Goal: Task Accomplishment & Management: Manage account settings

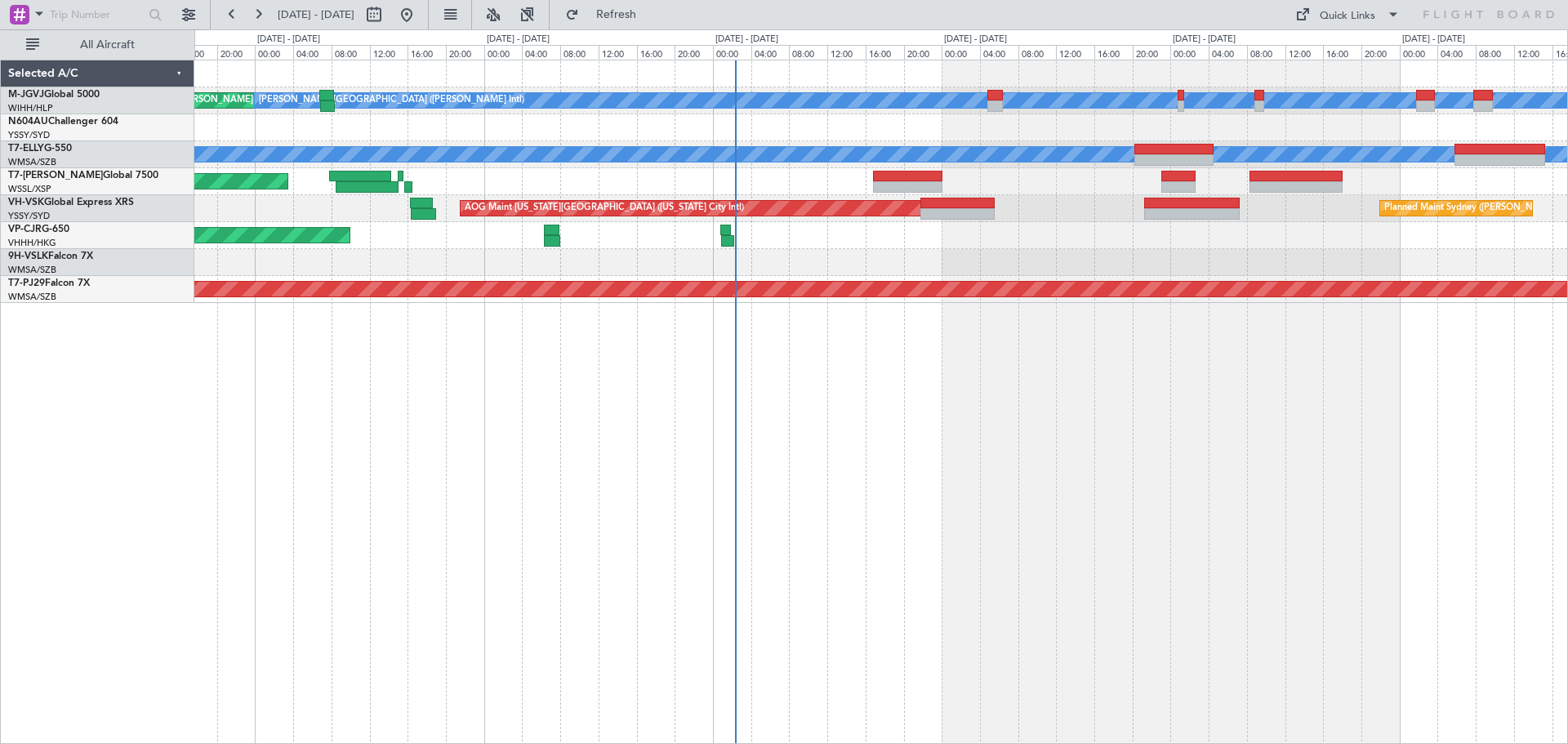
click at [847, 442] on div "AOG Maint [GEOGRAPHIC_DATA] ([PERSON_NAME] Intl) [PERSON_NAME] ([PERSON_NAME] I…" at bounding box center [881, 401] width 1374 height 684
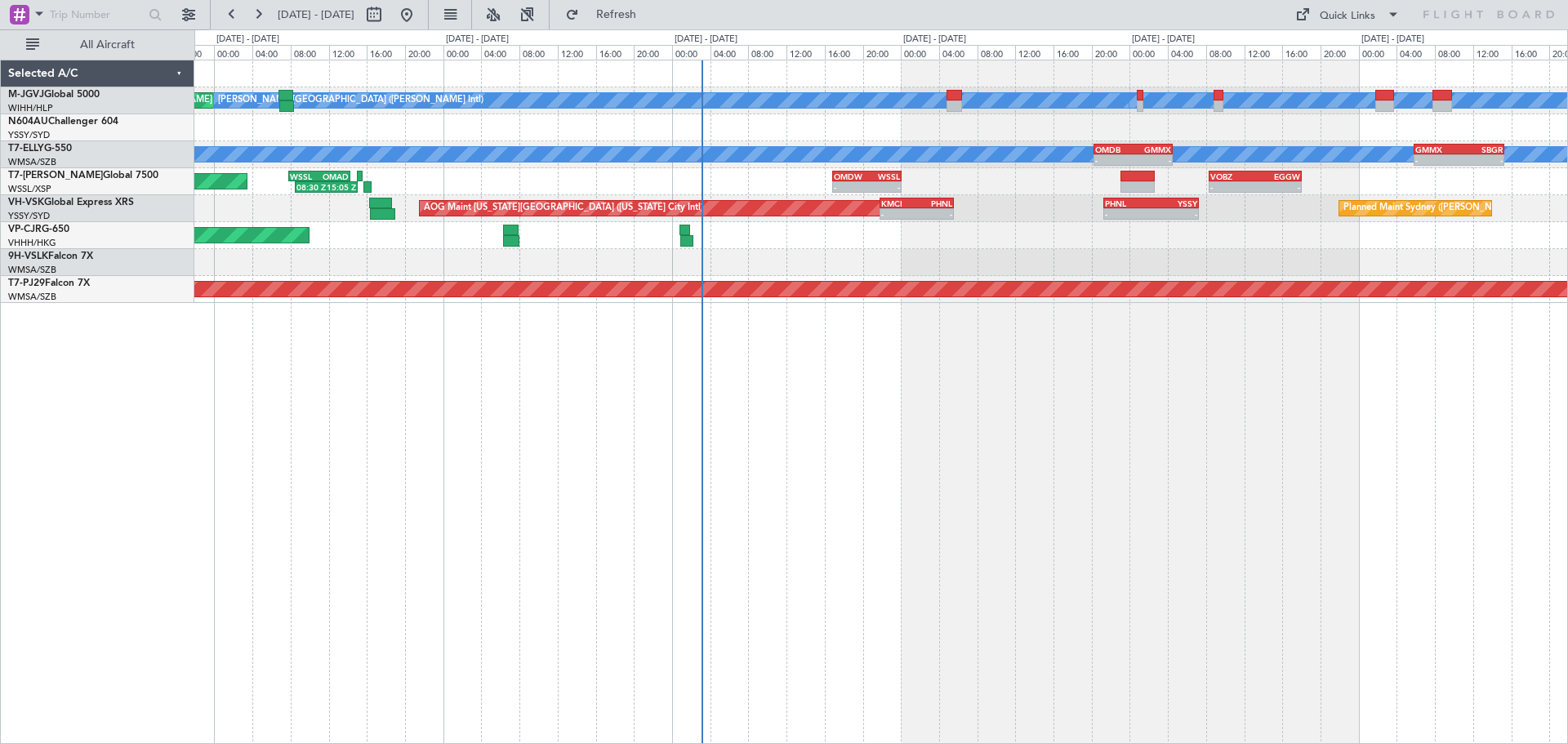
click at [914, 265] on div at bounding box center [881, 263] width 1373 height 27
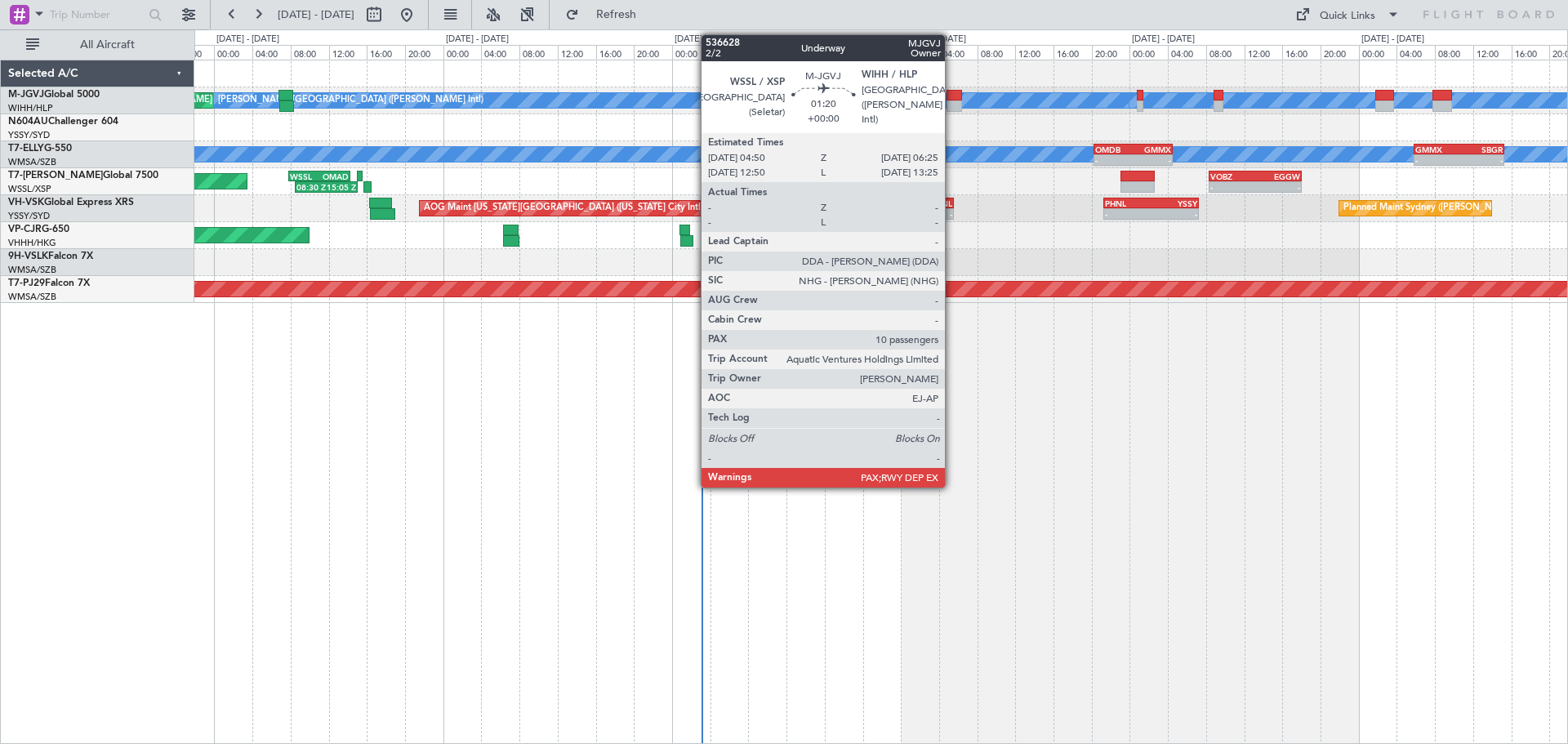
click at [952, 98] on div at bounding box center [954, 96] width 15 height 12
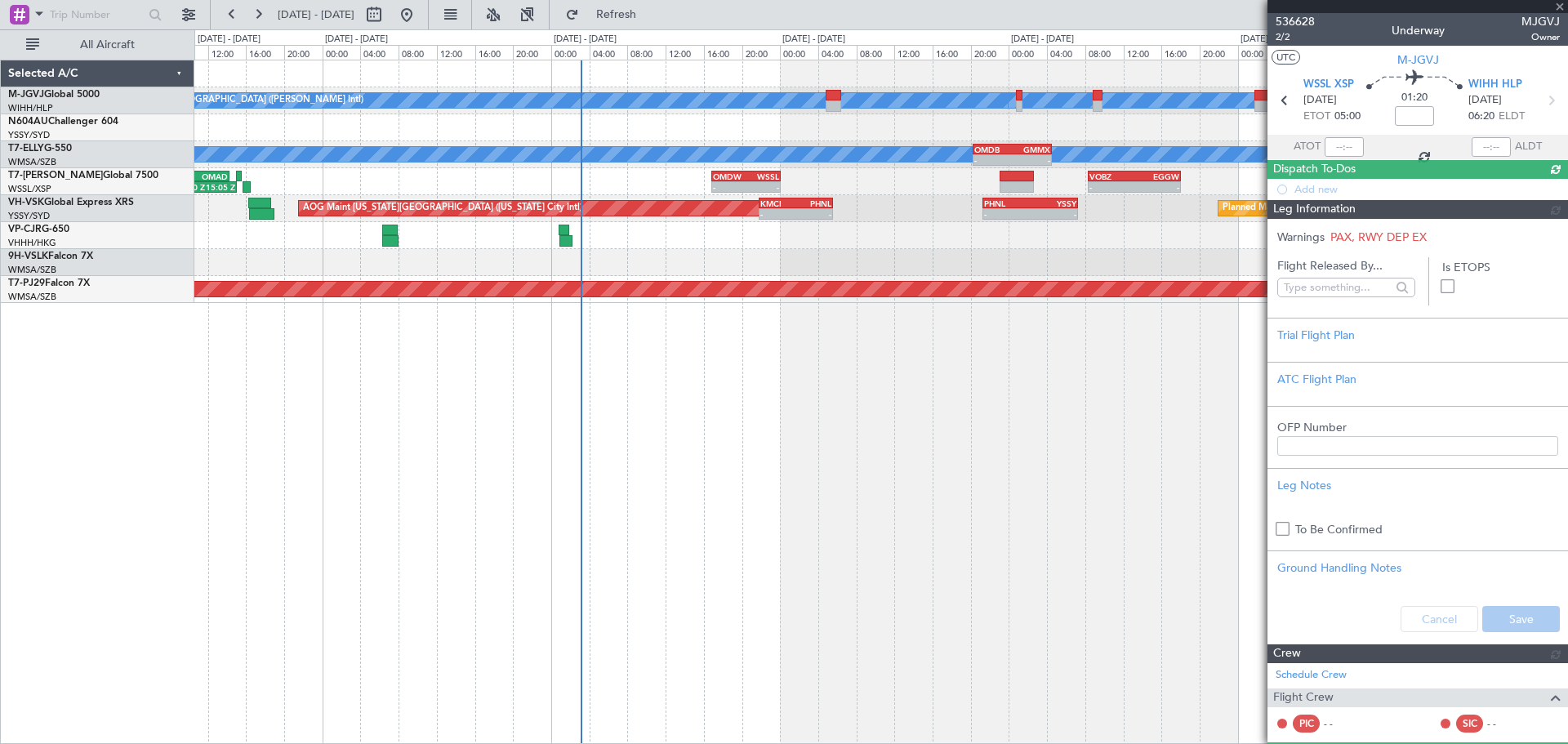
click at [873, 140] on div at bounding box center [881, 128] width 1373 height 27
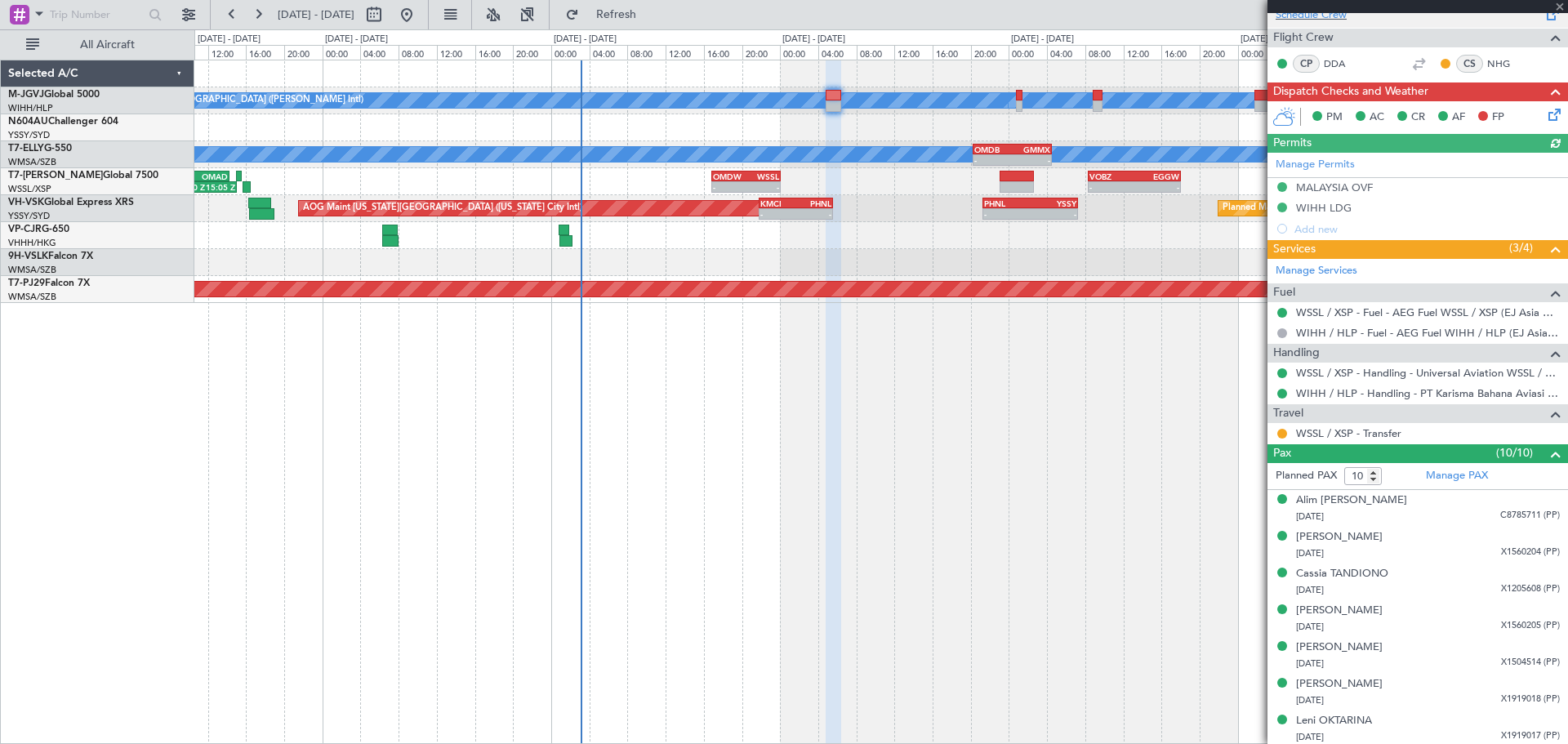
scroll to position [430, 0]
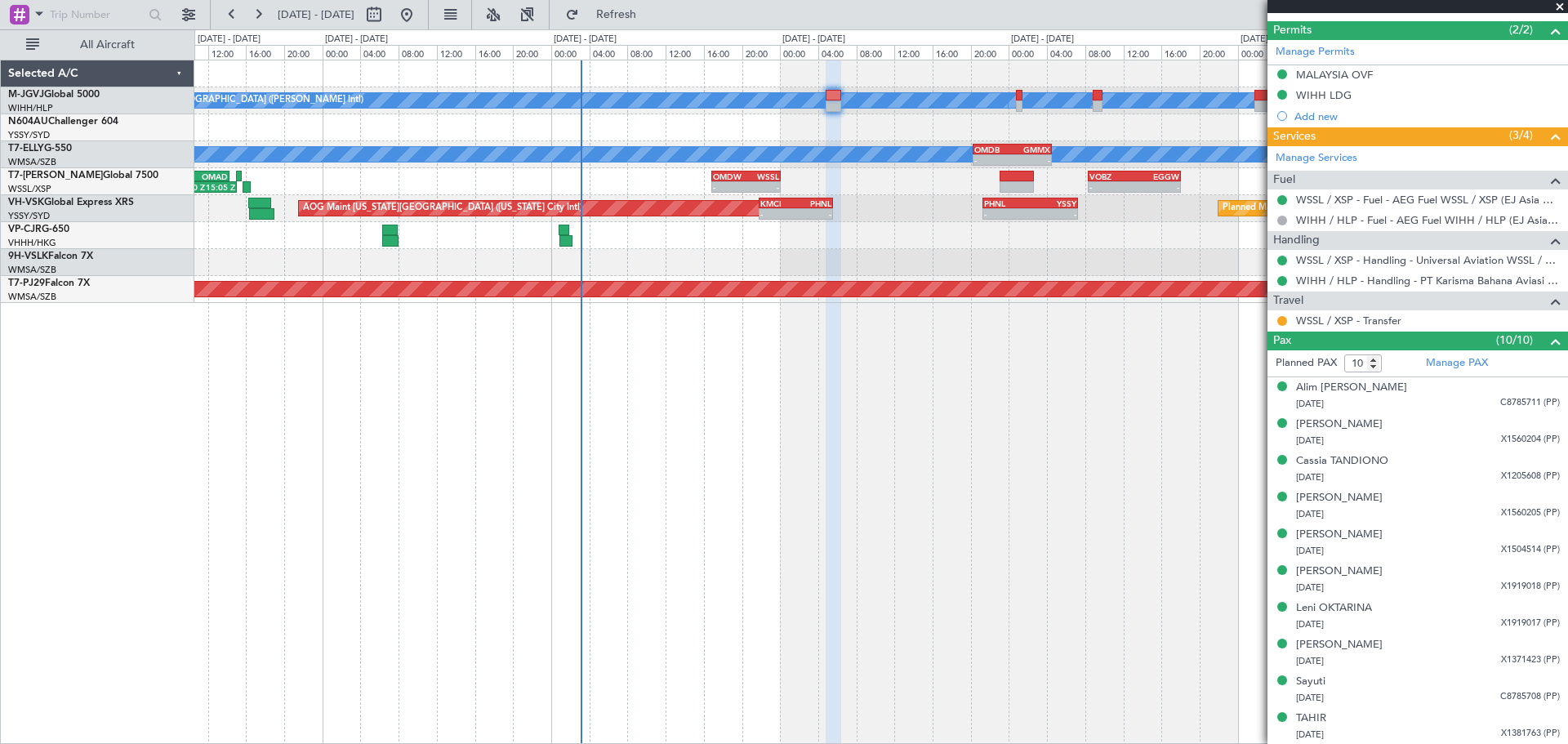
click at [985, 127] on div at bounding box center [881, 128] width 1373 height 27
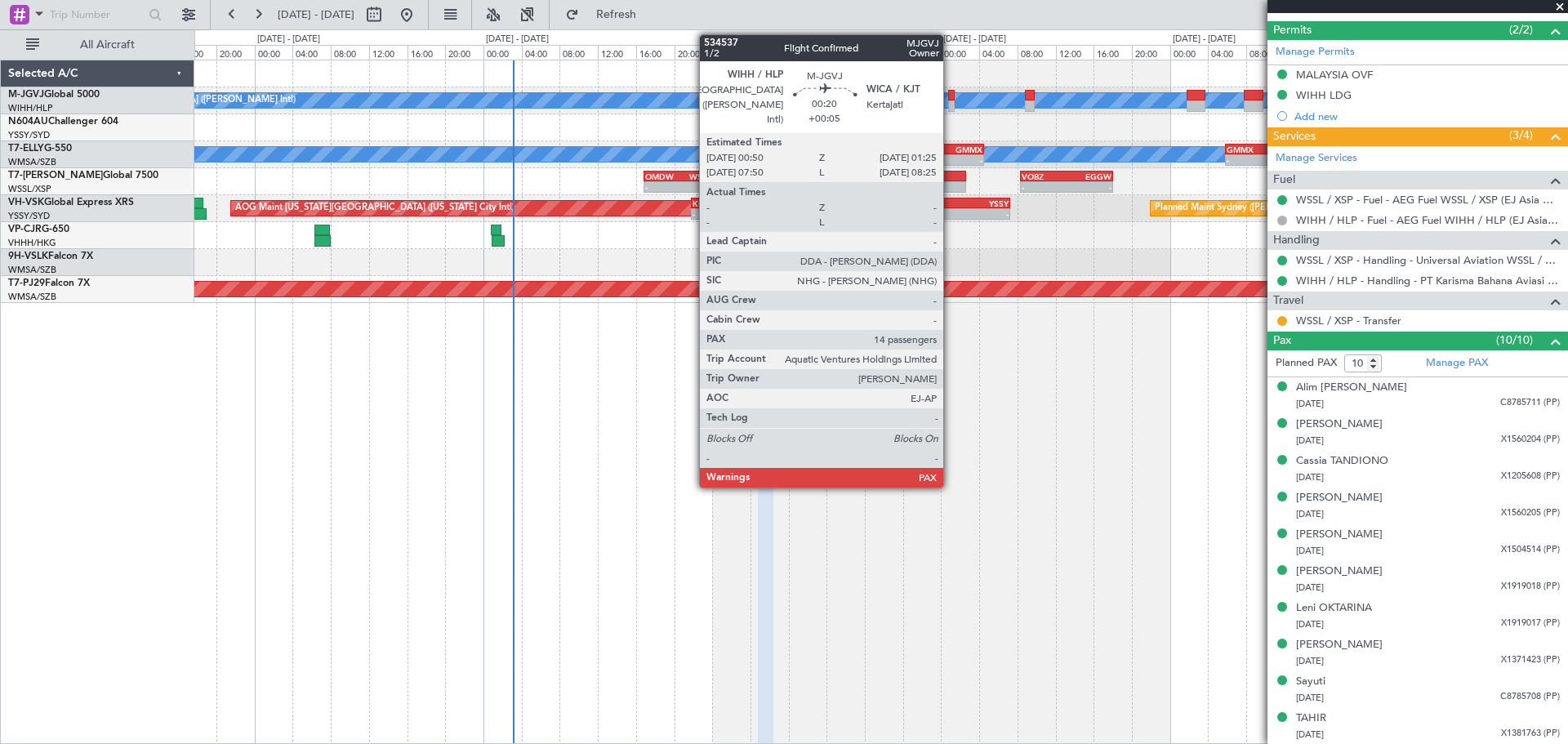
click at [951, 103] on div at bounding box center [951, 106] width 6 height 12
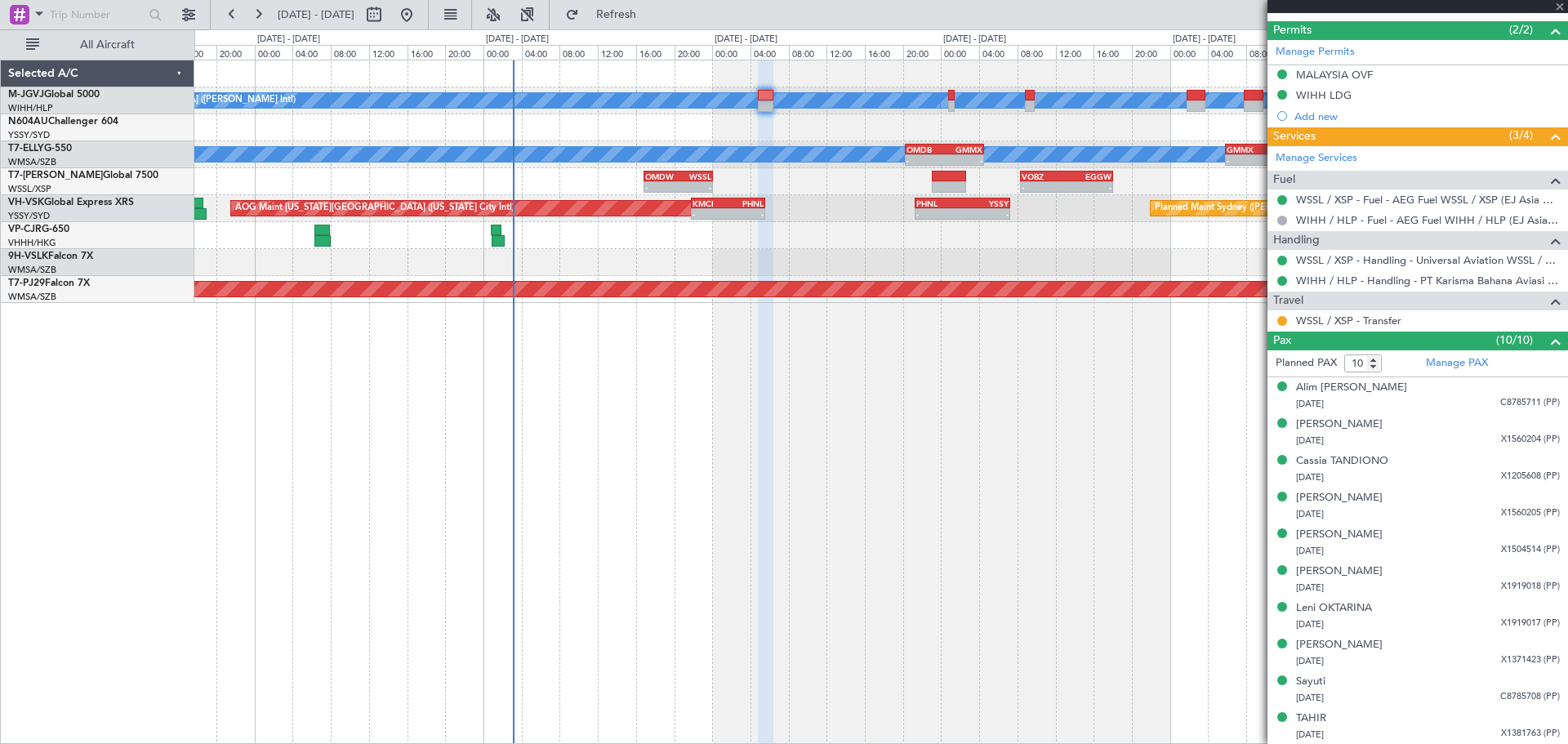
type input "+00:05"
type input "14"
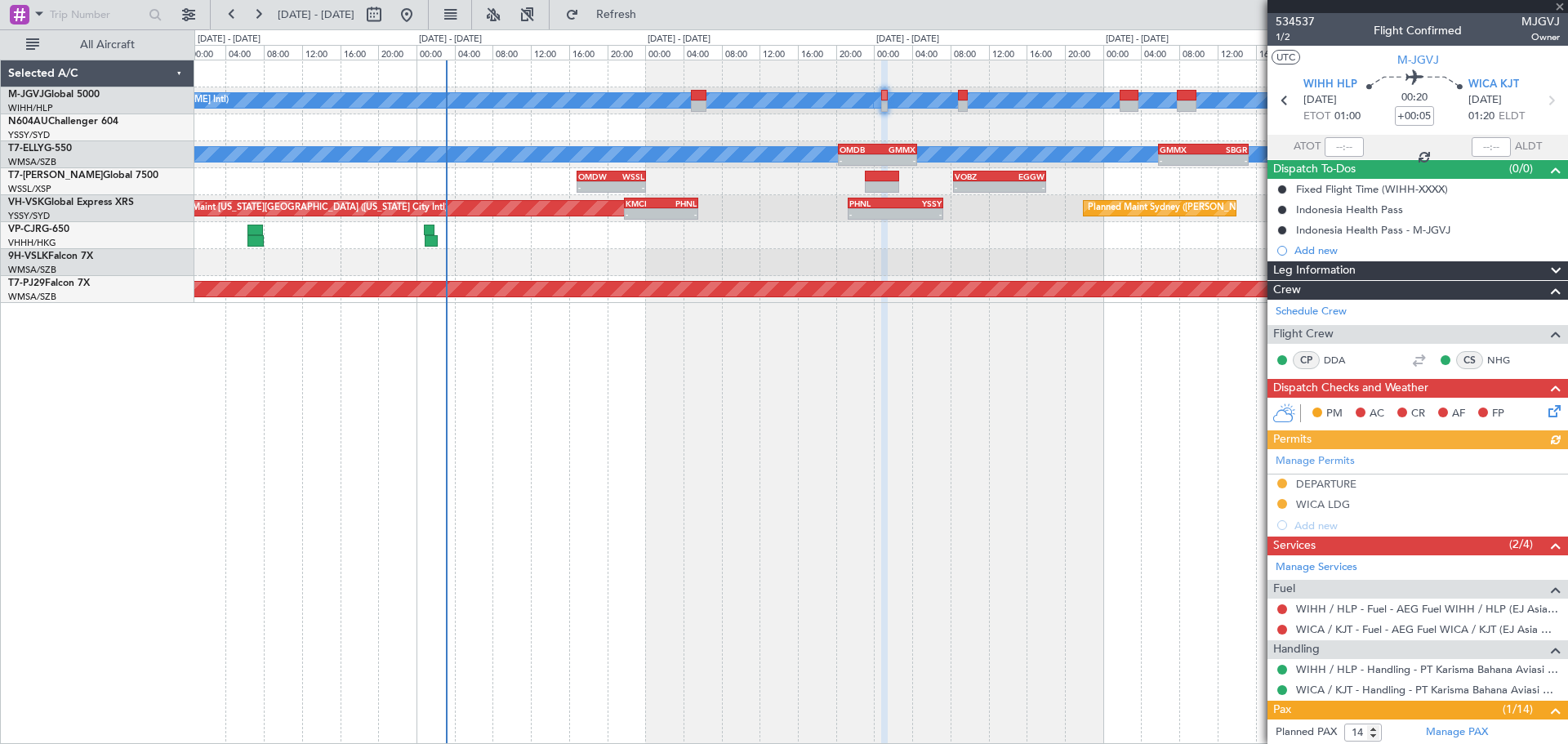
click at [1014, 125] on div at bounding box center [881, 128] width 1373 height 27
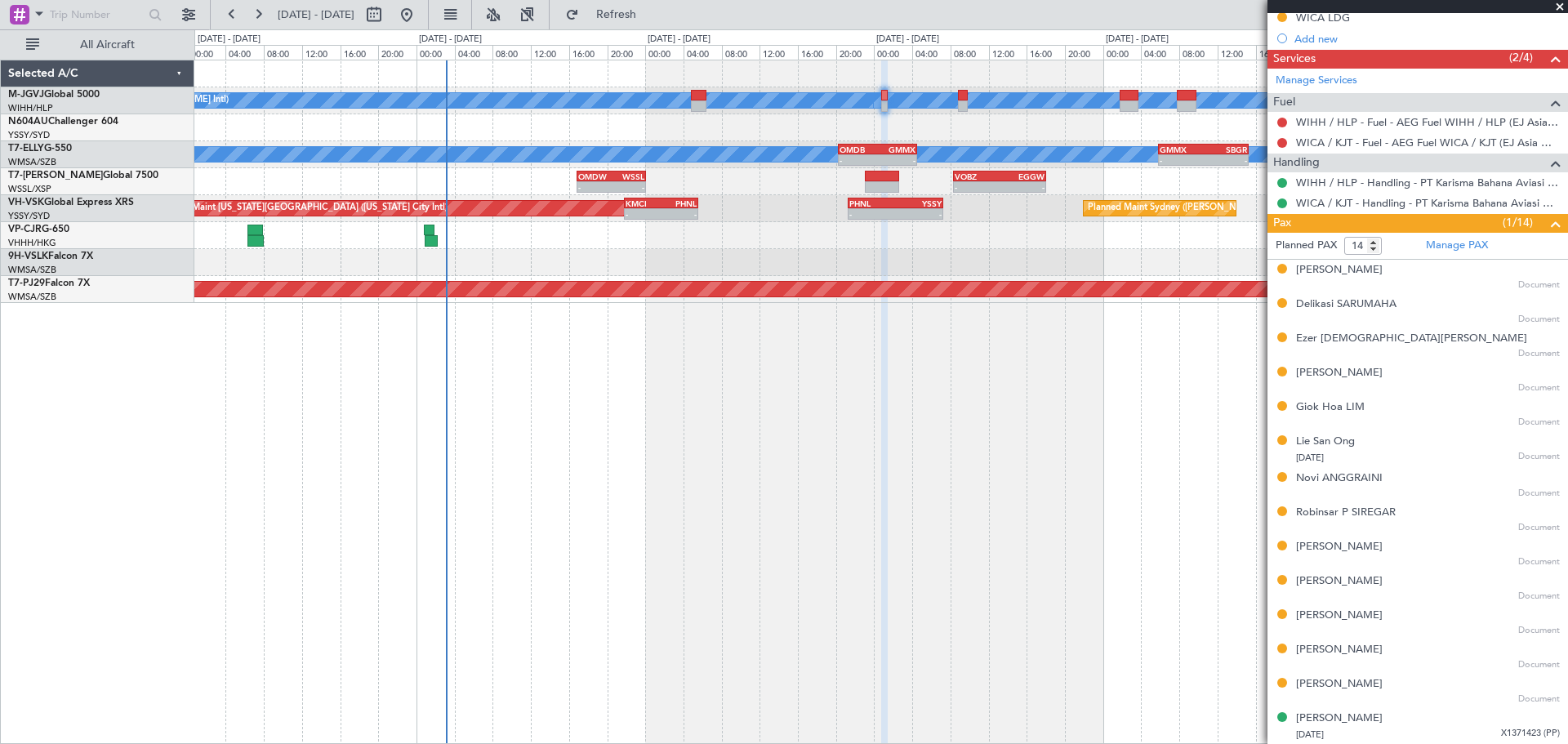
scroll to position [78, 0]
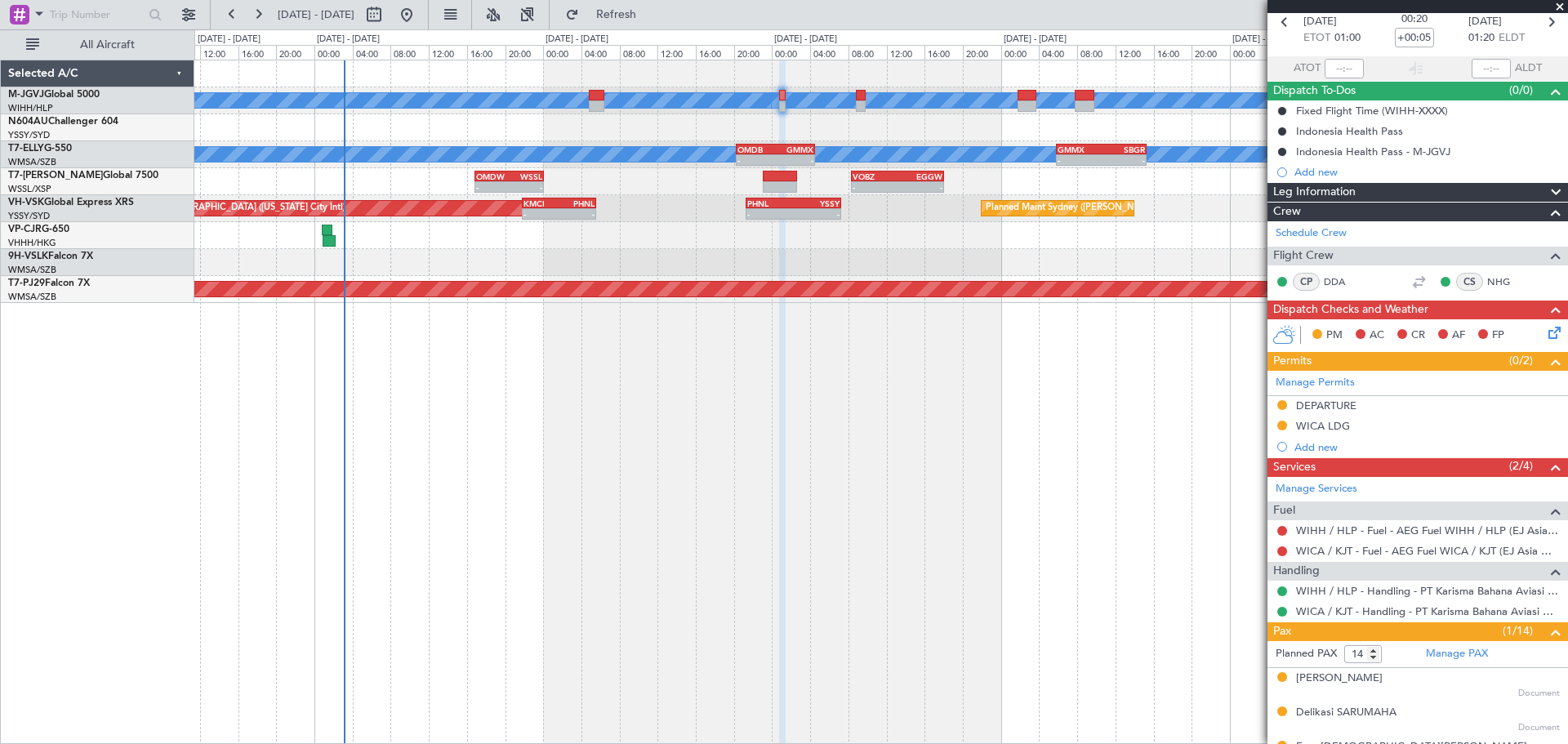
click at [948, 130] on div at bounding box center [881, 128] width 1373 height 27
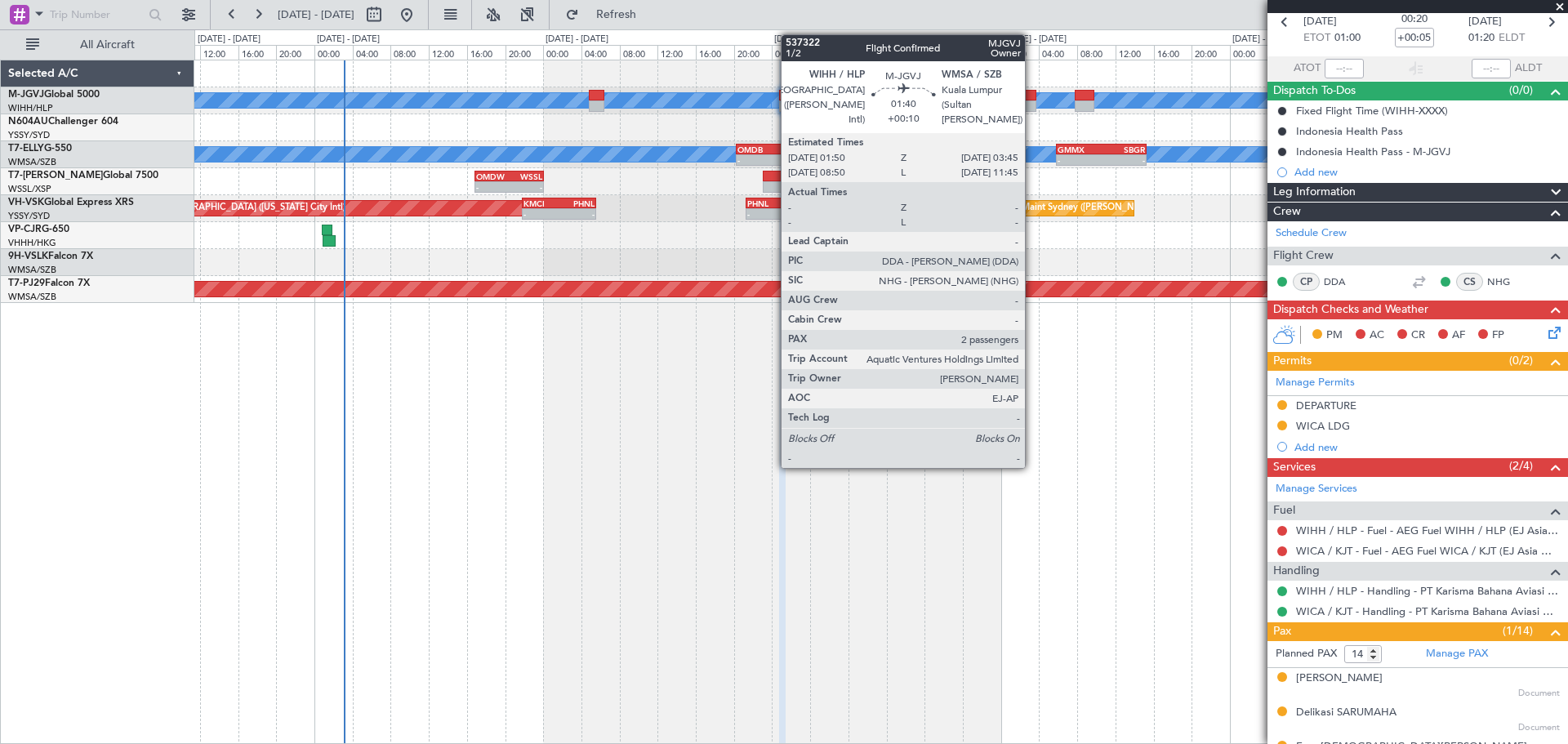
click at [1032, 101] on div at bounding box center [1026, 106] width 19 height 12
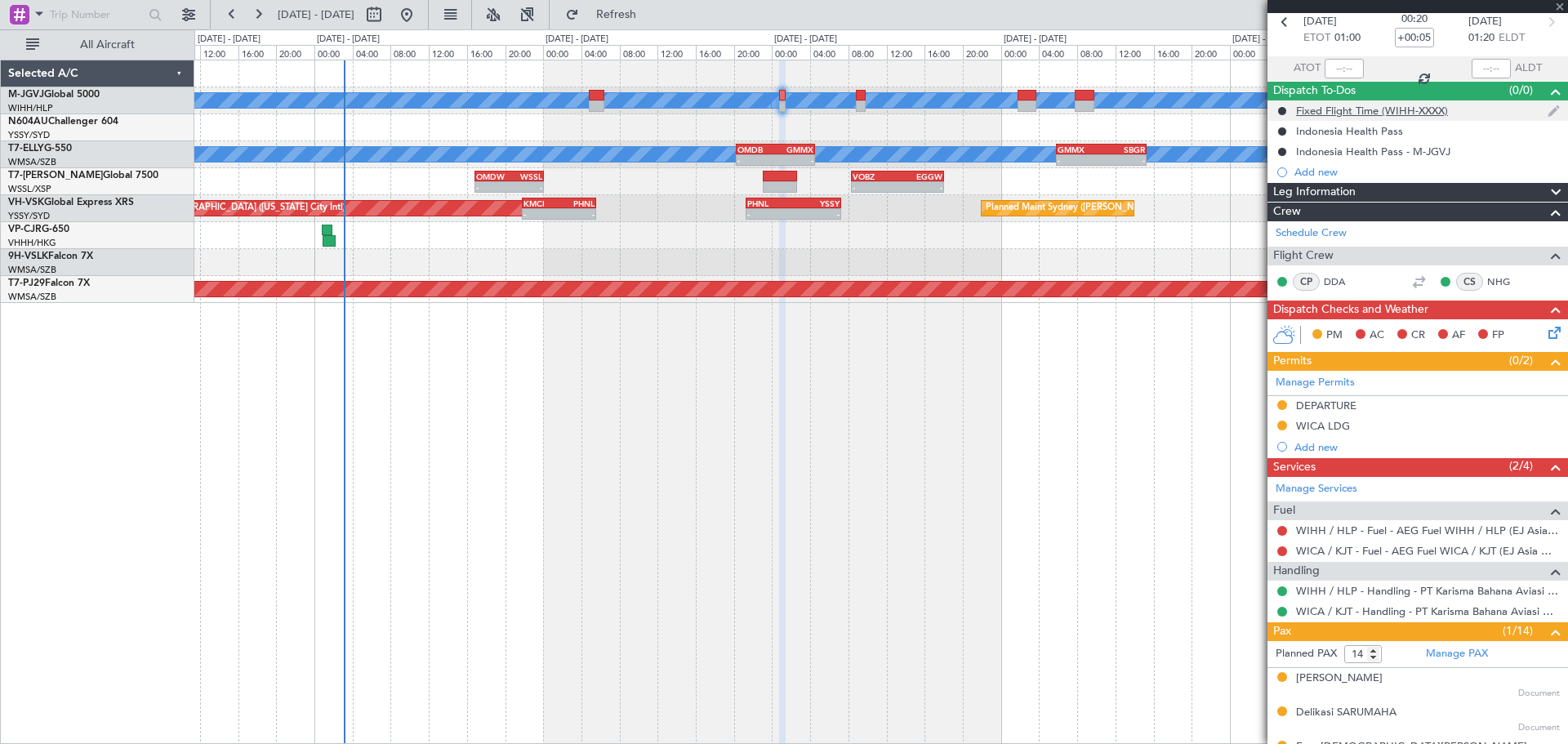
type input "+00:10"
type input "2"
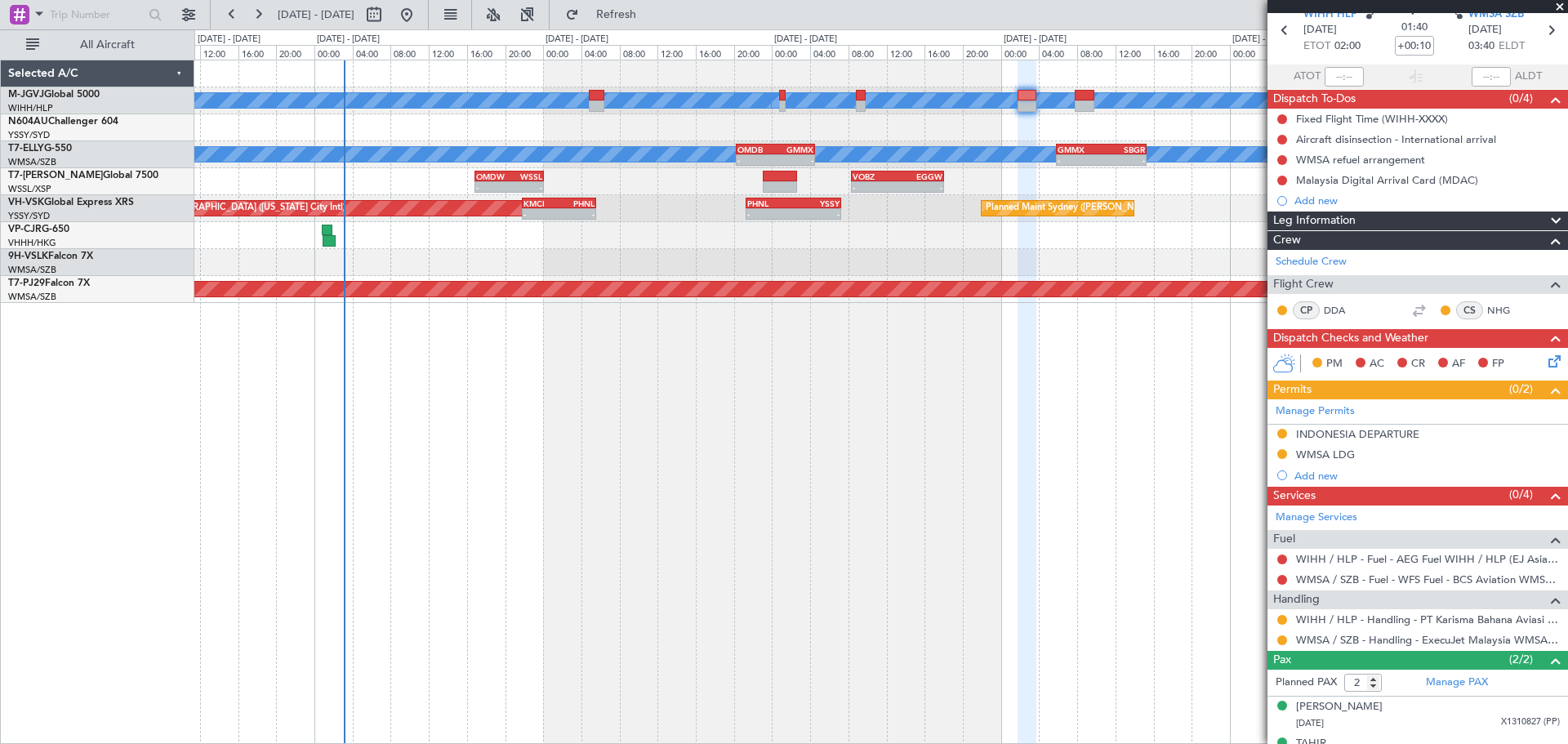
scroll to position [96, 0]
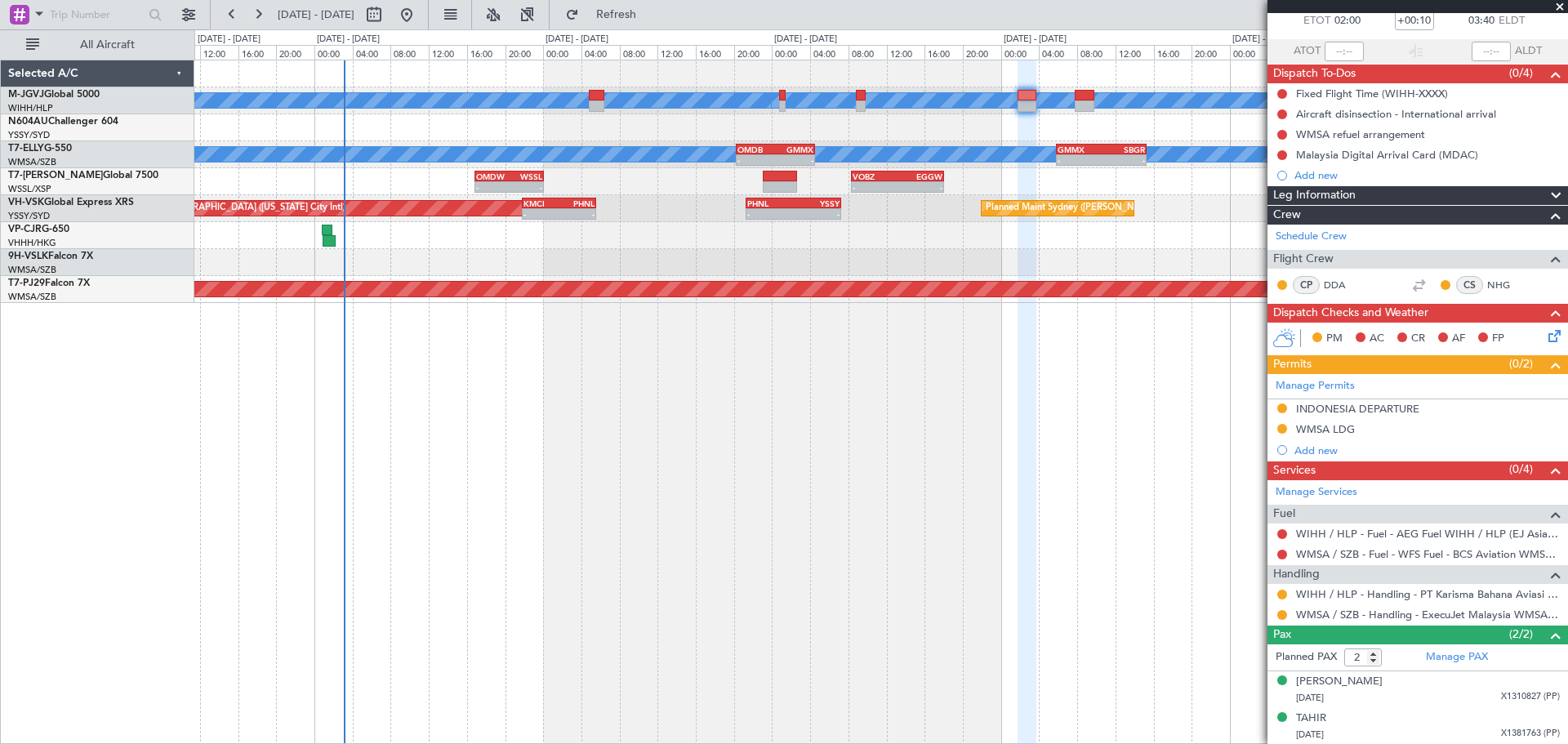
click at [1062, 128] on div at bounding box center [881, 128] width 1373 height 27
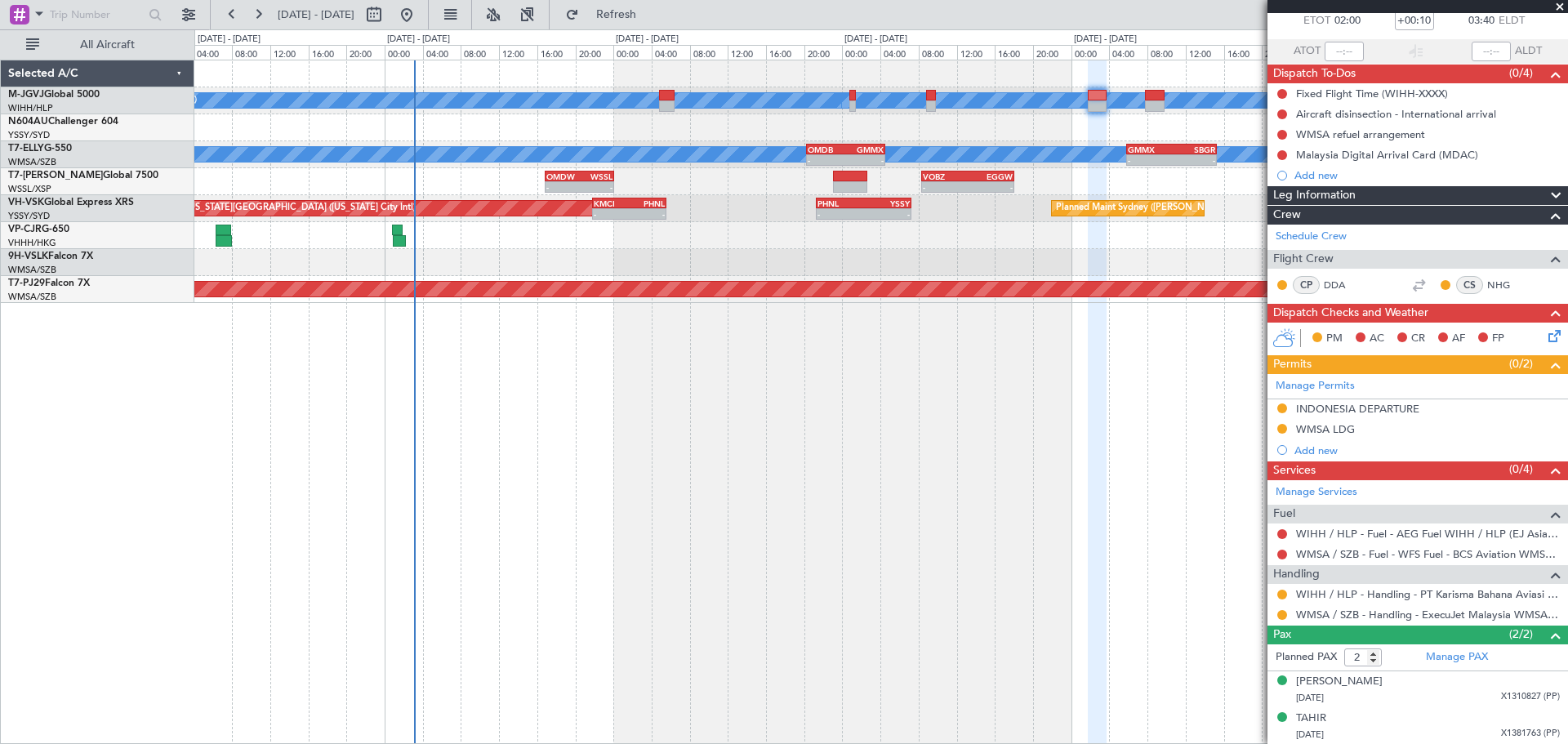
click at [506, 135] on div at bounding box center [881, 128] width 1373 height 27
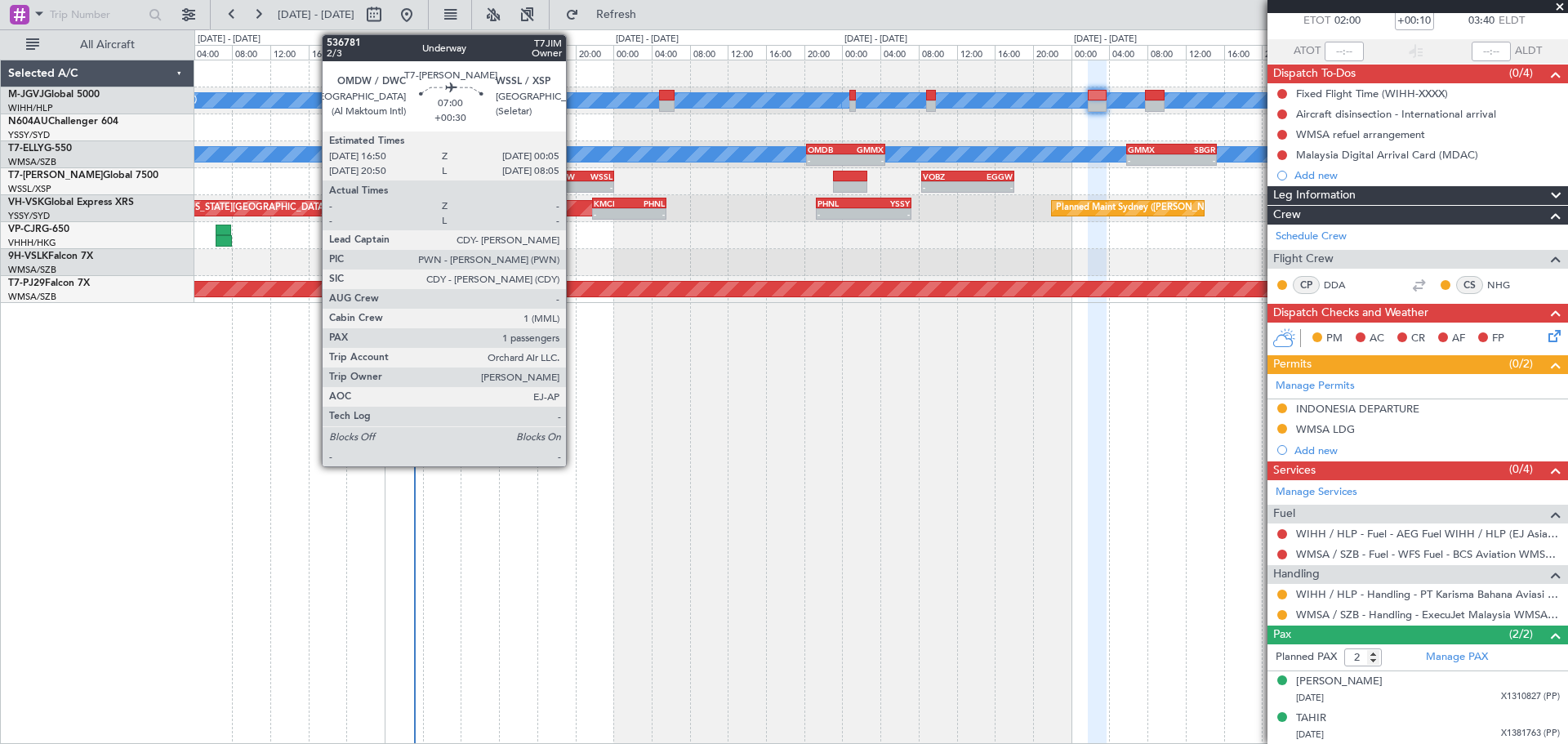
click at [573, 179] on div "OMDW" at bounding box center [563, 177] width 34 height 10
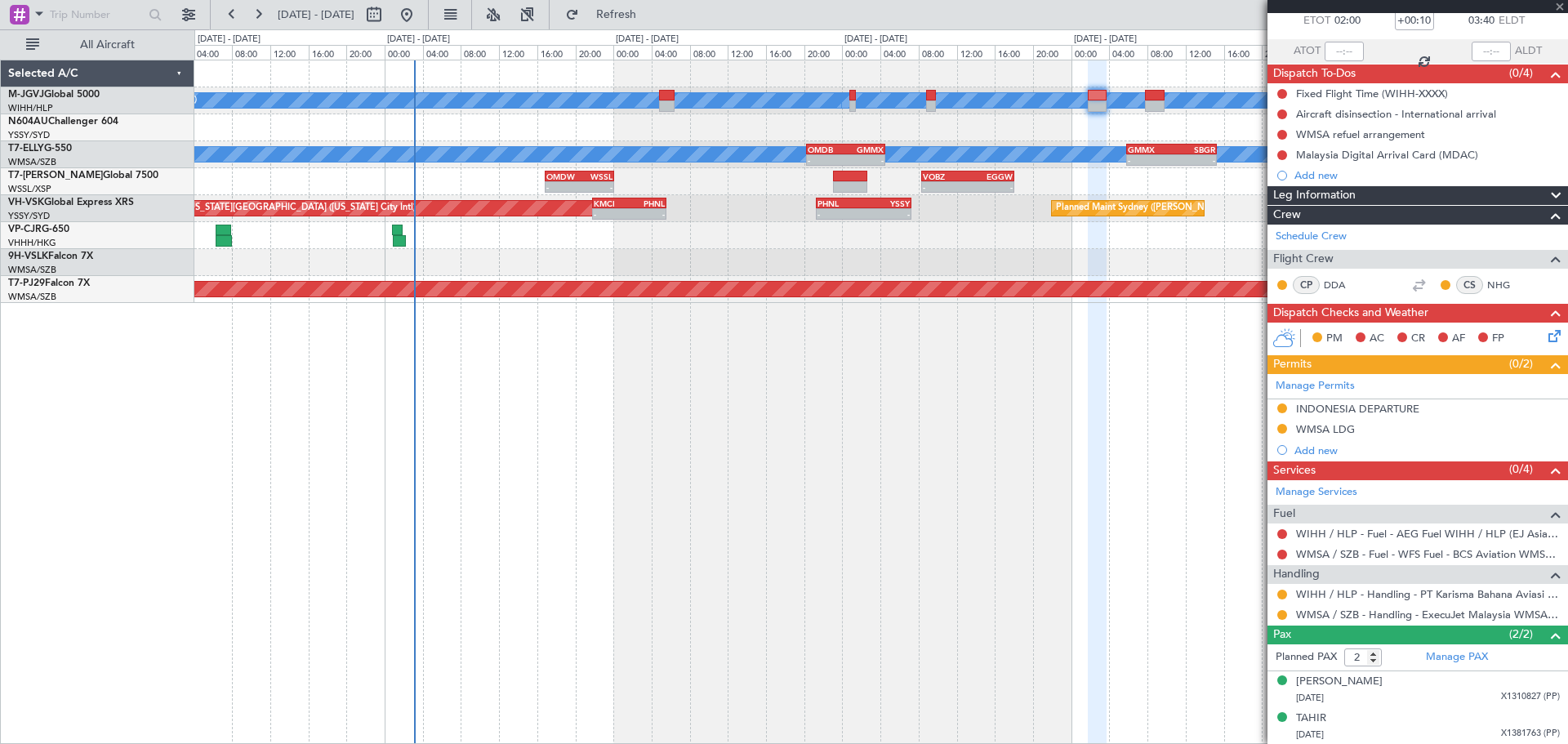
type input "+00:30"
type input "1"
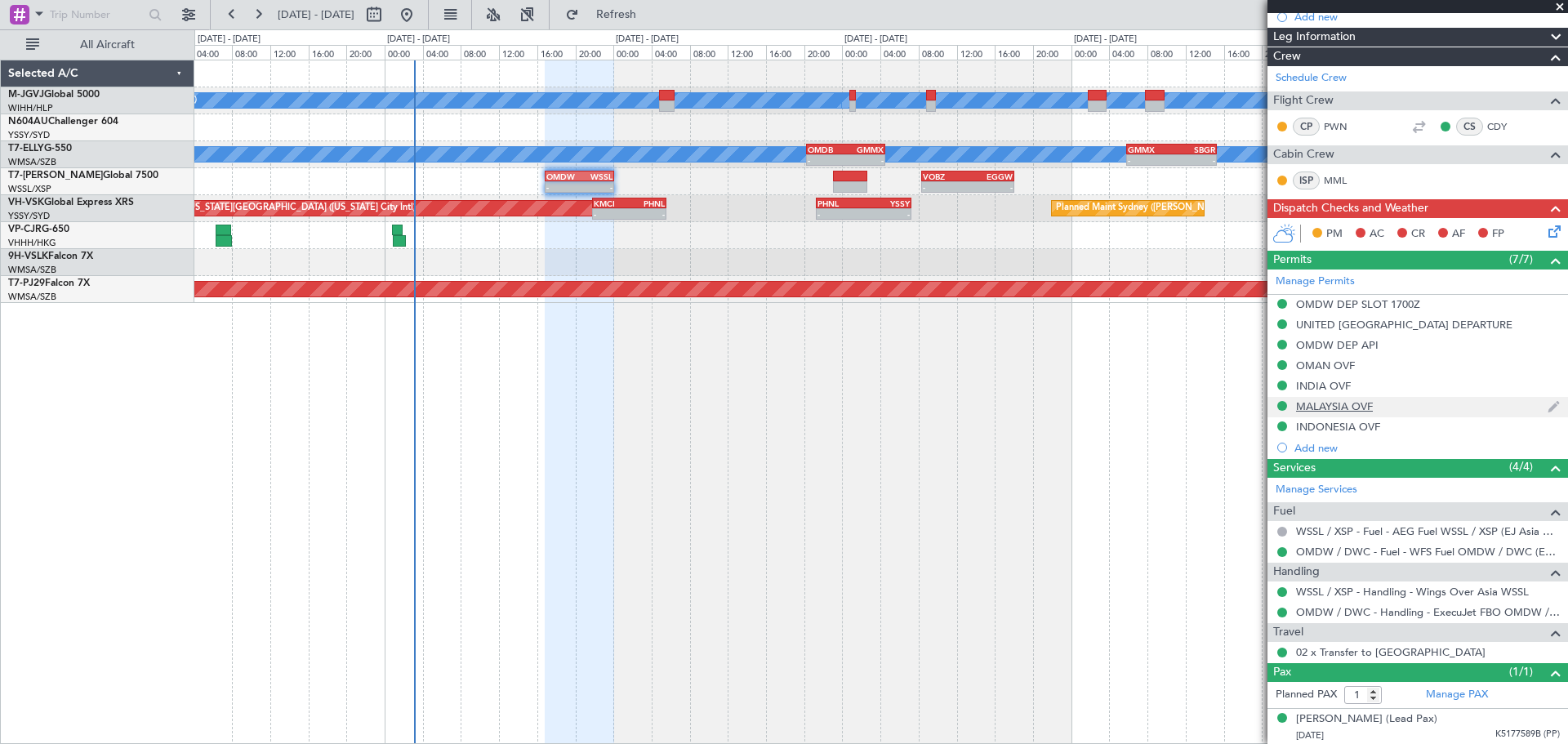
scroll to position [194, 0]
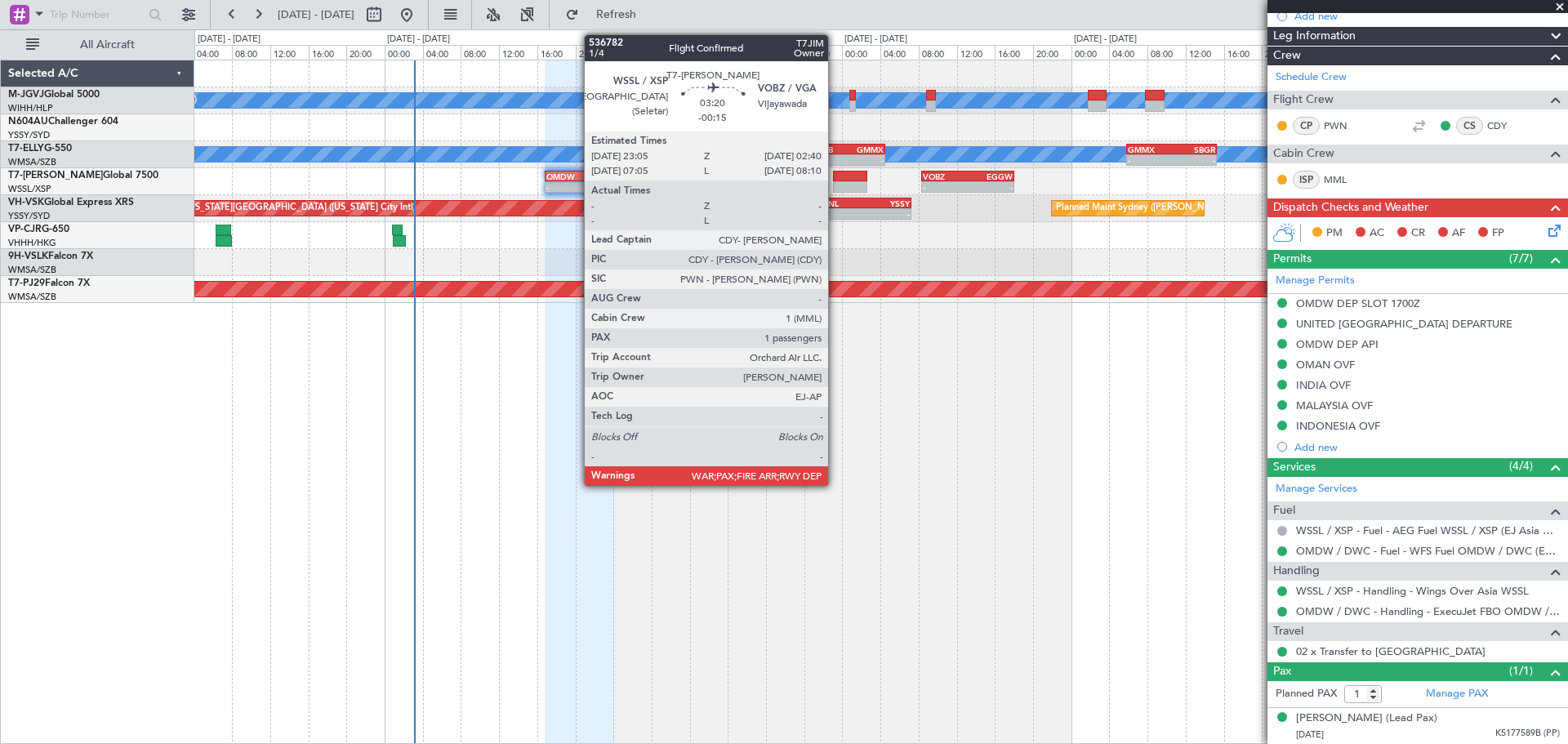
click at [835, 178] on div at bounding box center [850, 177] width 34 height 12
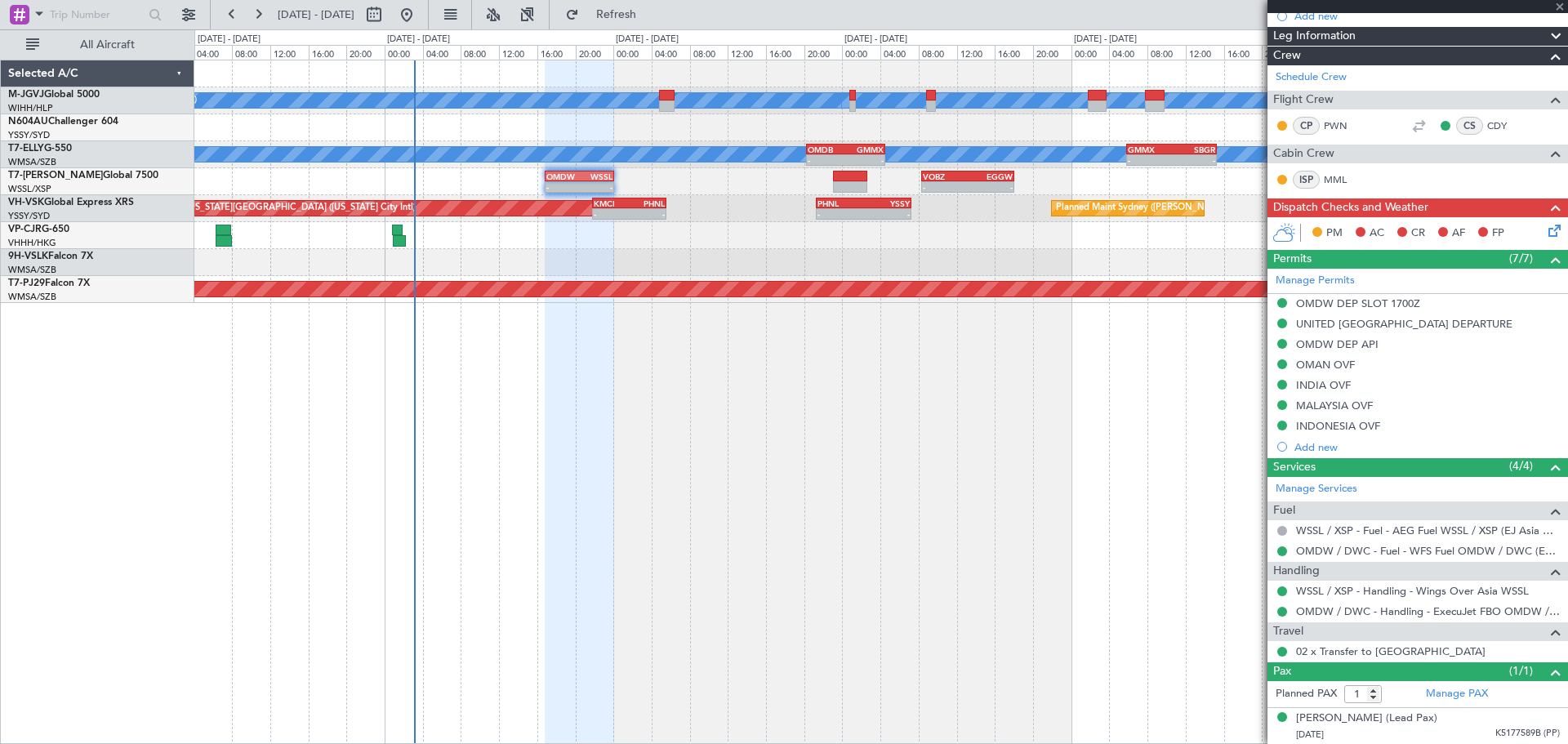
scroll to position [0, 0]
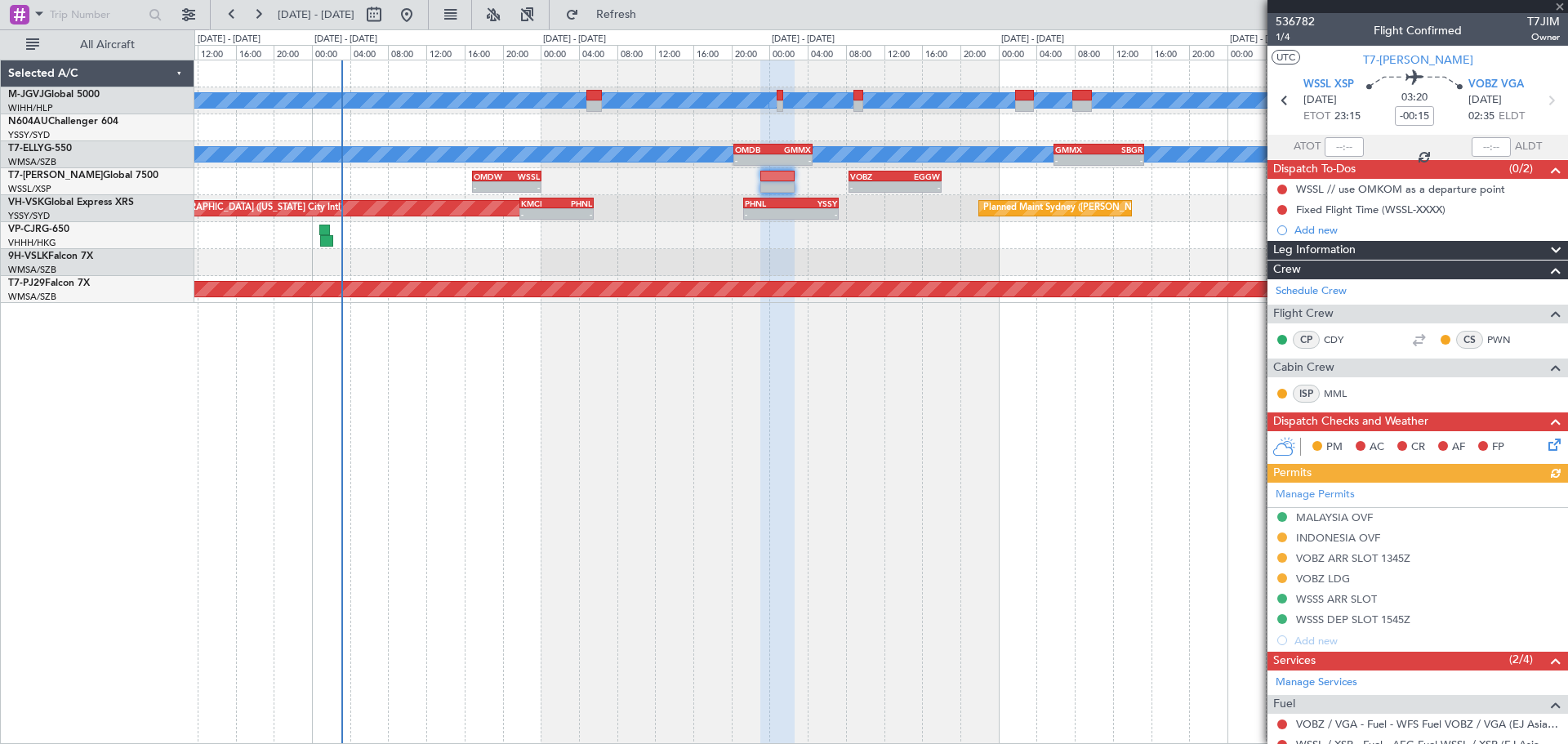
click at [890, 256] on div at bounding box center [881, 263] width 1373 height 27
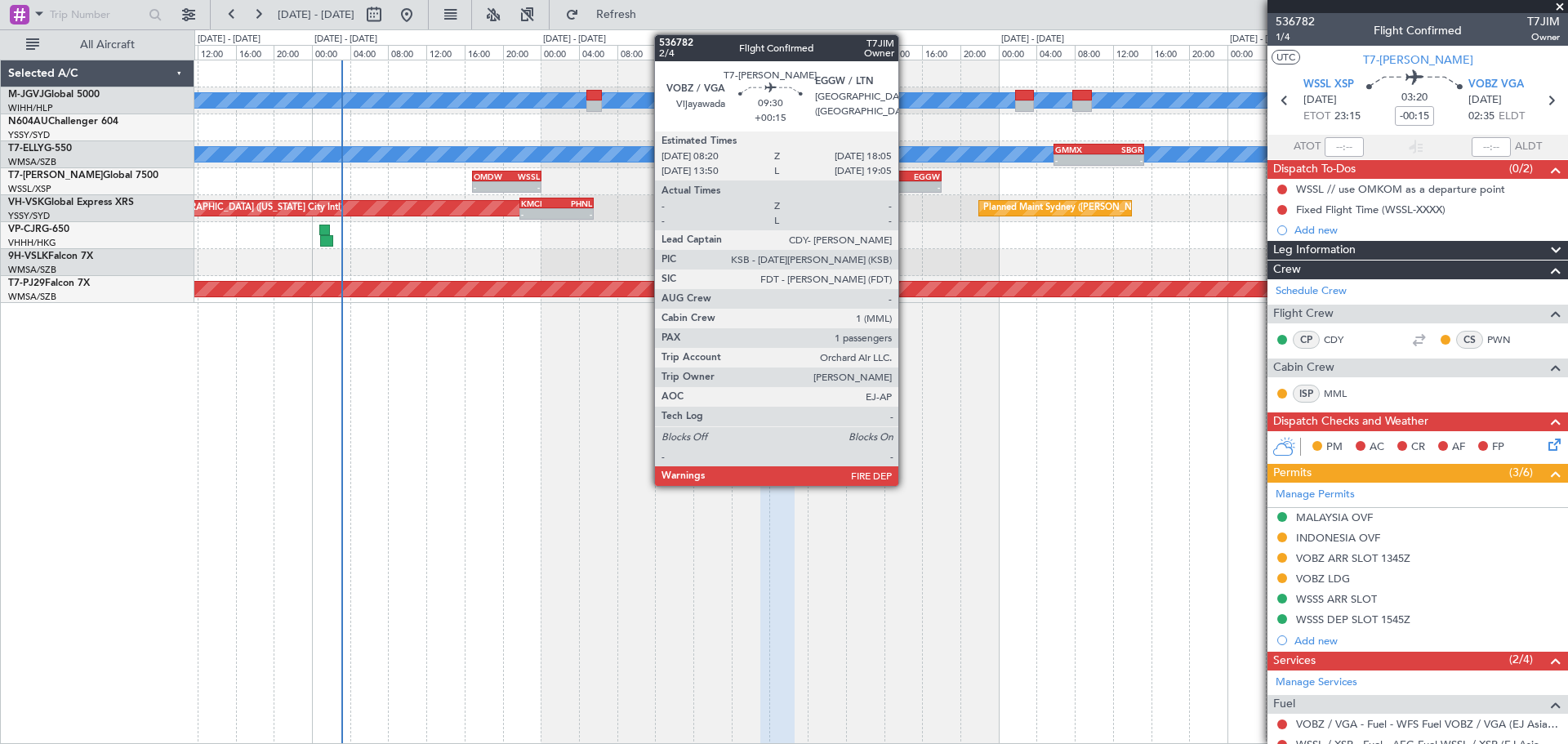
click at [905, 175] on div "EGGW" at bounding box center [917, 177] width 45 height 10
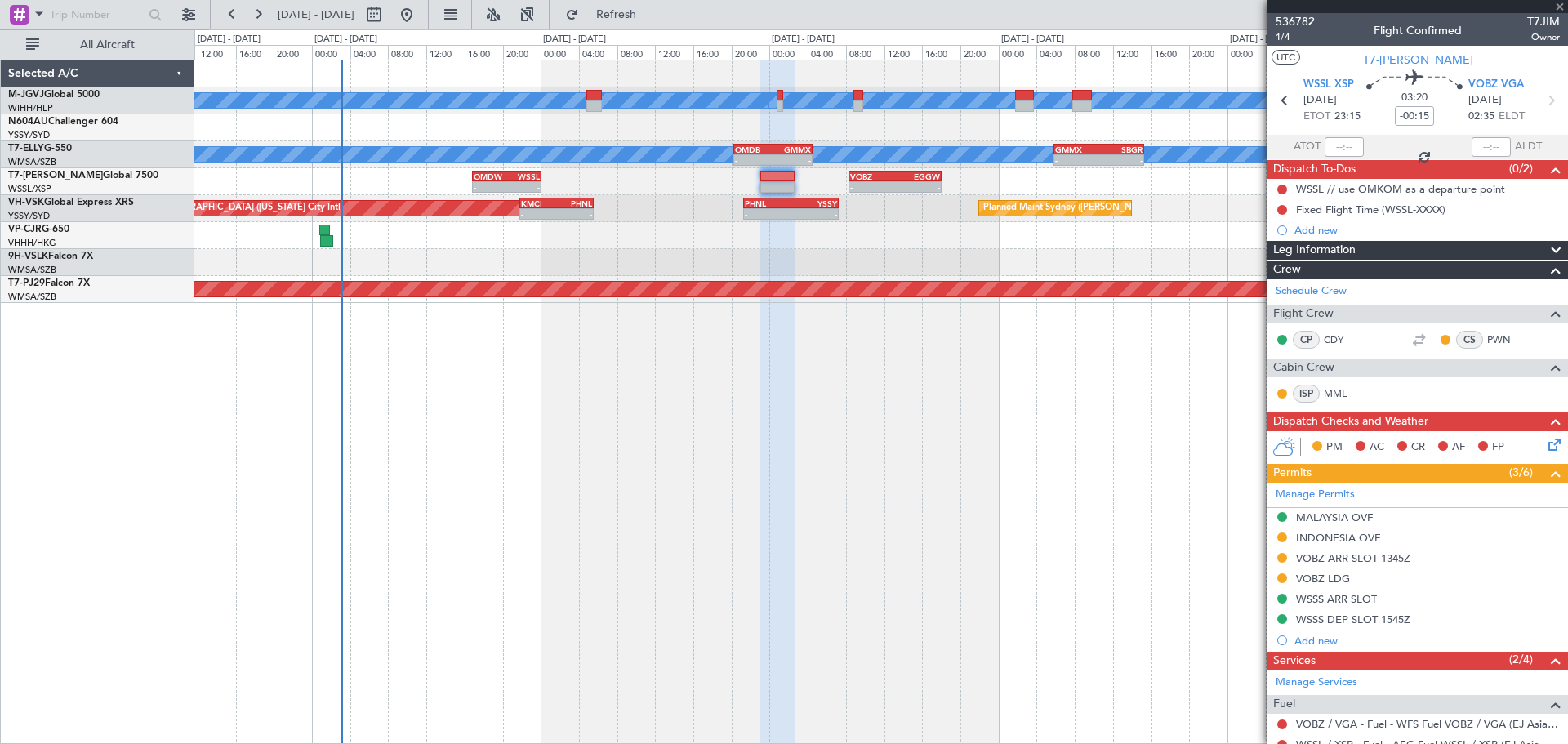
click at [905, 175] on div "EGGW" at bounding box center [917, 177] width 45 height 10
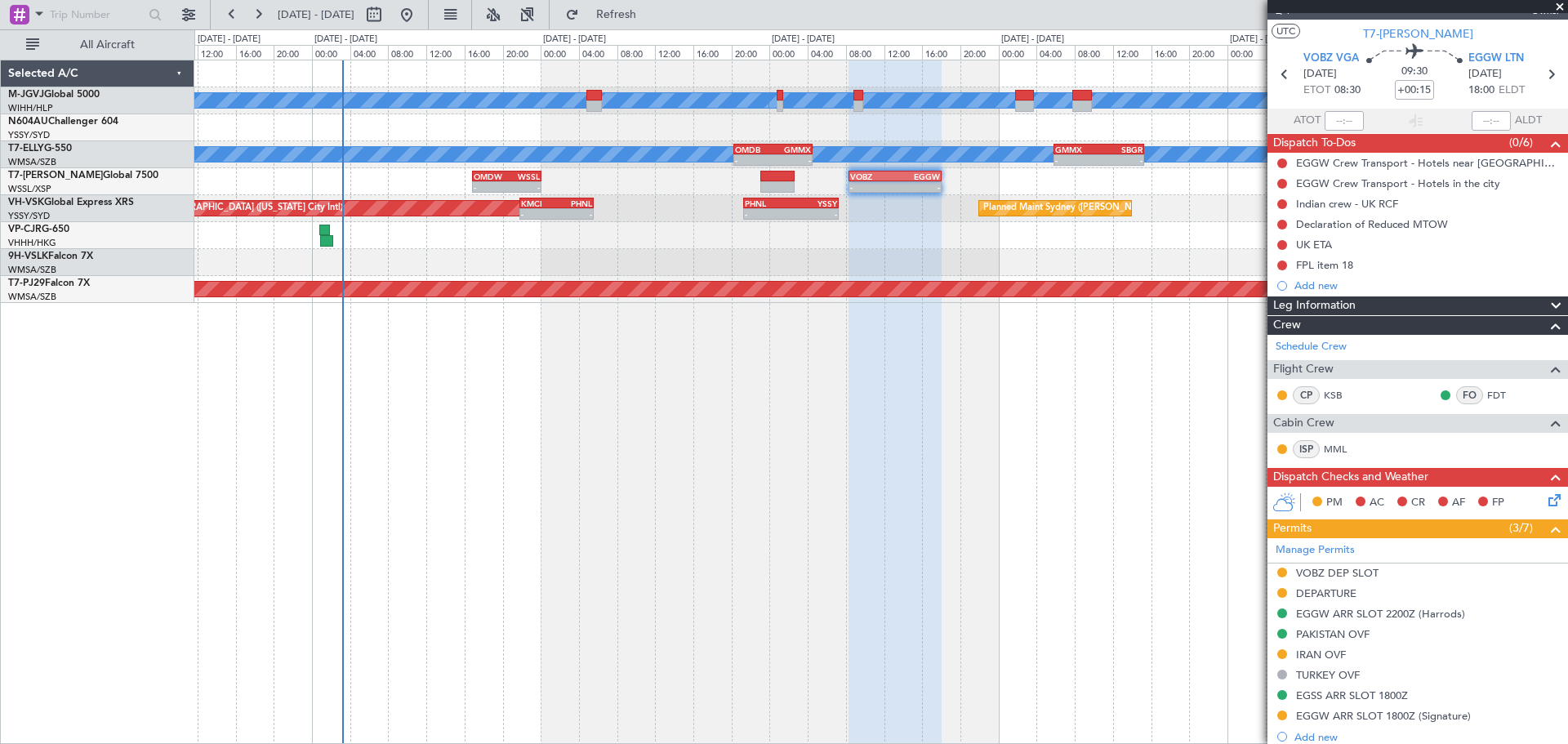
scroll to position [27, 0]
click at [1434, 620] on mat-tooltip-component "EGGW ARR SLOT 2200Z (Harrods)" at bounding box center [1380, 640] width 172 height 43
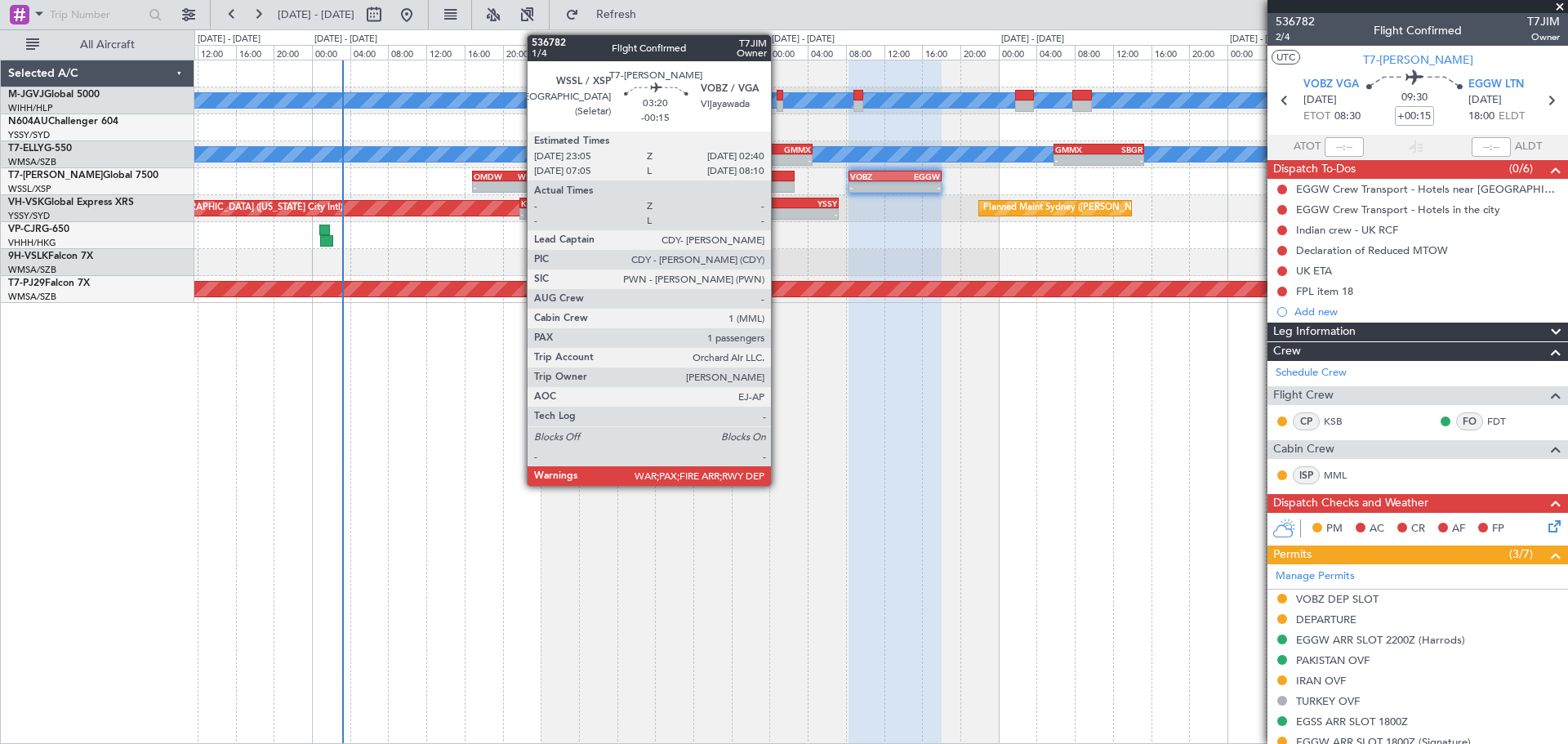
click at [778, 181] on div at bounding box center [777, 187] width 34 height 12
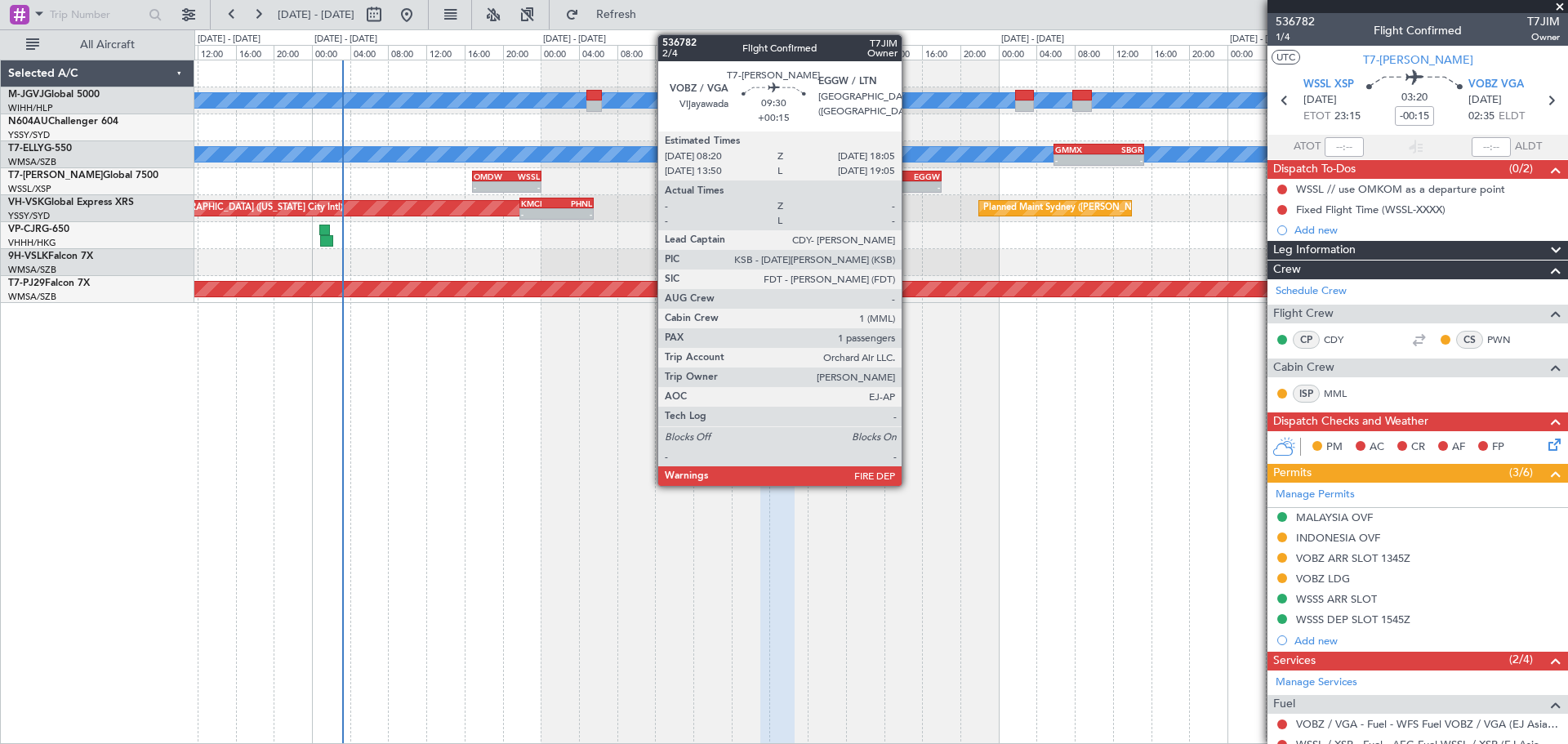
click at [908, 183] on div "-" at bounding box center [917, 187] width 45 height 10
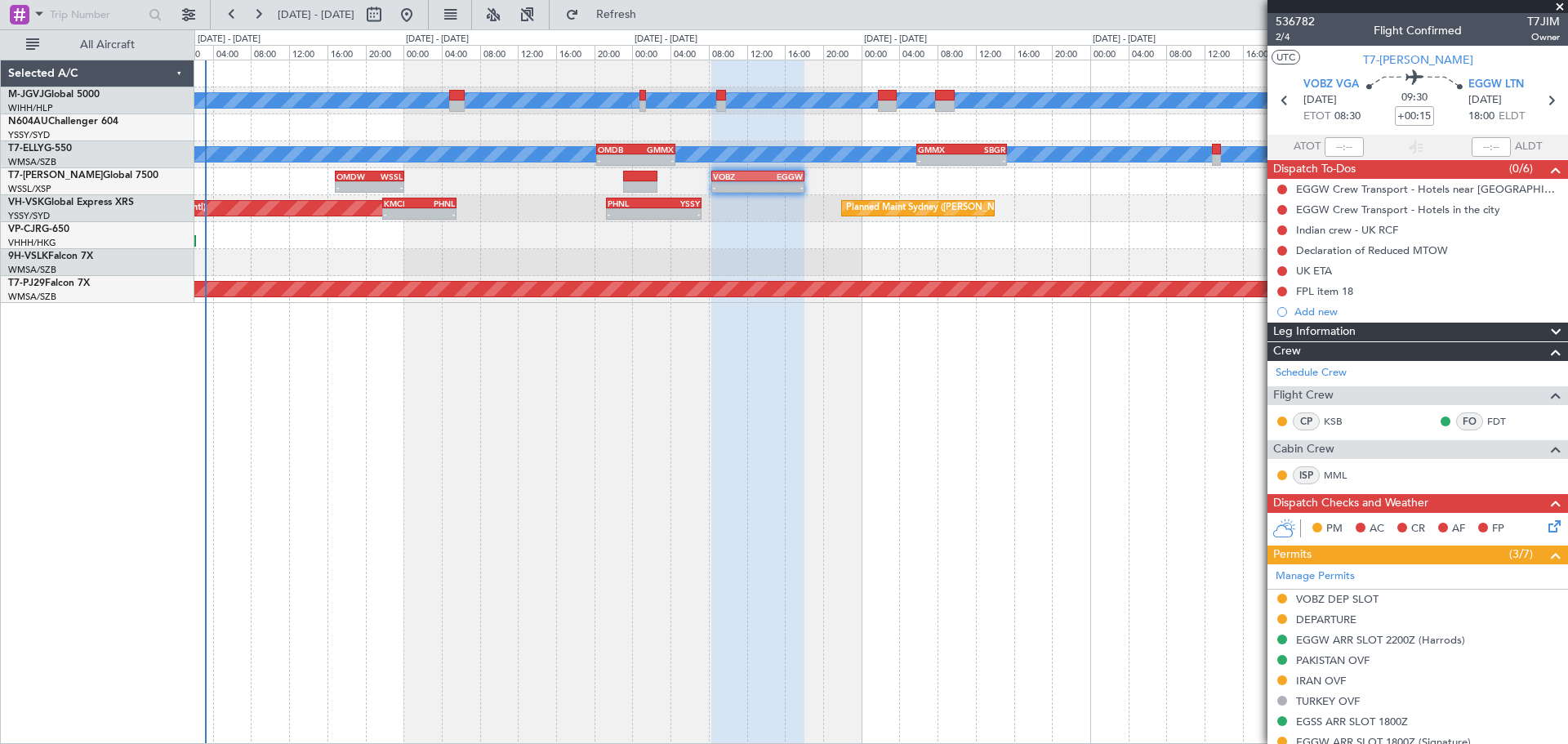
click at [940, 483] on div "[PERSON_NAME][GEOGRAPHIC_DATA] ([PERSON_NAME] Intl) [PERSON_NAME] ([PERSON_NAME…" at bounding box center [881, 401] width 1374 height 684
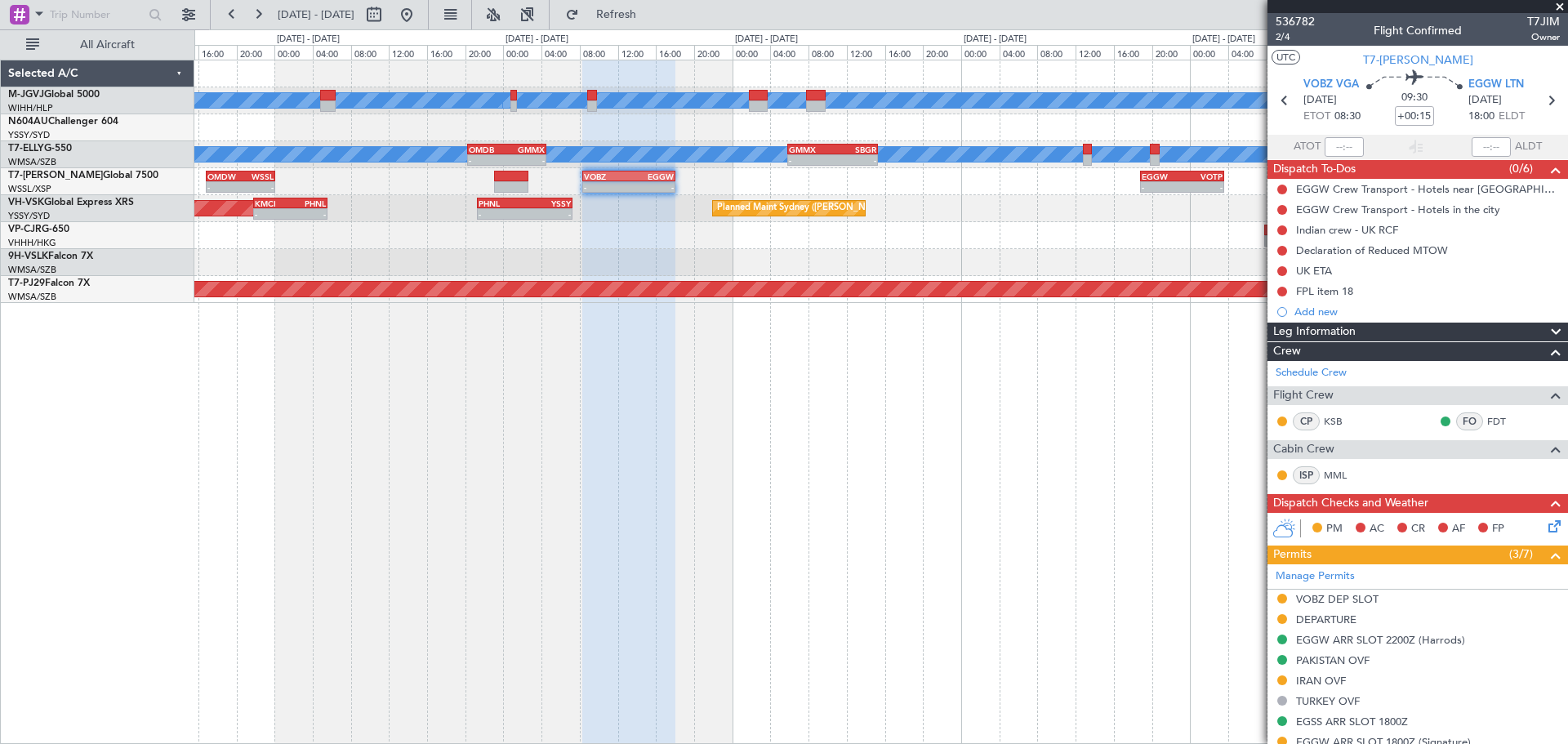
click at [956, 268] on div "[PERSON_NAME][GEOGRAPHIC_DATA] ([PERSON_NAME] Intl) [PERSON_NAME] ([PERSON_NAME…" at bounding box center [881, 182] width 1373 height 242
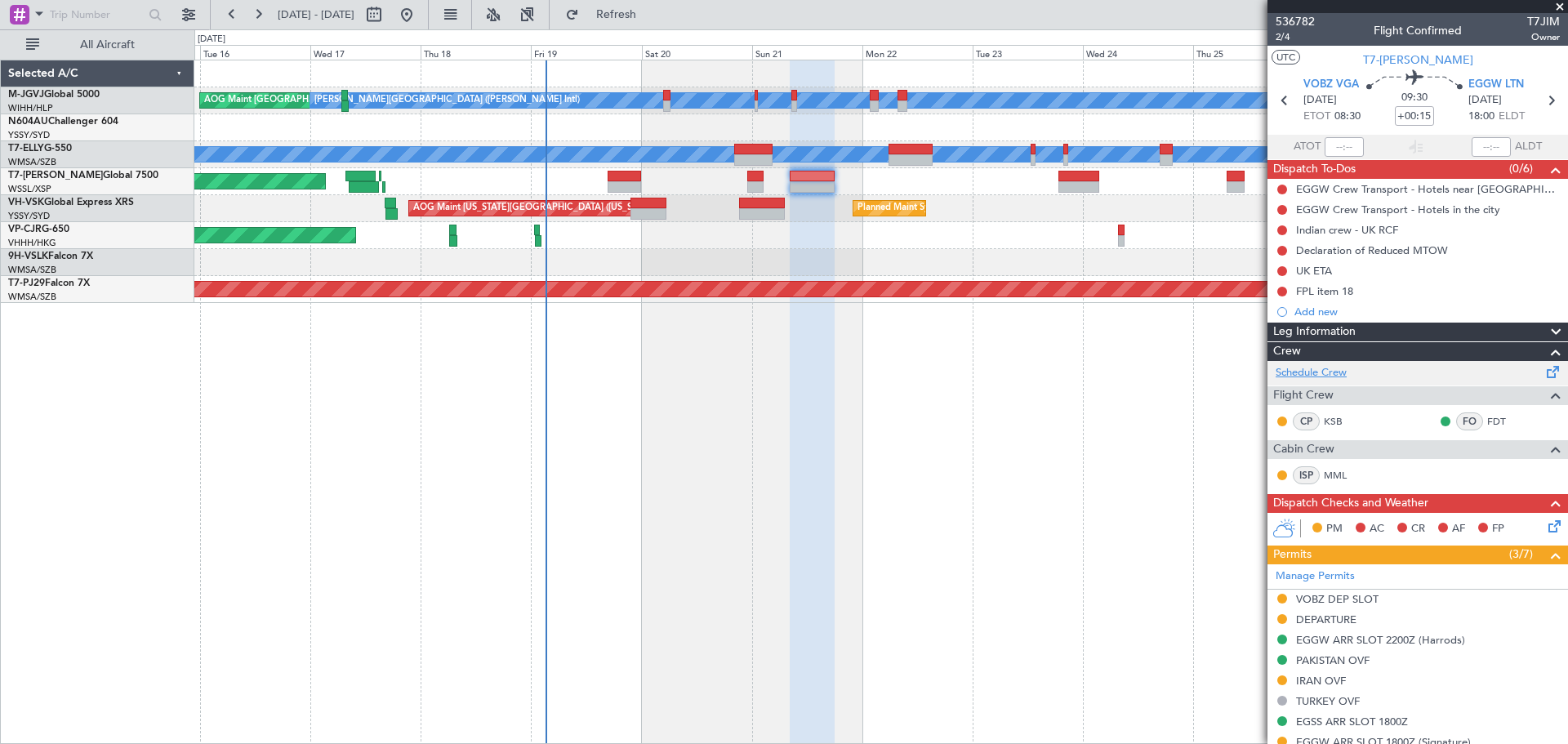
click at [1324, 378] on link "Schedule Crew" at bounding box center [1311, 373] width 71 height 16
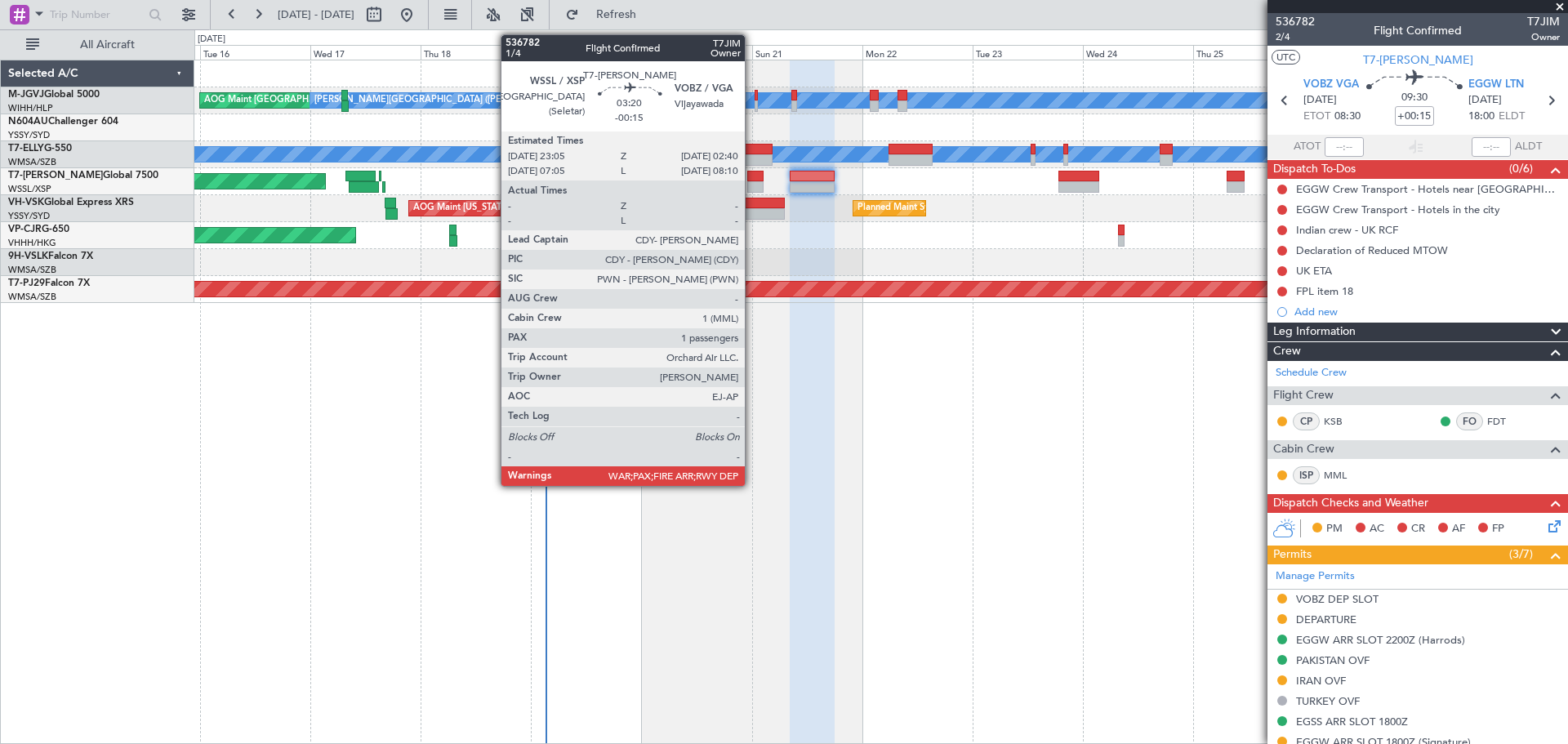
click at [752, 177] on div at bounding box center [755, 177] width 17 height 12
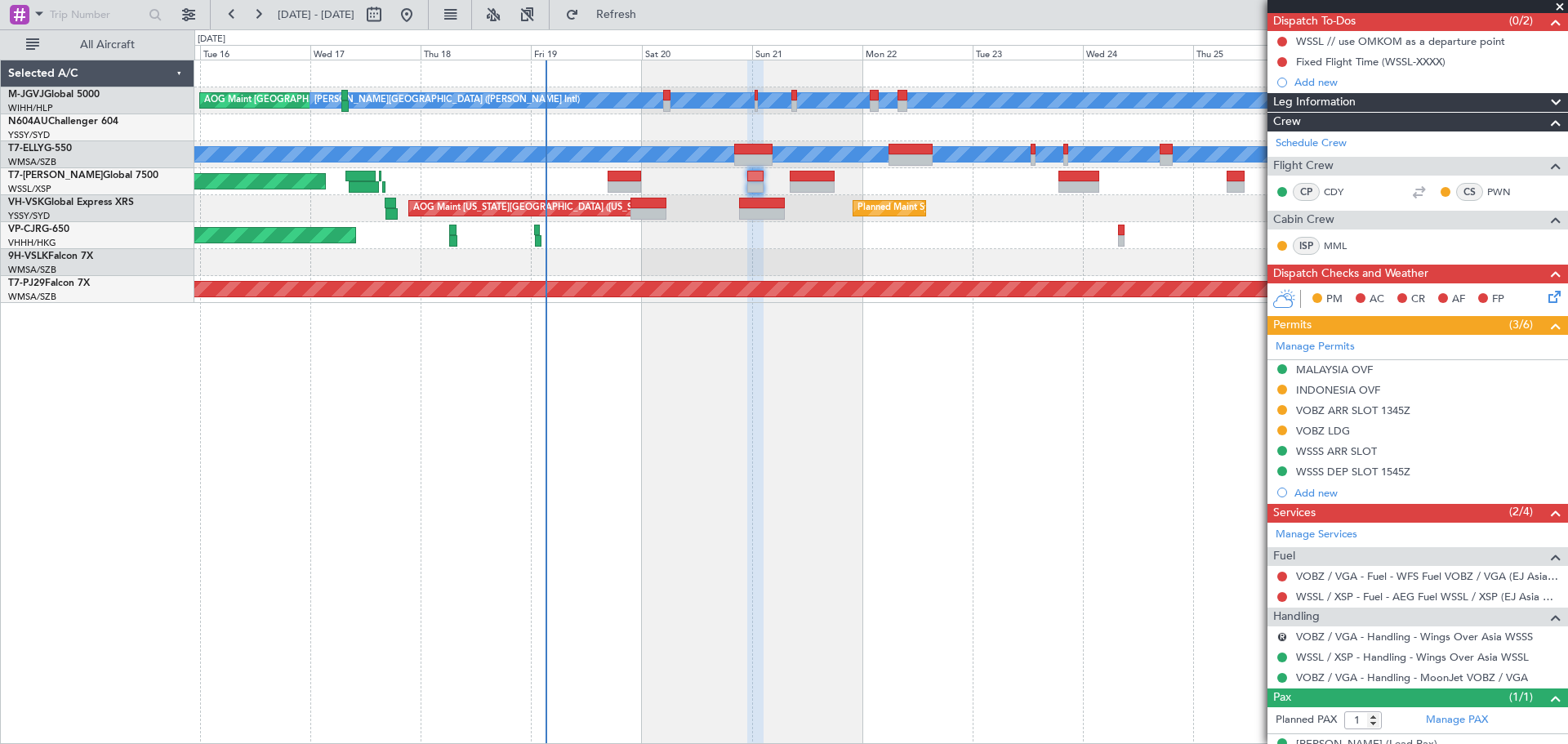
scroll to position [174, 0]
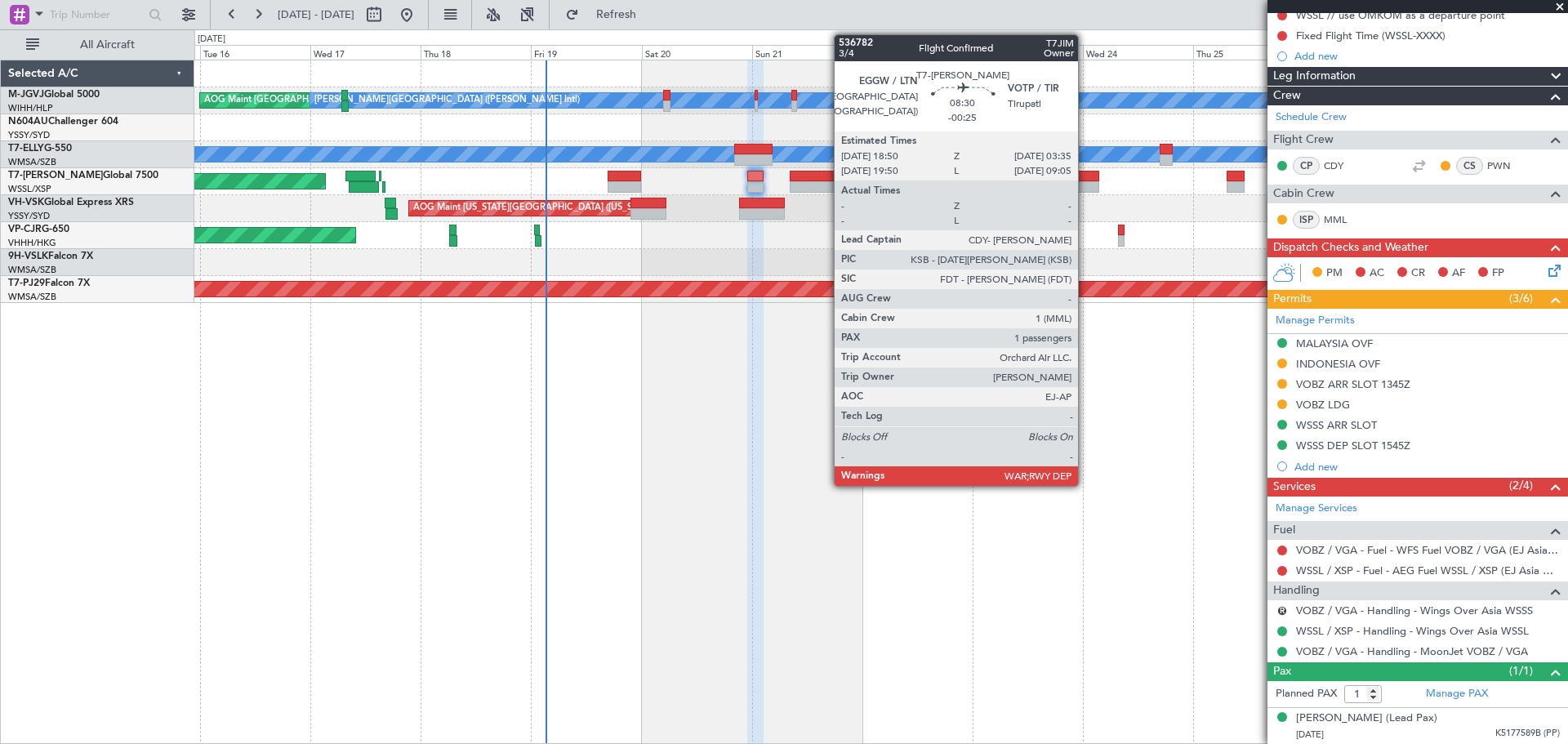
click at [1085, 179] on div at bounding box center [1078, 177] width 41 height 12
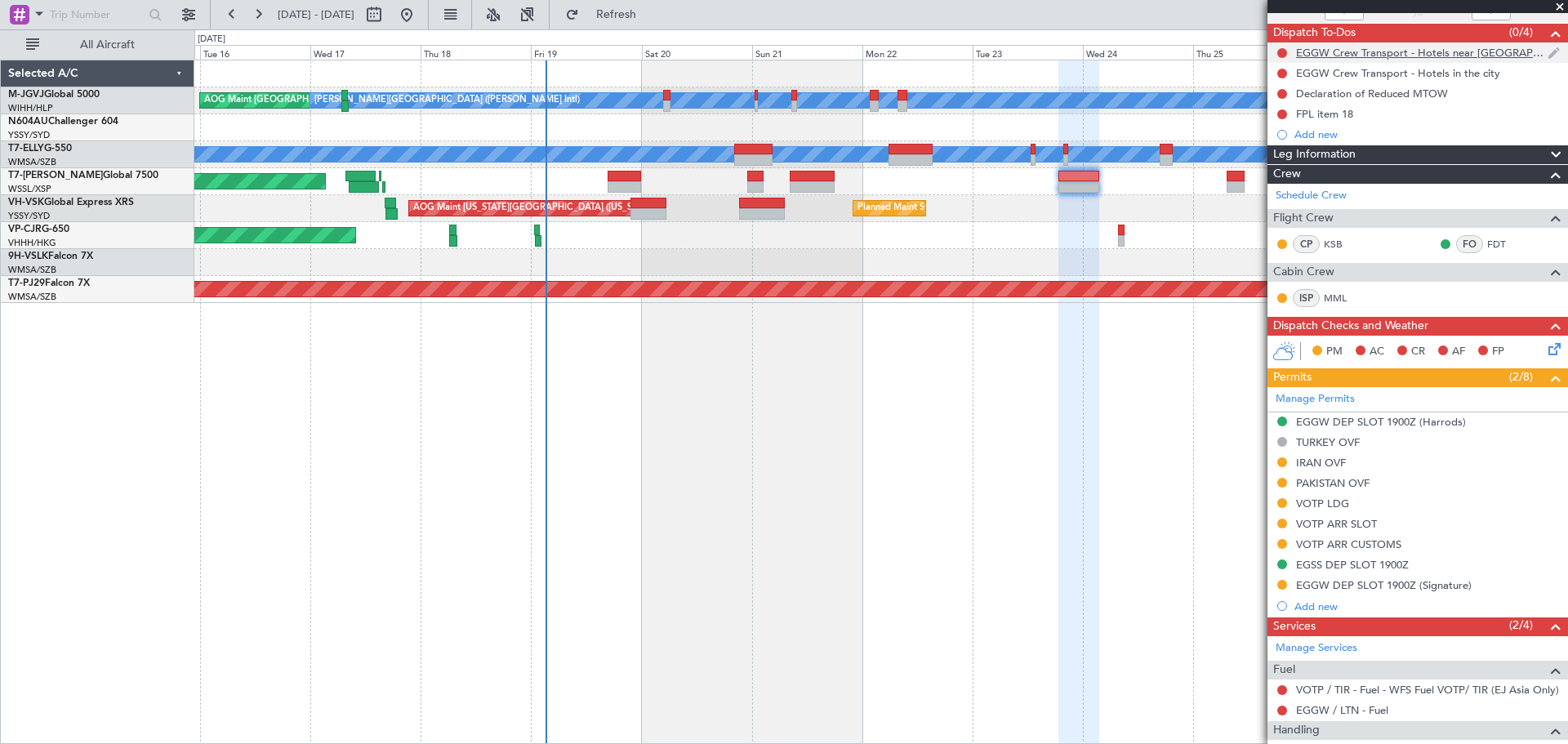
scroll to position [0, 0]
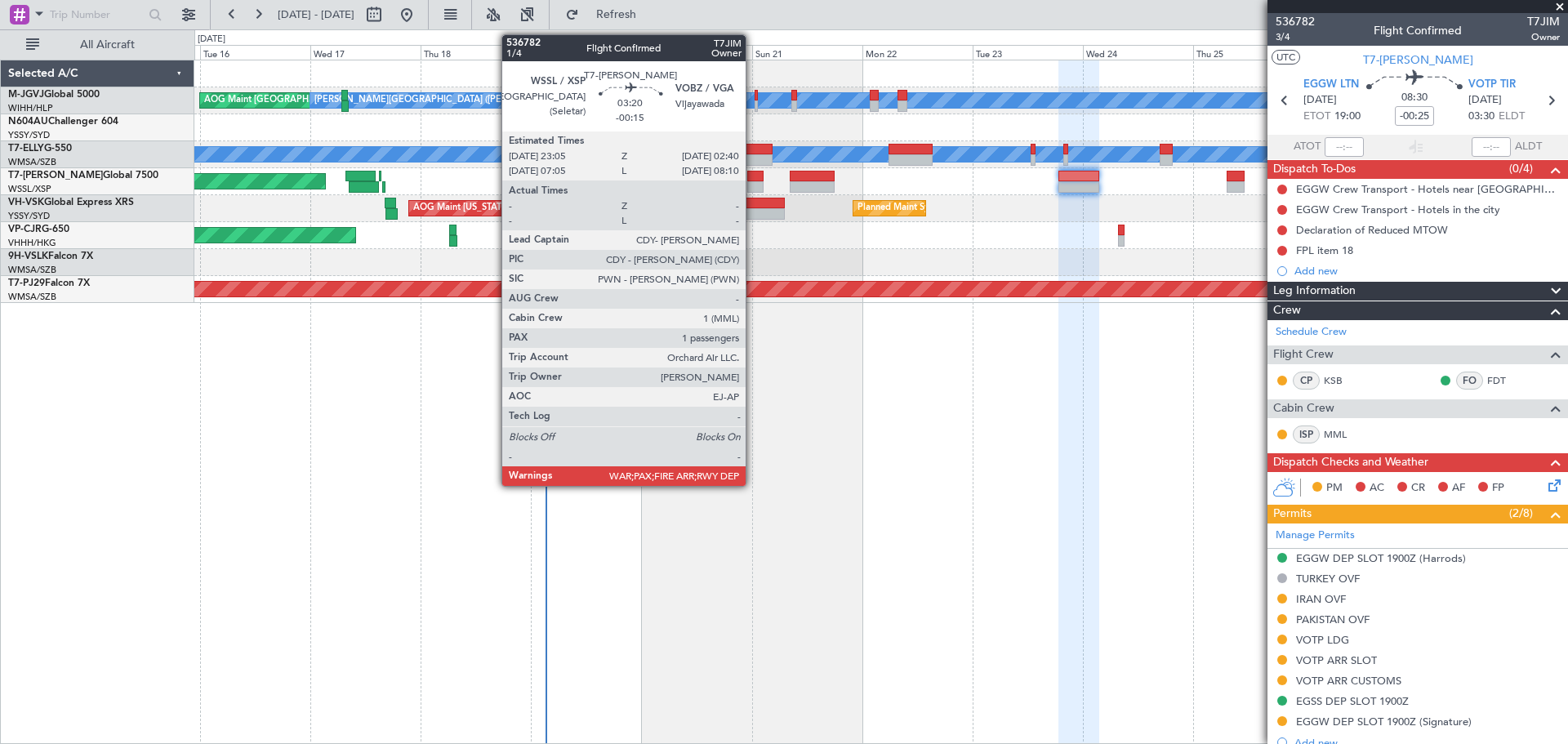
click at [753, 181] on div at bounding box center [755, 187] width 17 height 12
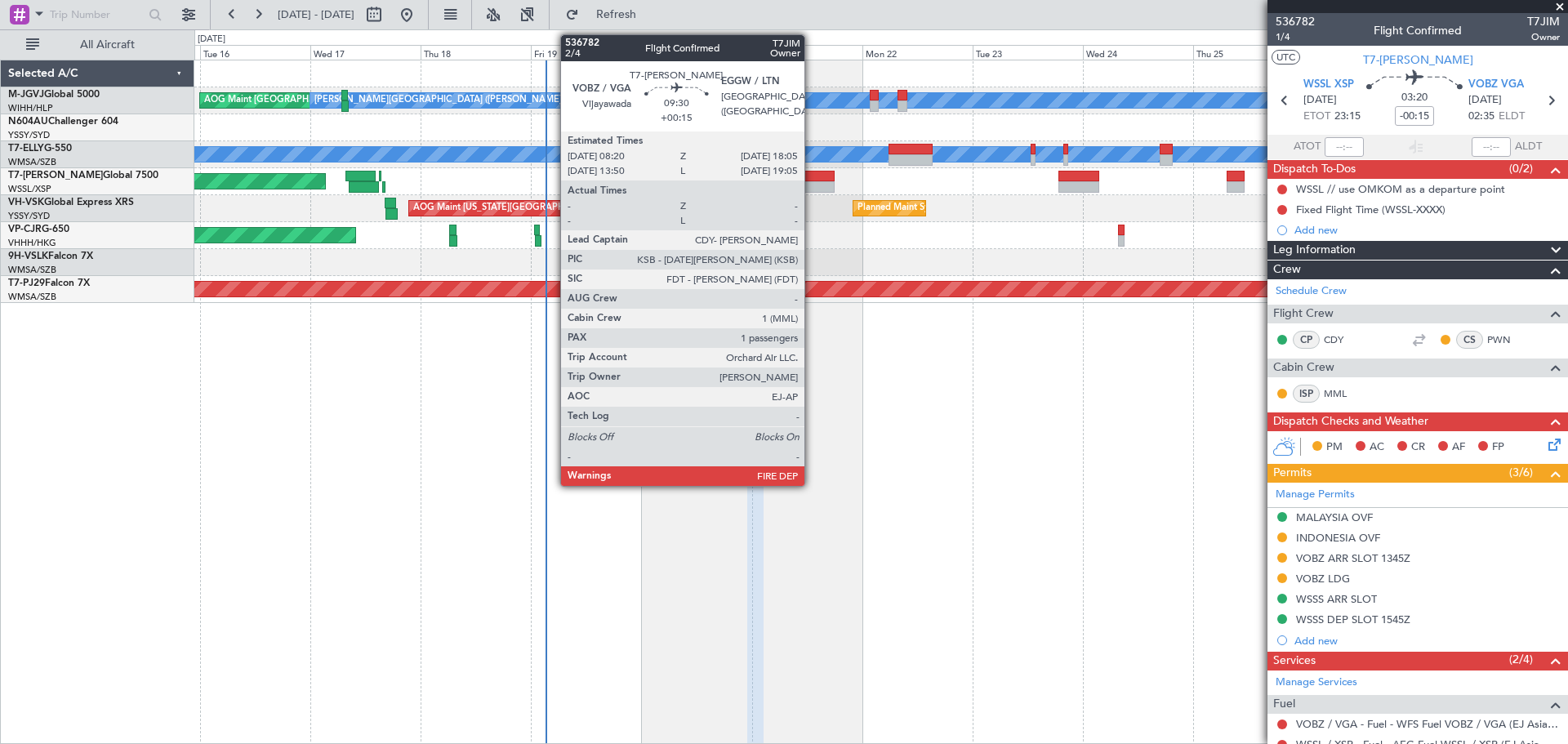
click at [812, 179] on div at bounding box center [812, 177] width 45 height 12
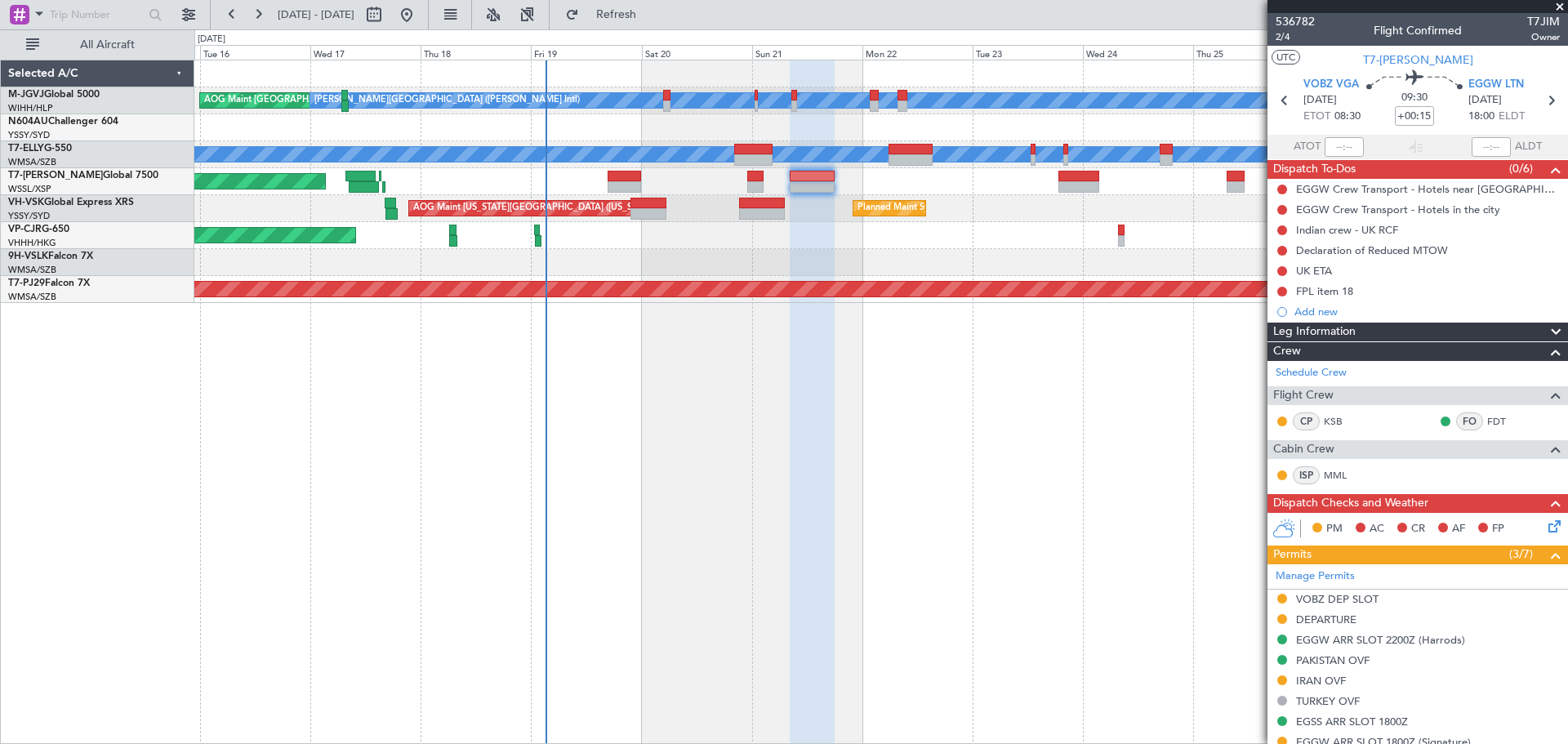
scroll to position [272, 0]
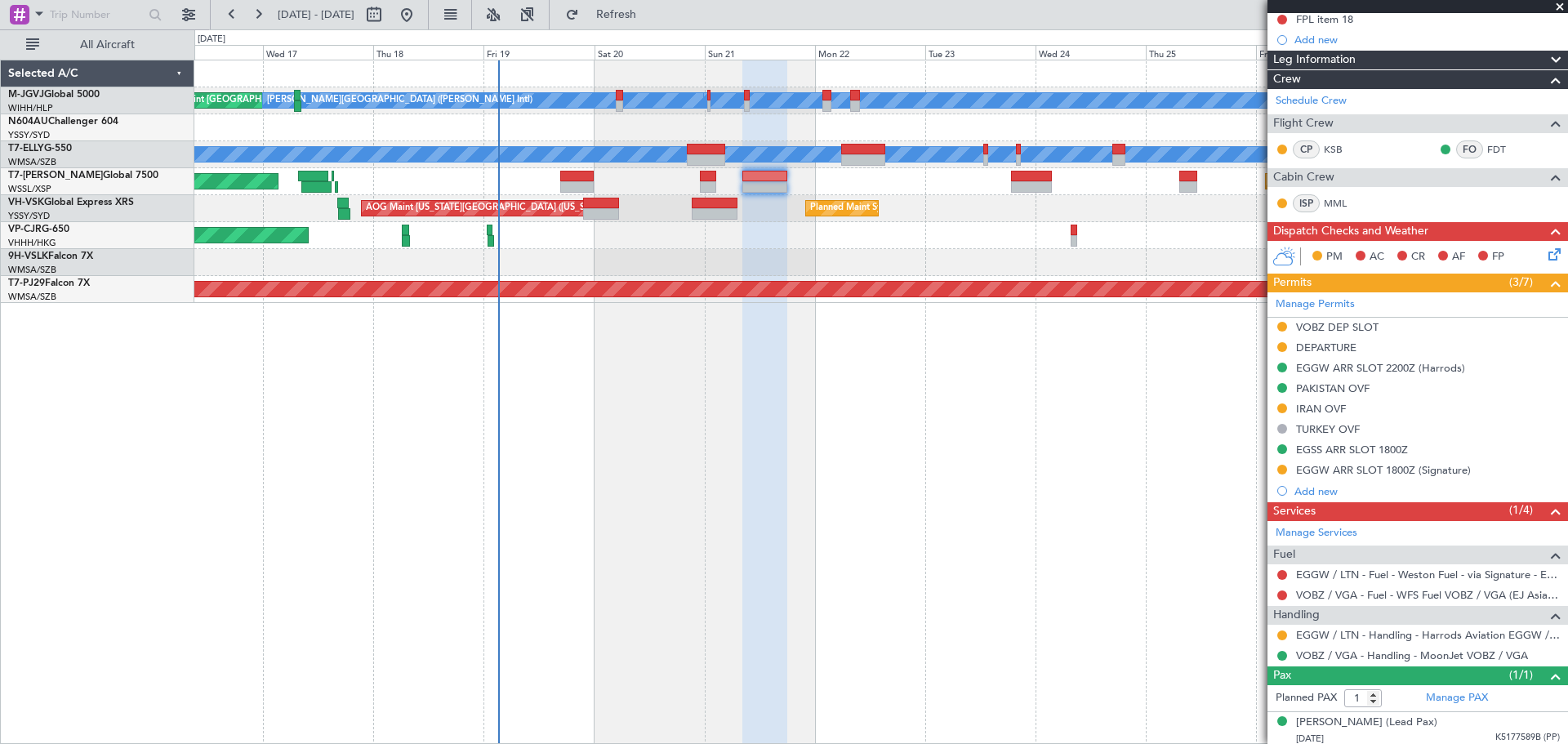
click at [975, 195] on div "Planned Maint Sydney ([PERSON_NAME] Intl) AOG Maint [US_STATE][GEOGRAPHIC_DATA]…" at bounding box center [881, 209] width 1373 height 27
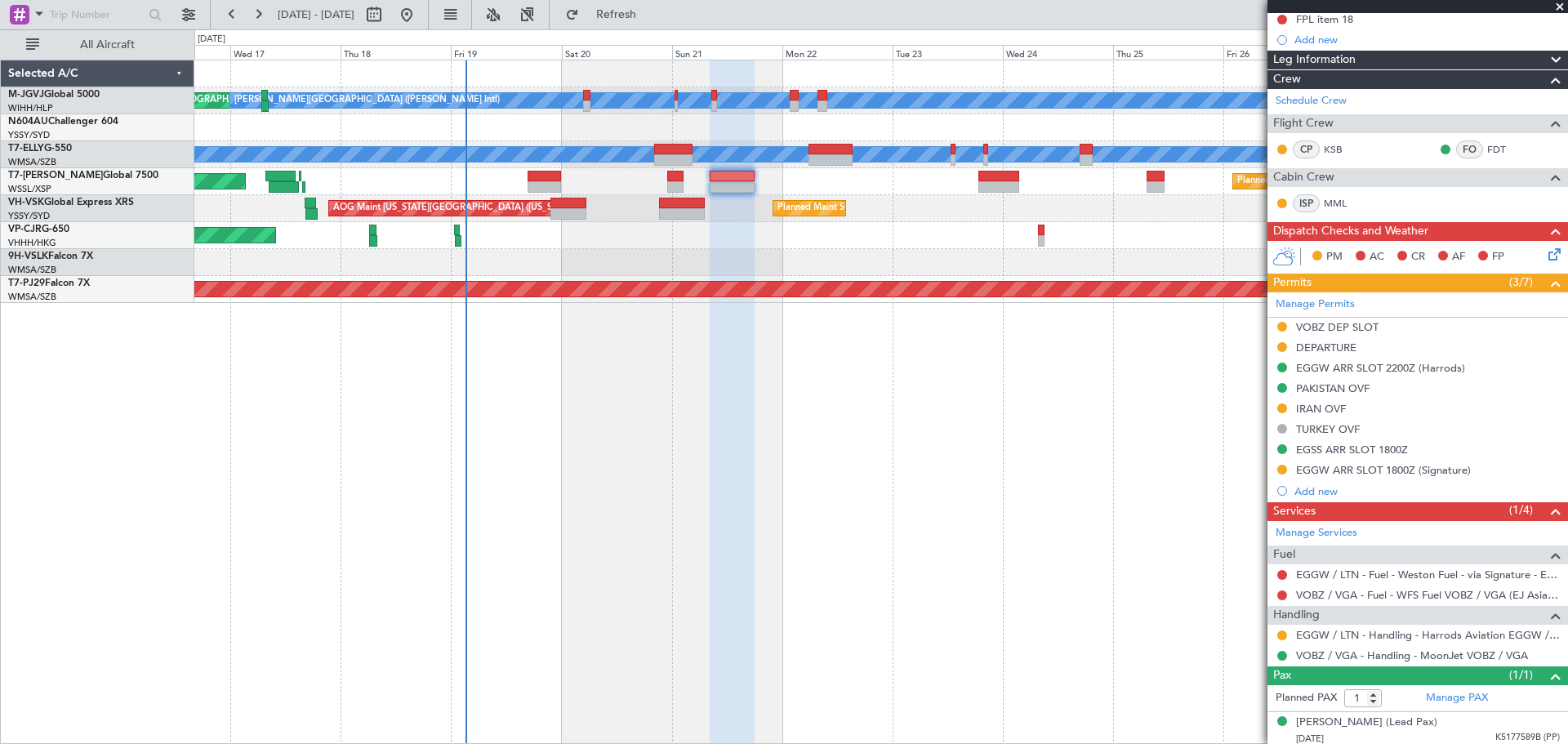
click at [913, 197] on div "[PERSON_NAME][GEOGRAPHIC_DATA] ([PERSON_NAME] Intl) [PERSON_NAME] ([PERSON_NAME…" at bounding box center [881, 182] width 1373 height 242
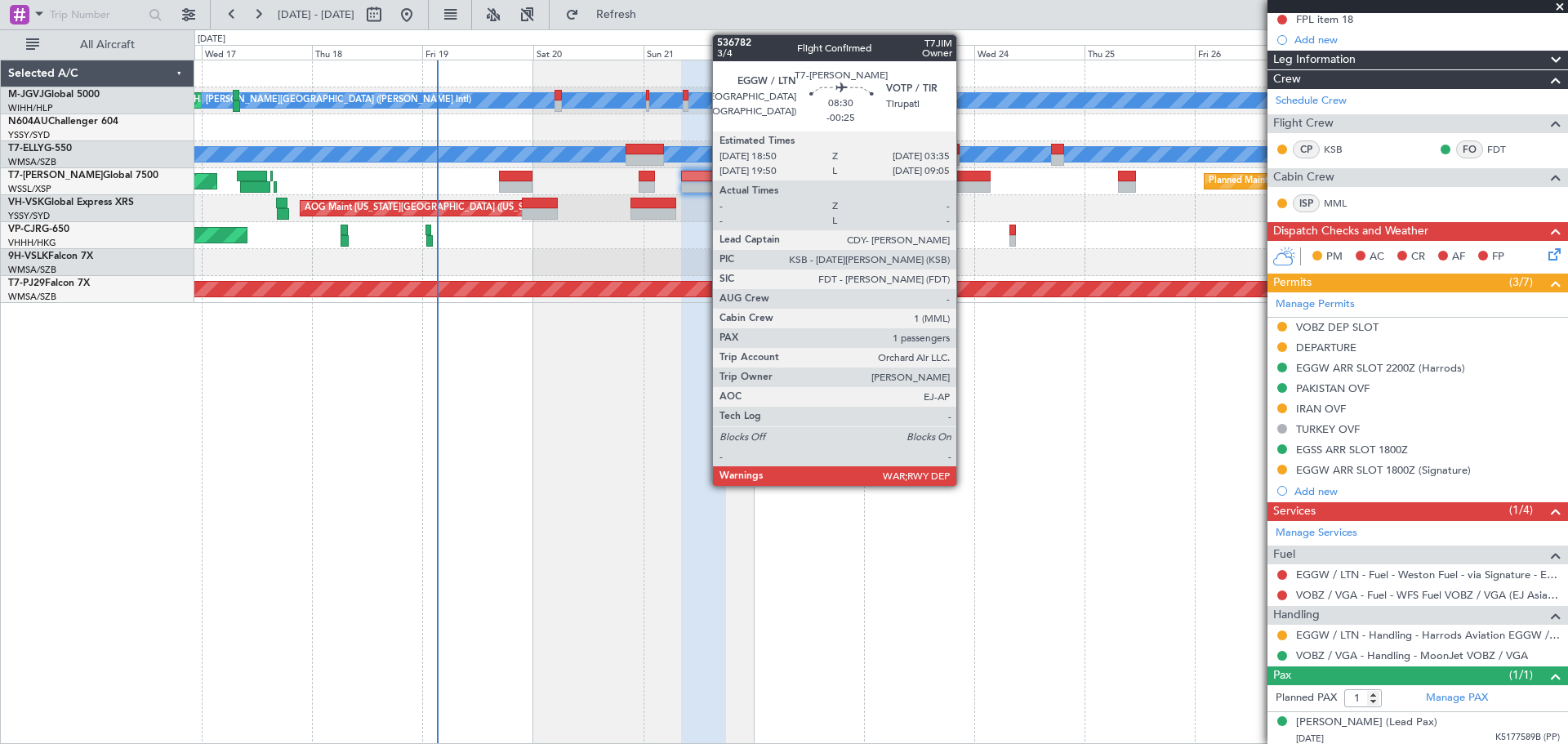
click at [963, 176] on div at bounding box center [970, 177] width 41 height 12
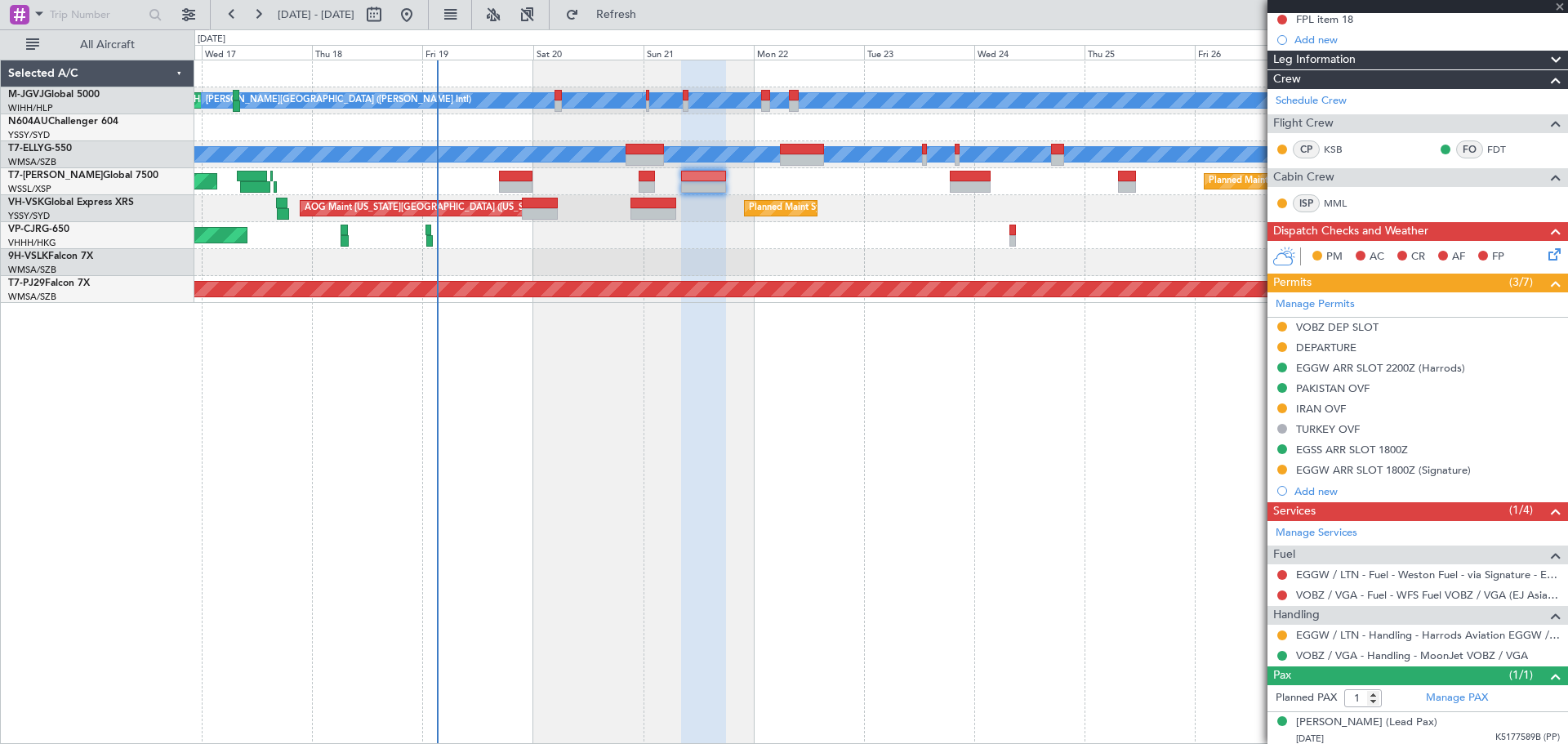
type input "-00:25"
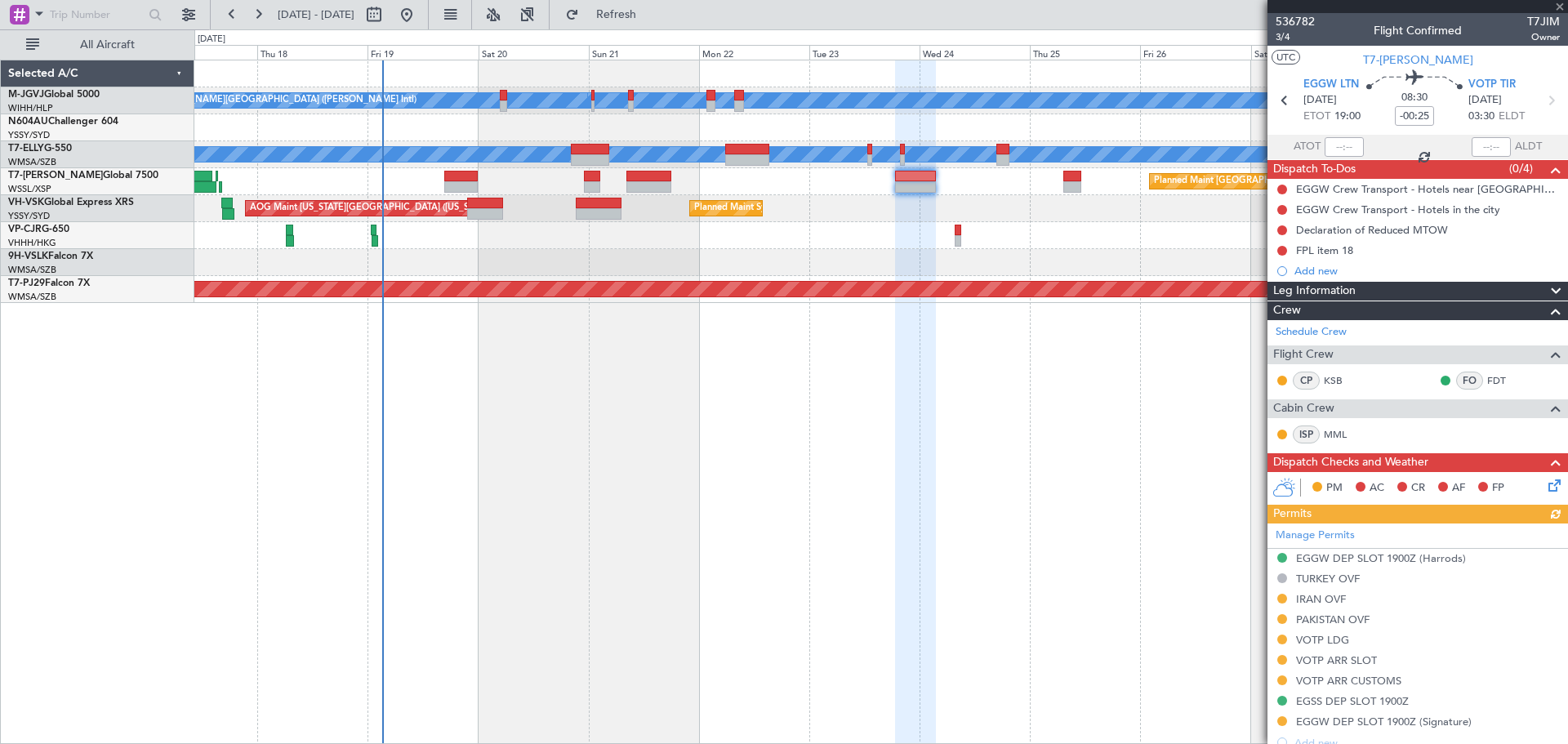
click at [1028, 216] on div "Planned Maint Sydney ([PERSON_NAME] Intl) AOG Maint [US_STATE][GEOGRAPHIC_DATA]…" at bounding box center [881, 209] width 1373 height 27
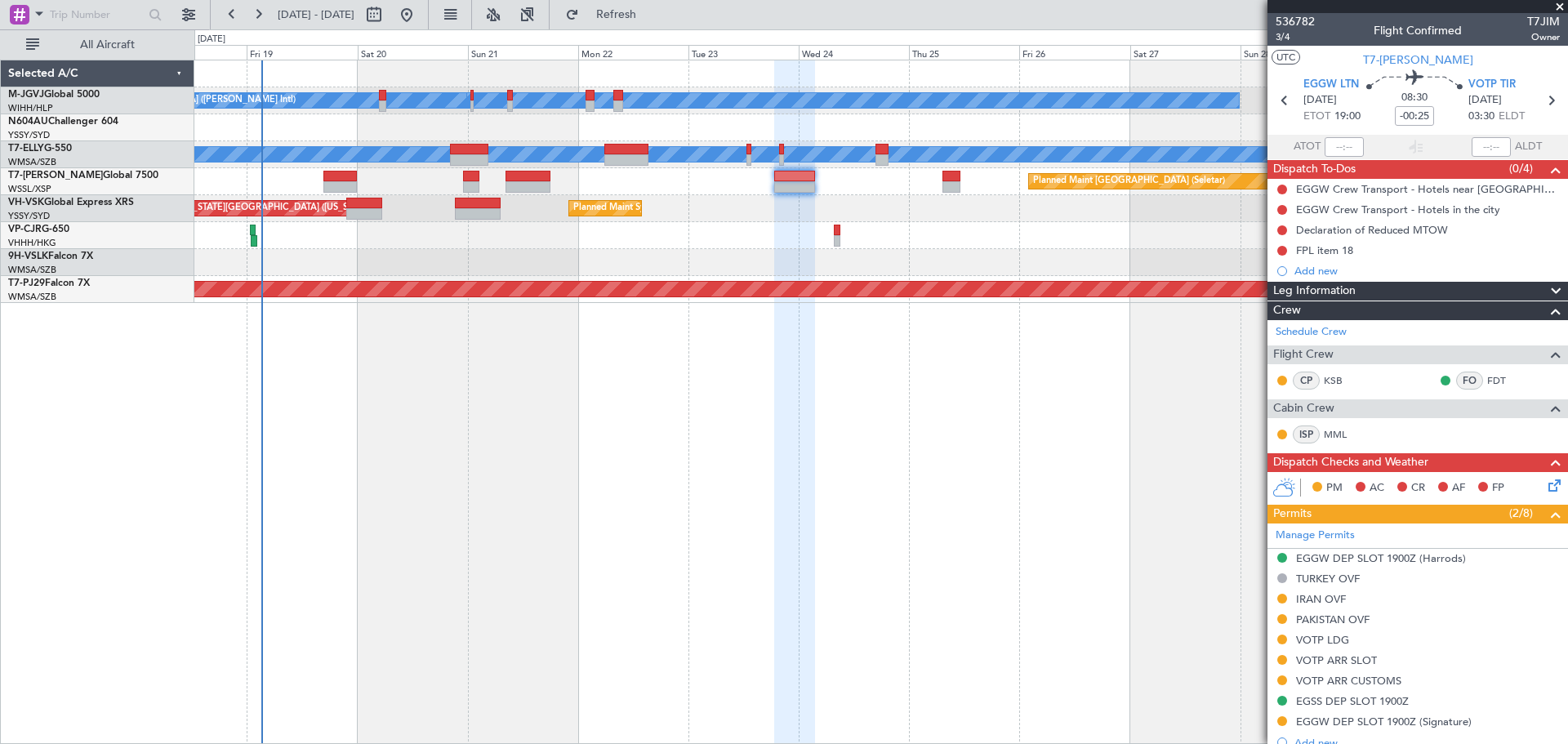
click at [928, 221] on div "Planned Maint Sydney ([PERSON_NAME] Intl) AOG Maint [US_STATE][GEOGRAPHIC_DATA]…" at bounding box center [881, 209] width 1373 height 27
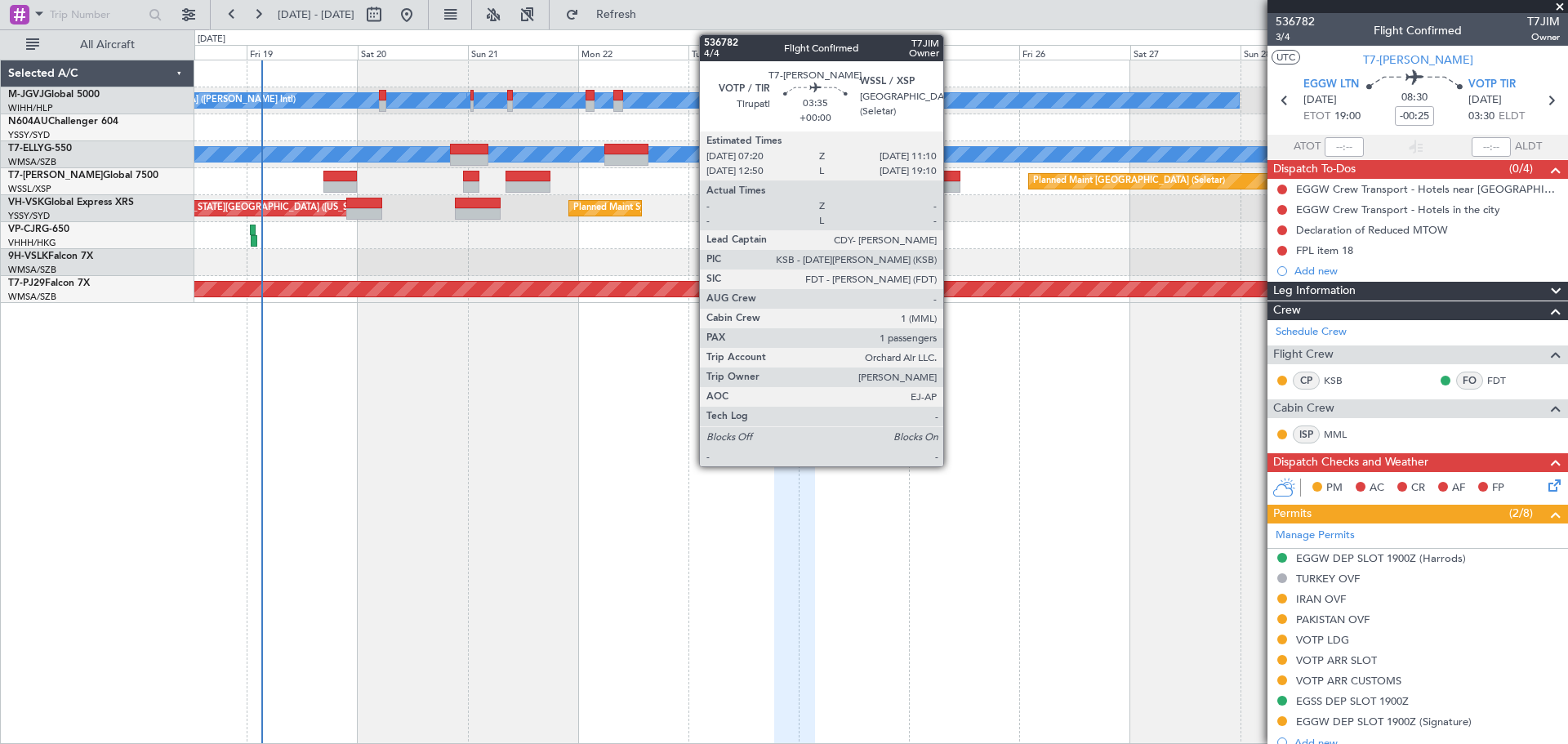
click at [951, 178] on div at bounding box center [951, 177] width 18 height 12
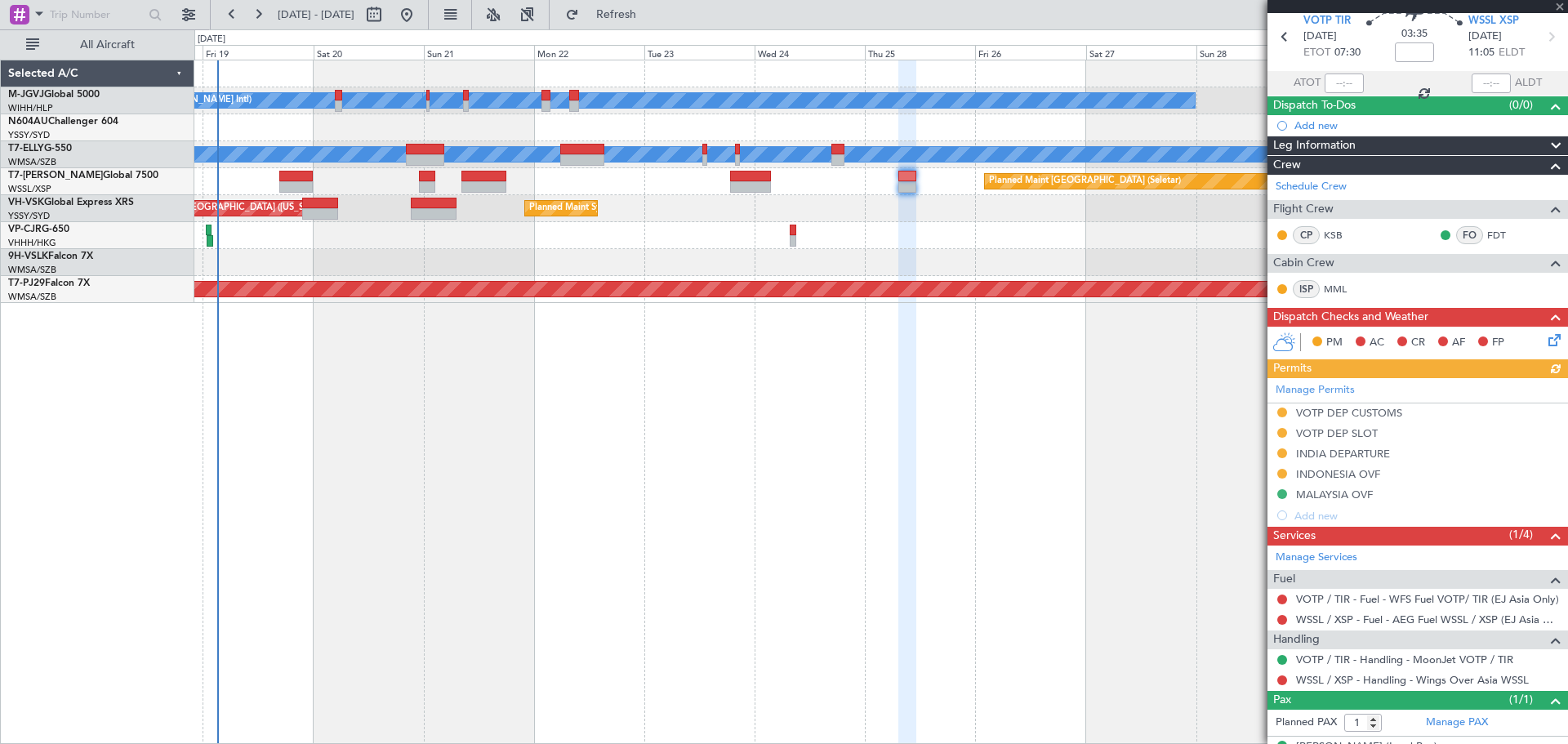
scroll to position [93, 0]
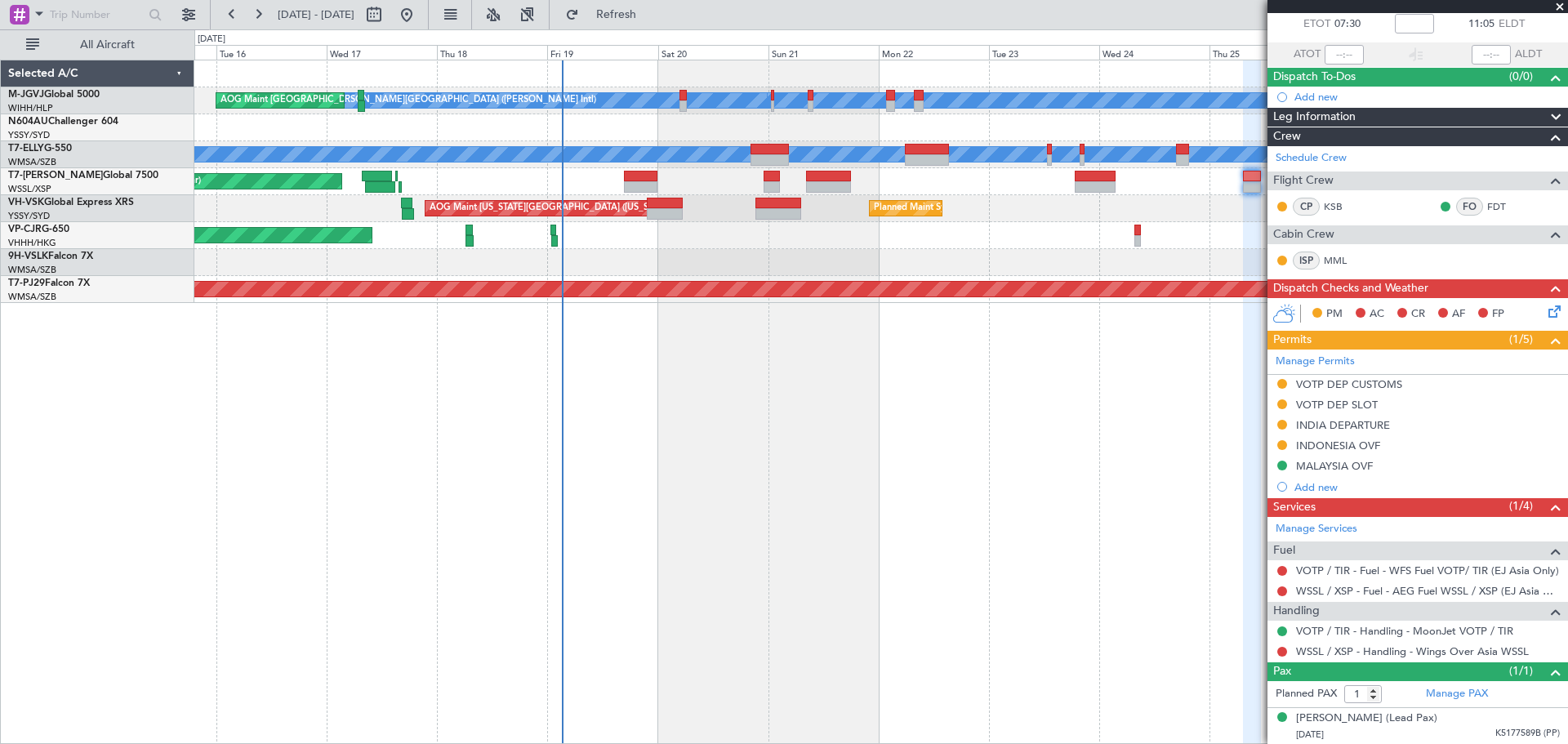
click at [699, 183] on div "Planned Maint [GEOGRAPHIC_DATA] (Seletar) Planned Maint [GEOGRAPHIC_DATA] (Sele…" at bounding box center [881, 182] width 1373 height 27
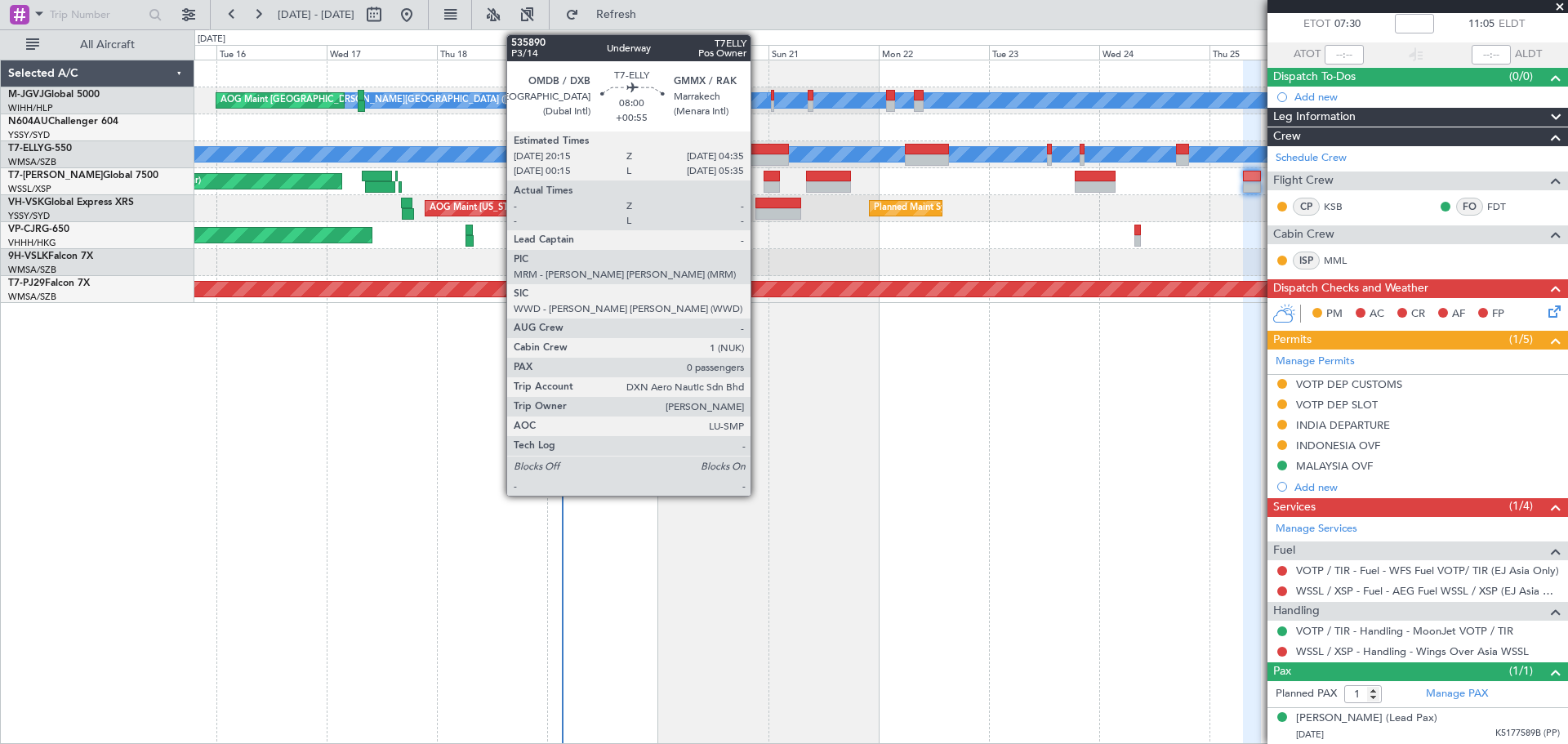
click at [758, 151] on div at bounding box center [770, 150] width 39 height 12
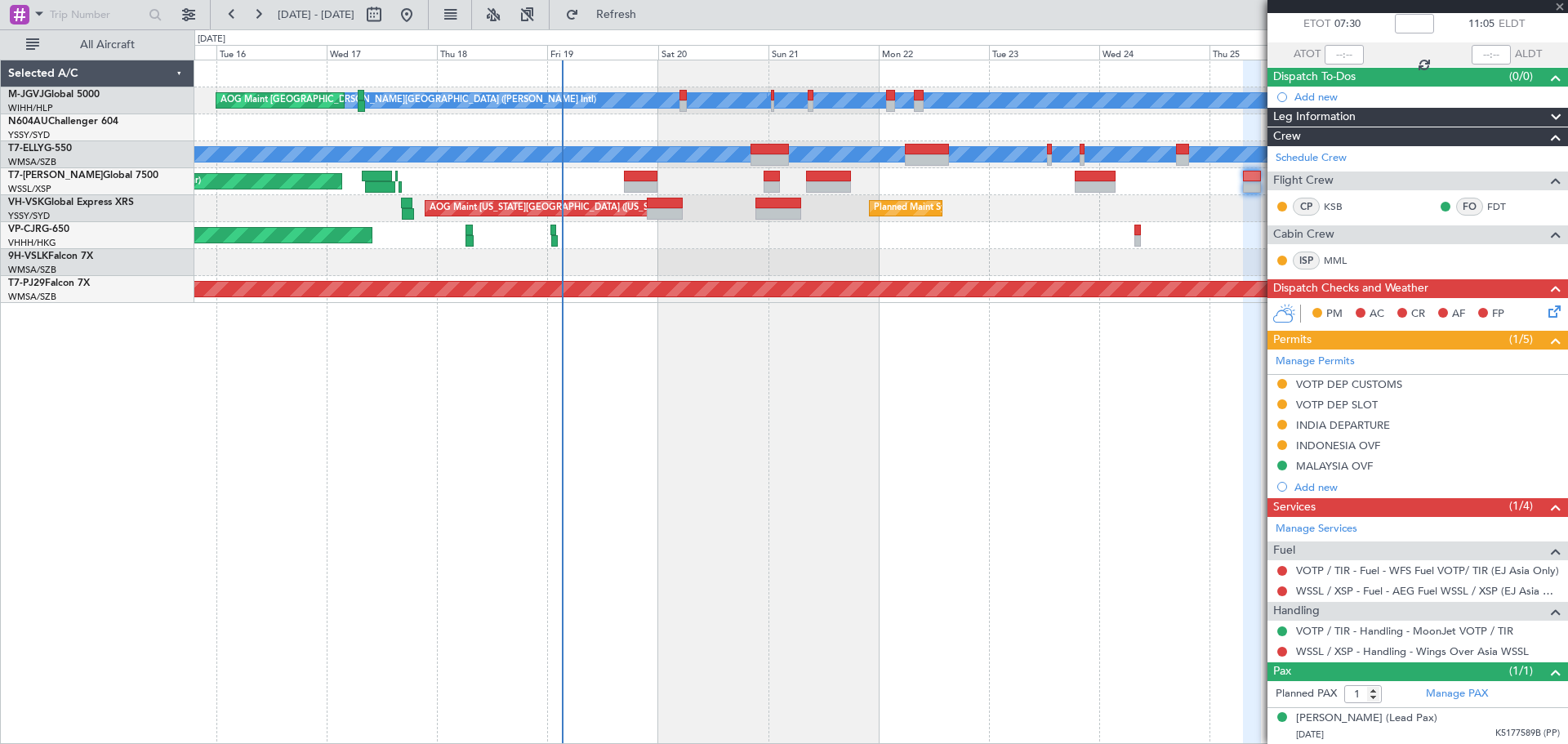
type input "+00:55"
type input "0"
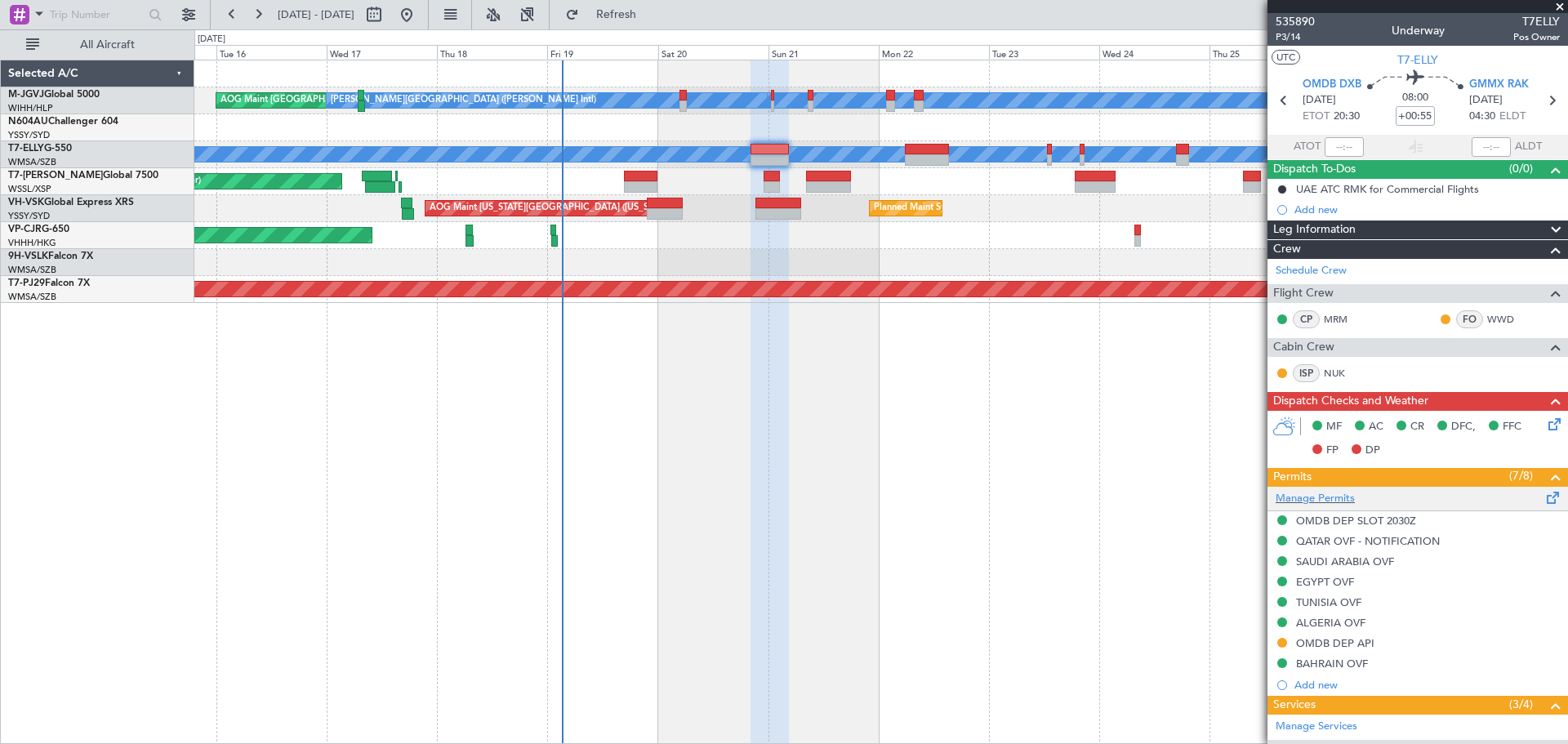
scroll to position [162, 0]
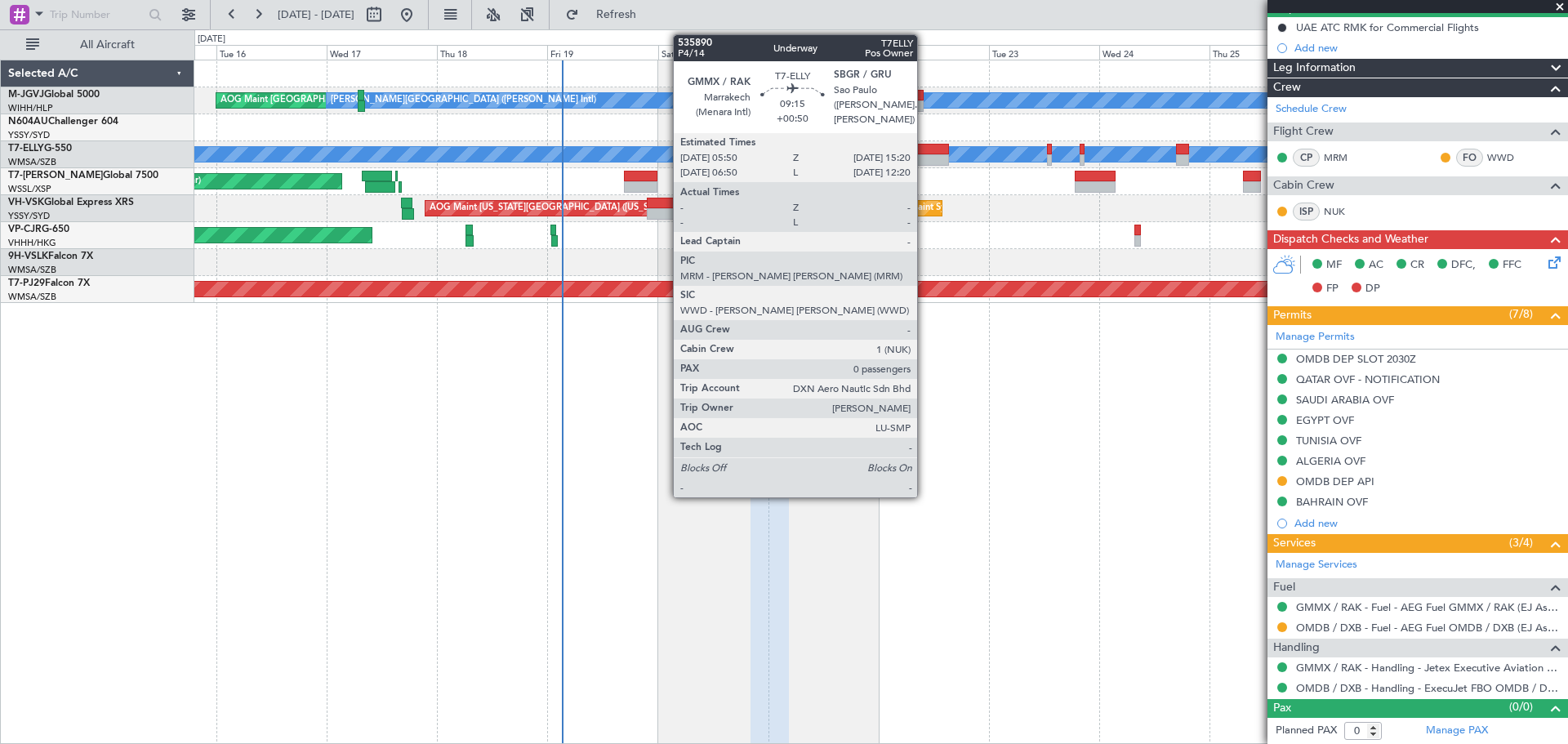
click at [924, 153] on div at bounding box center [926, 150] width 44 height 12
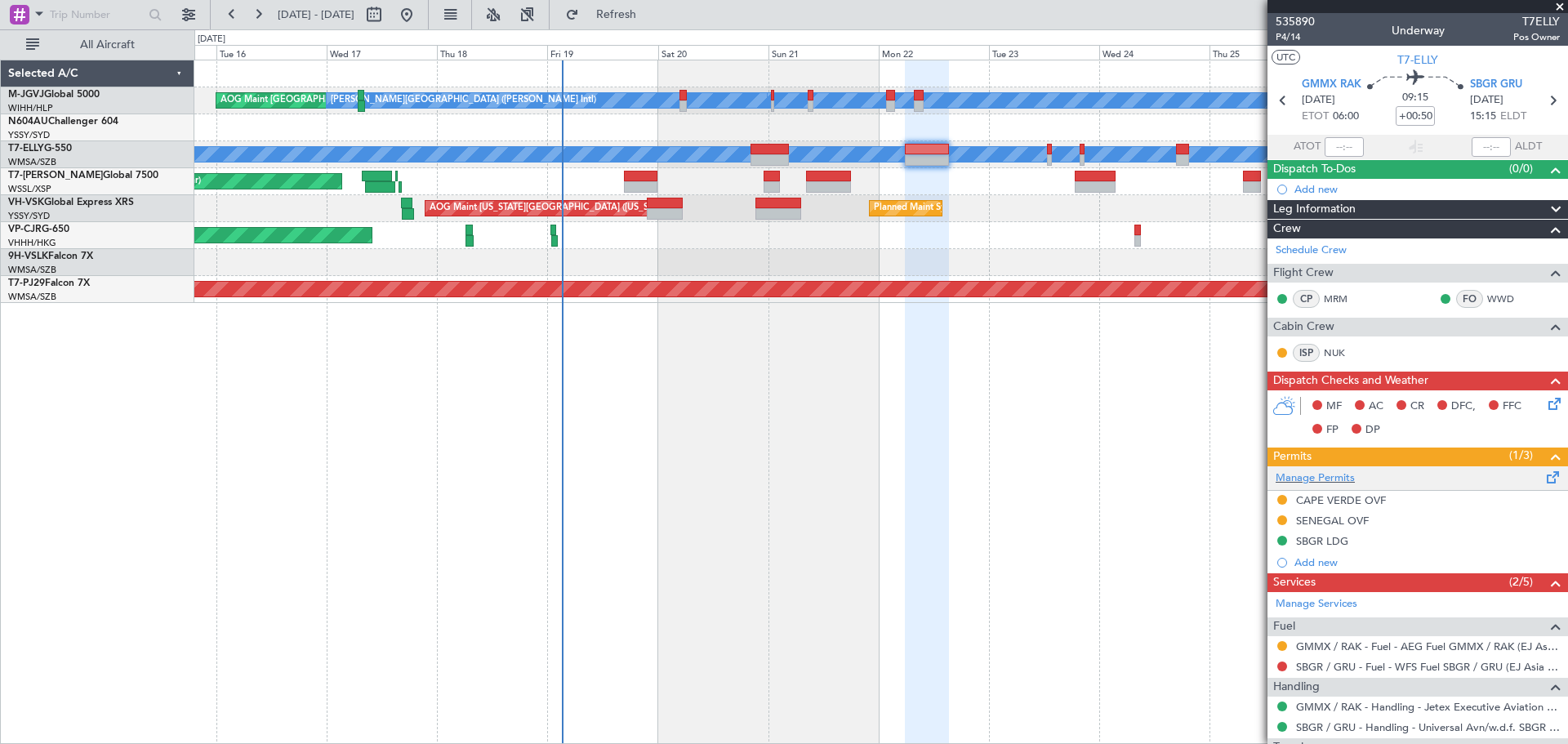
scroll to position [79, 0]
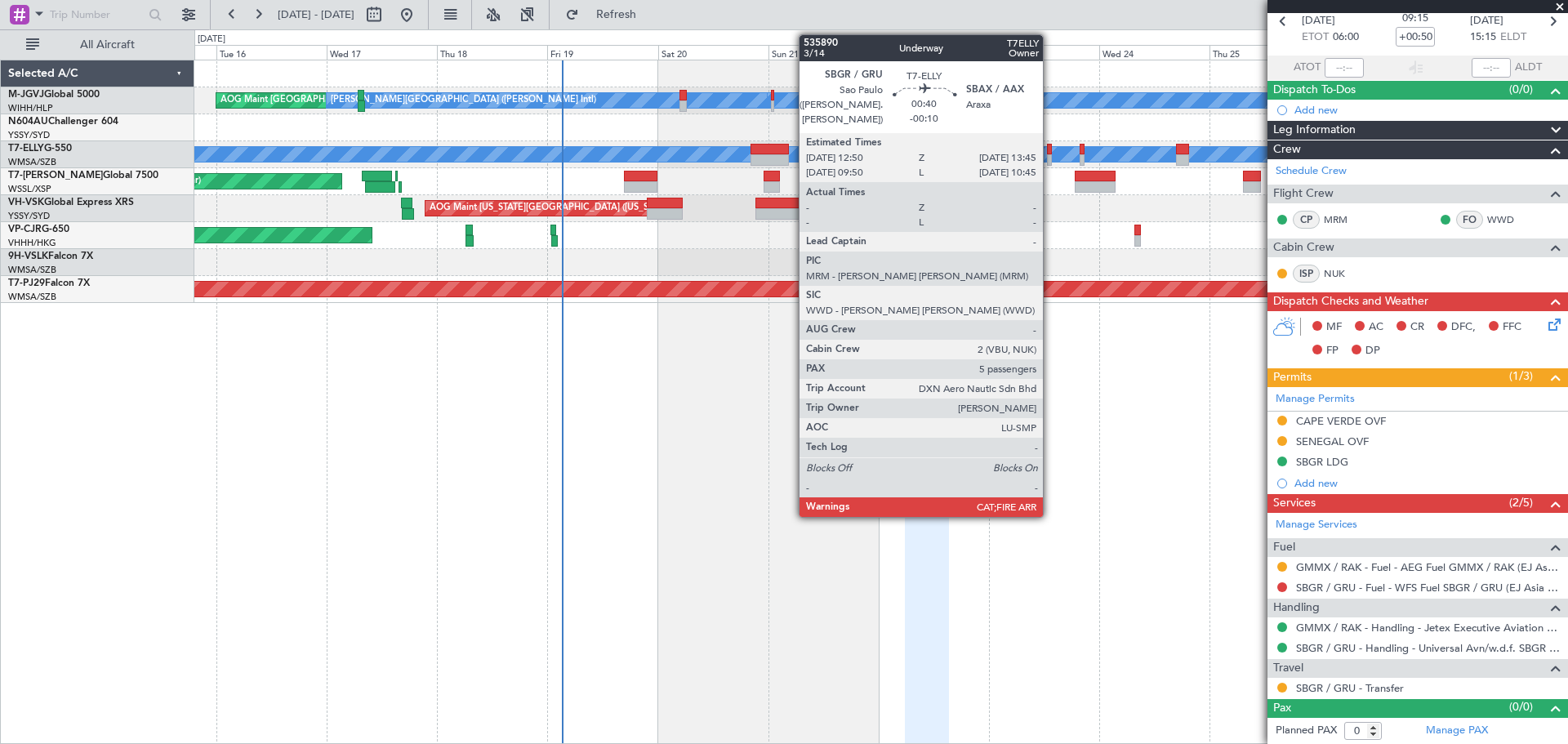
click at [1050, 154] on div at bounding box center [1049, 160] width 5 height 12
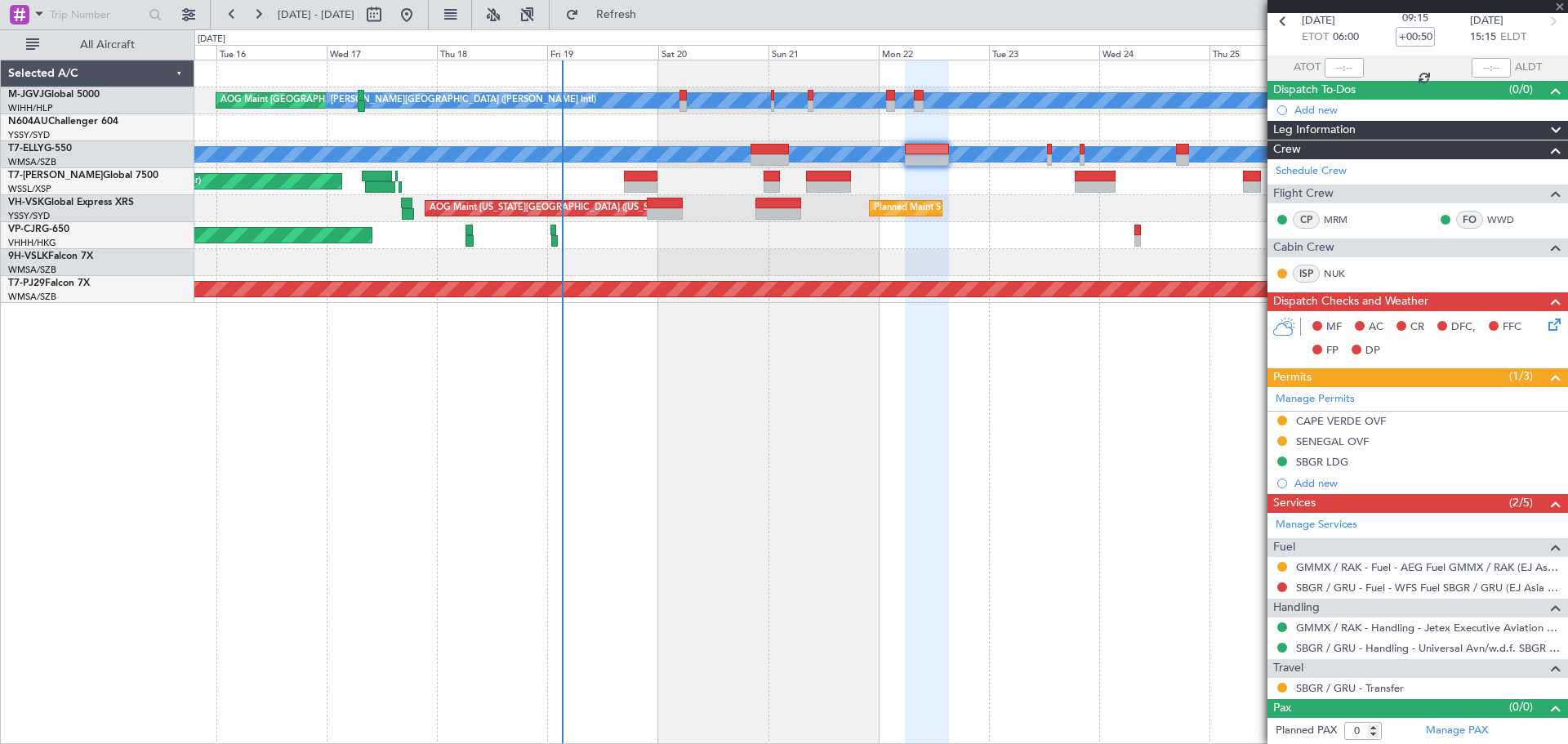
type input "-00:10"
type input "5"
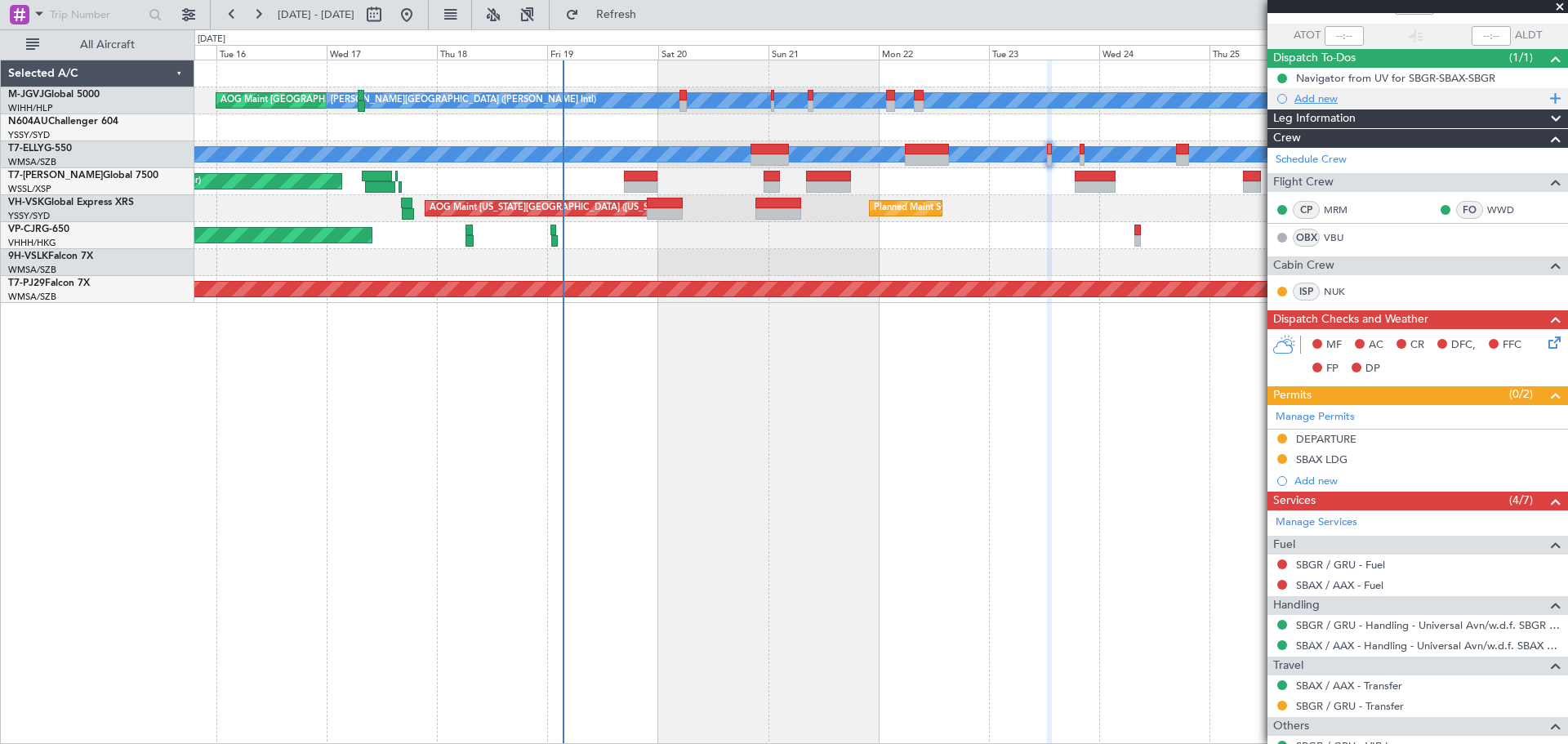
scroll to position [0, 0]
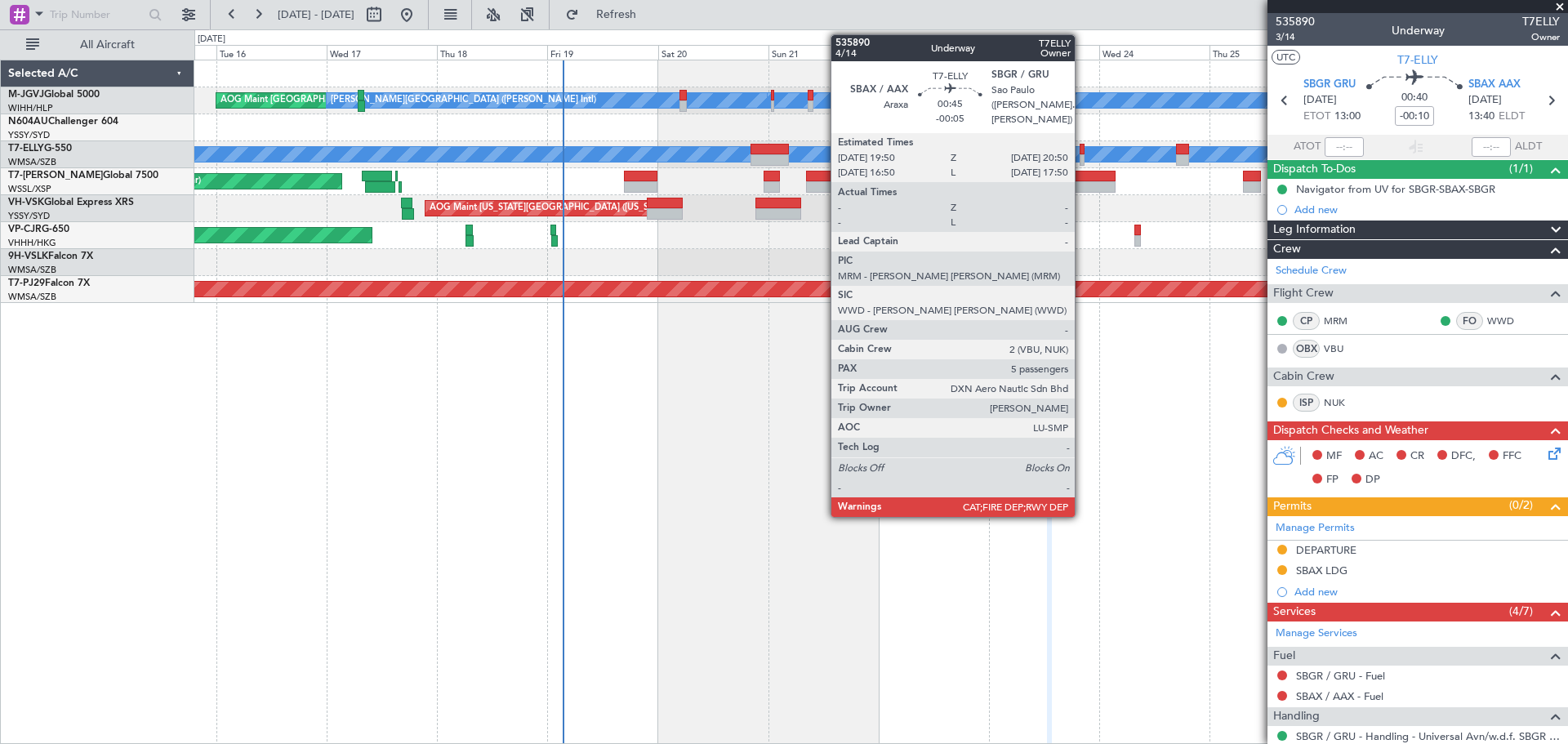
click at [1082, 153] on div at bounding box center [1082, 150] width 5 height 12
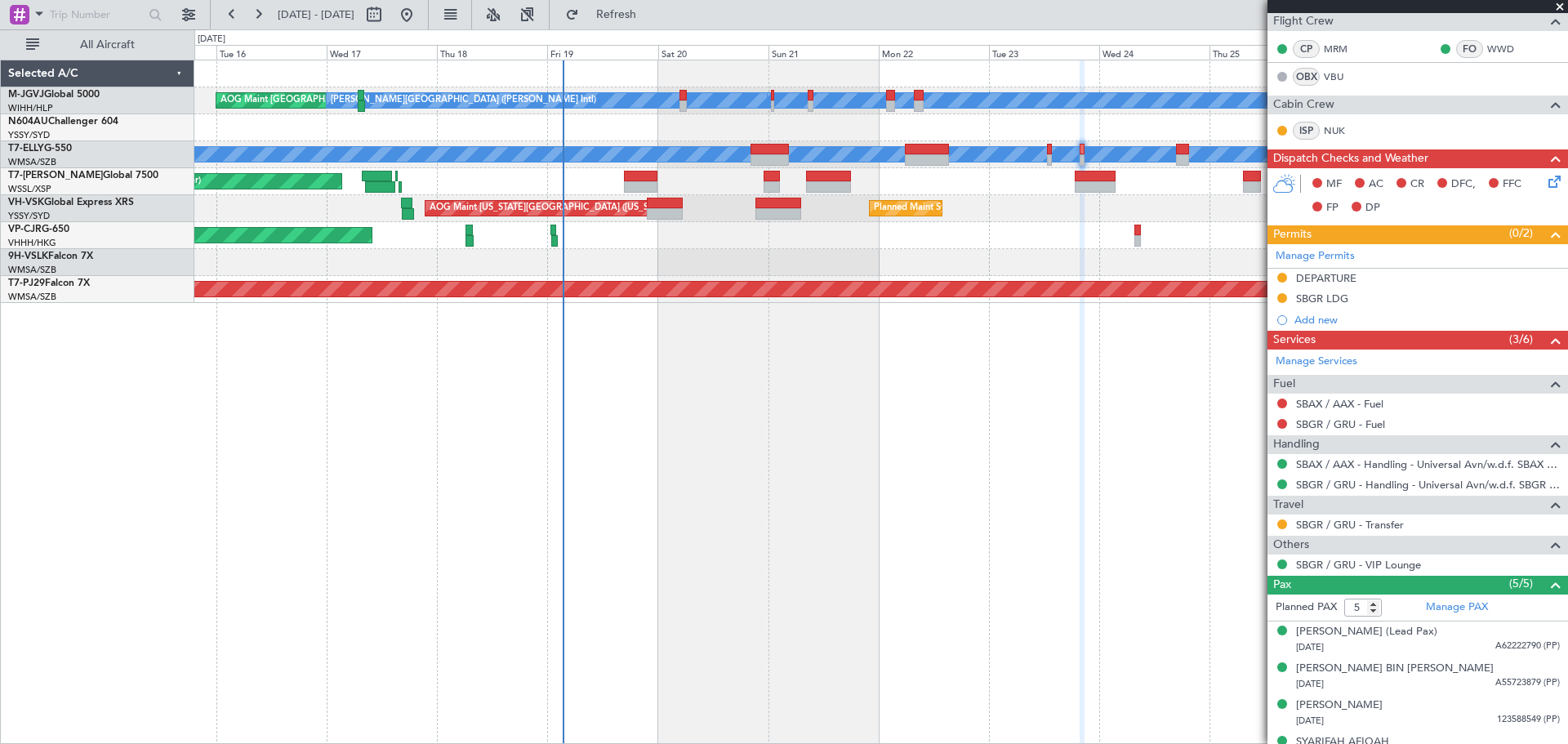
scroll to position [312, 0]
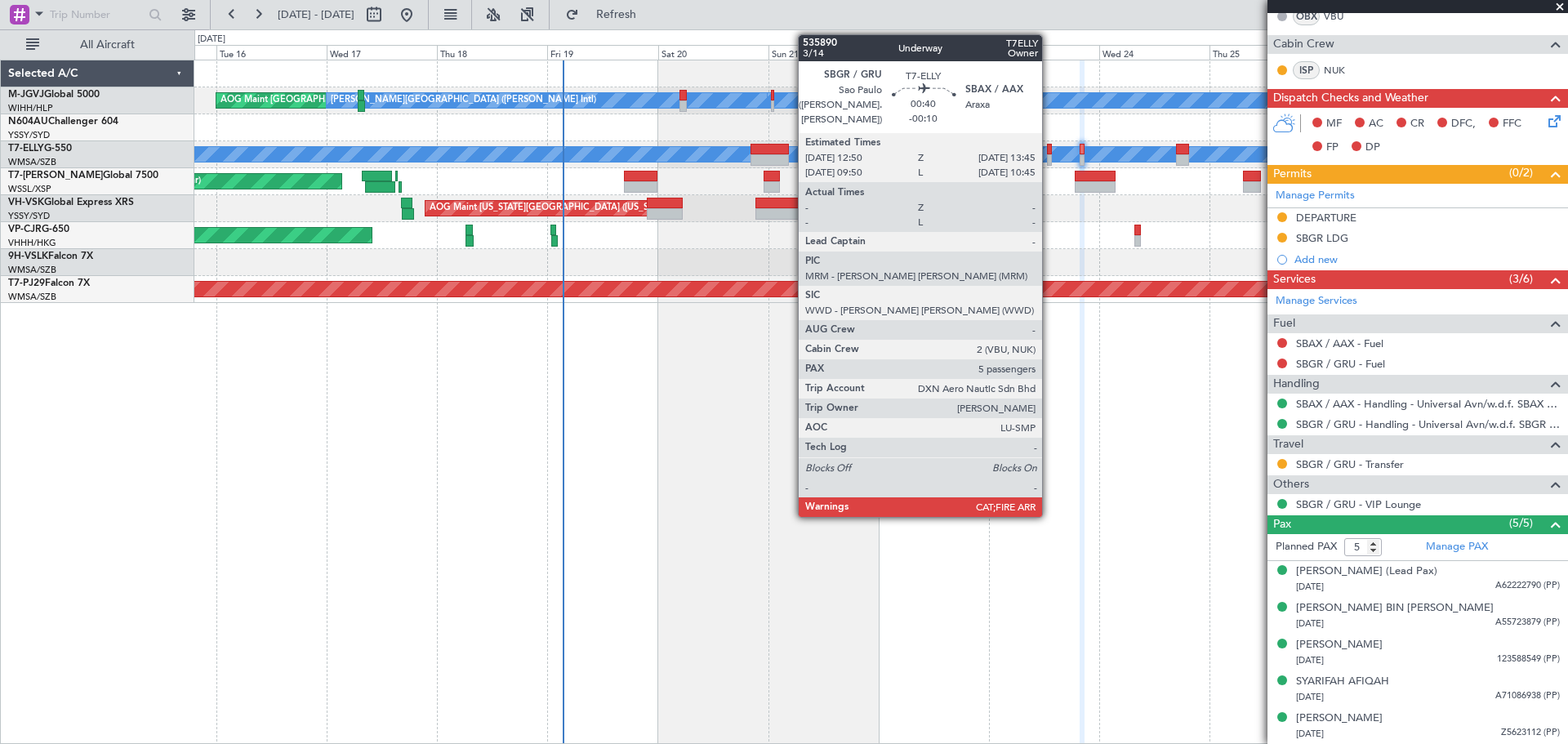
click at [1049, 153] on div at bounding box center [1049, 150] width 5 height 12
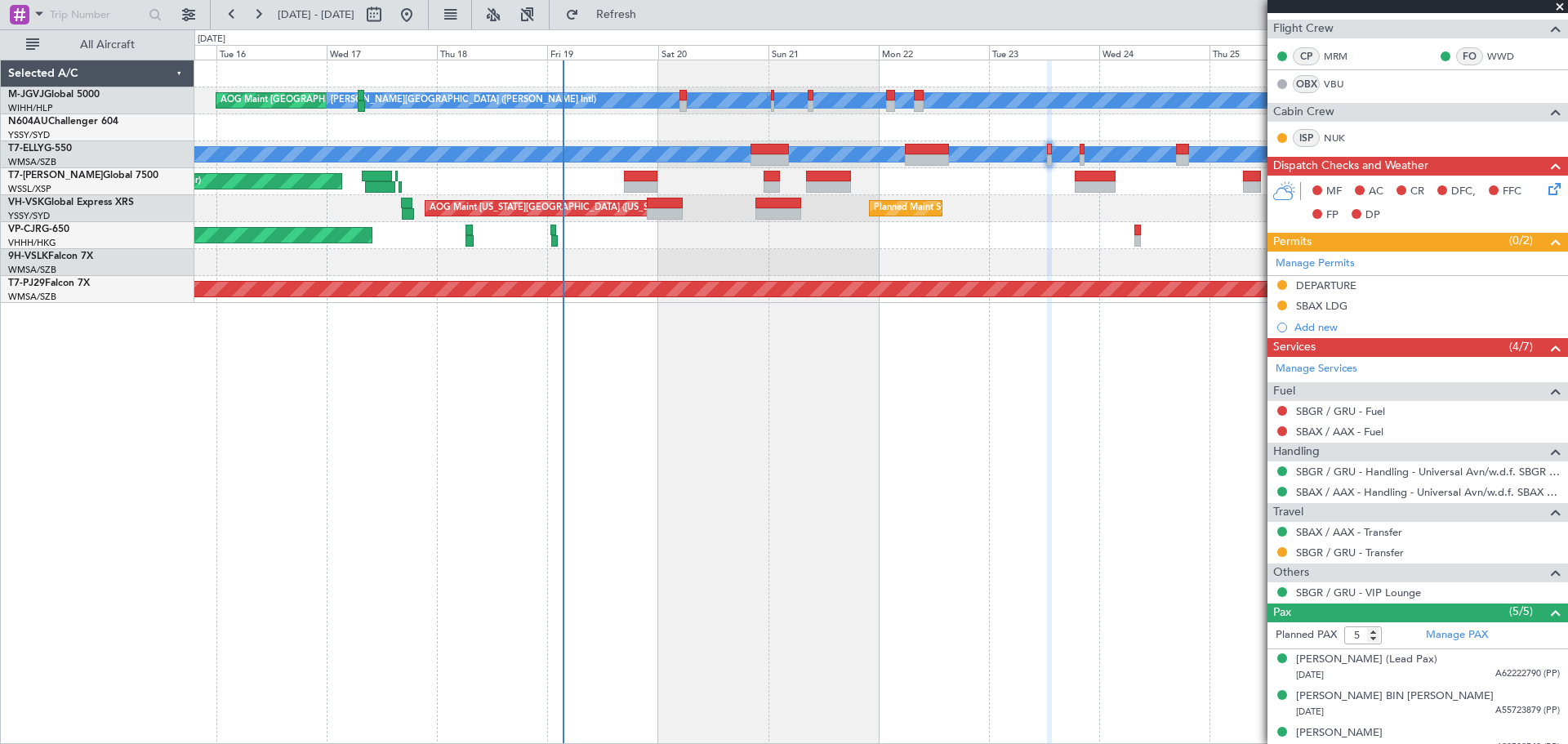
scroll to position [353, 0]
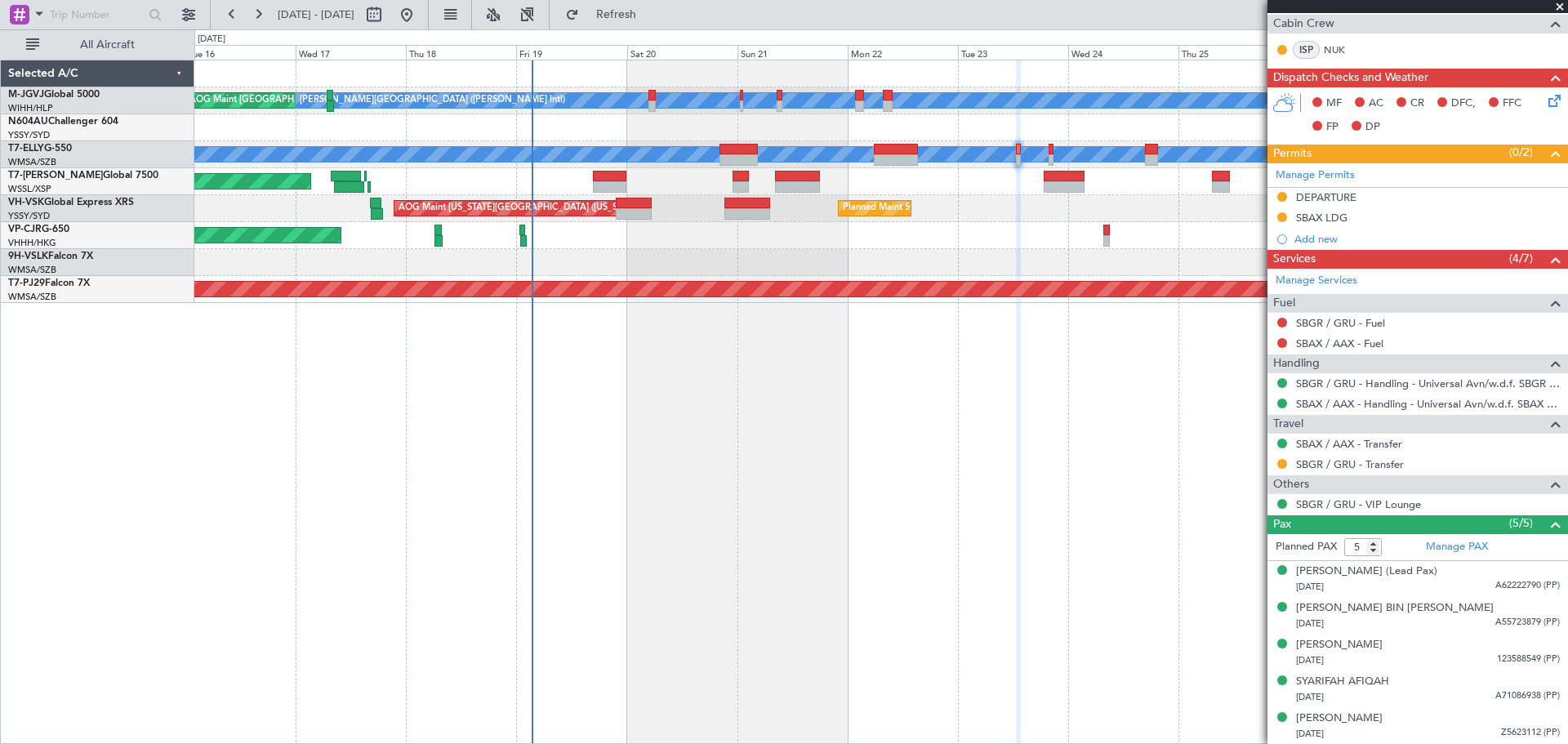
click at [1101, 128] on div at bounding box center [881, 128] width 1373 height 27
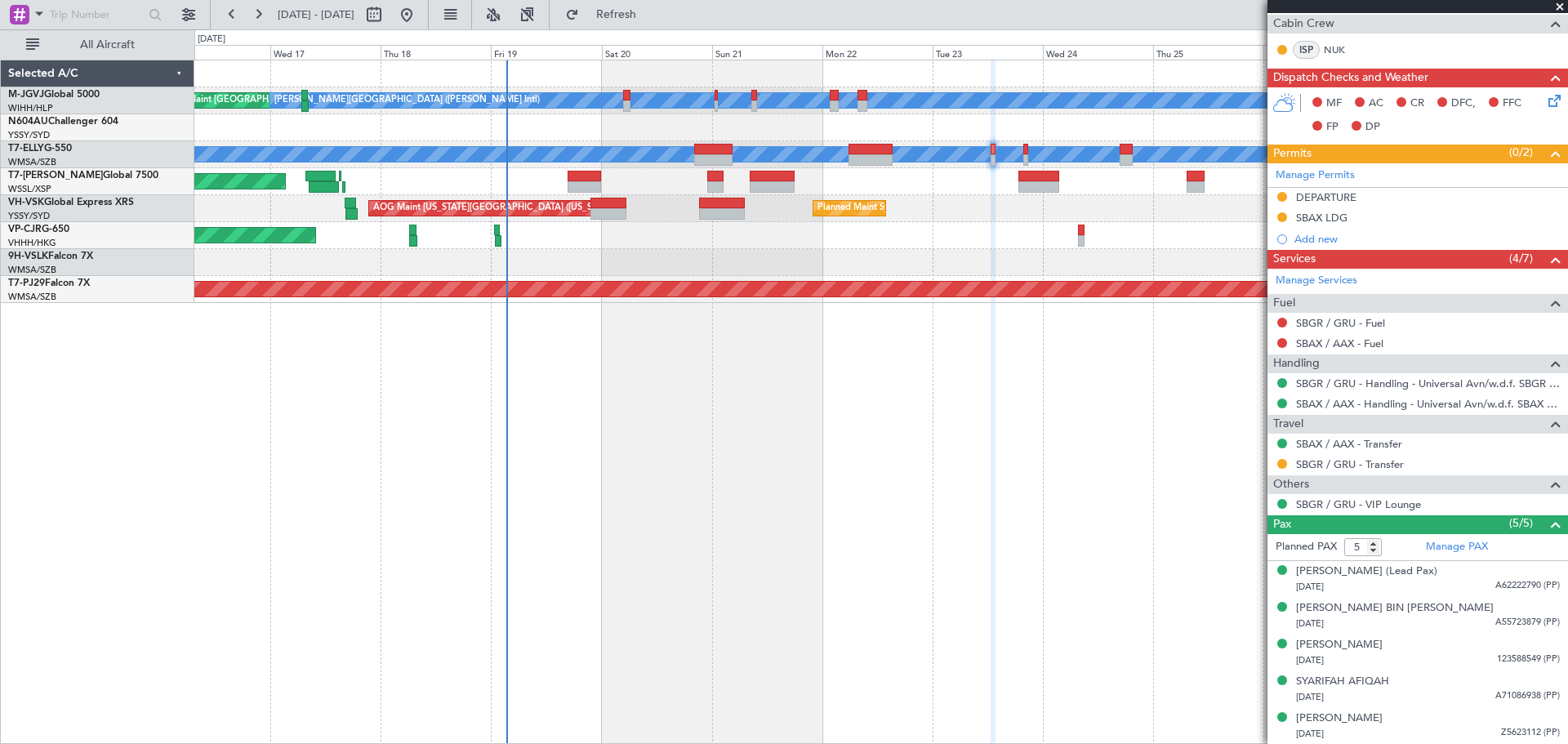
click at [1114, 129] on div at bounding box center [881, 128] width 1373 height 27
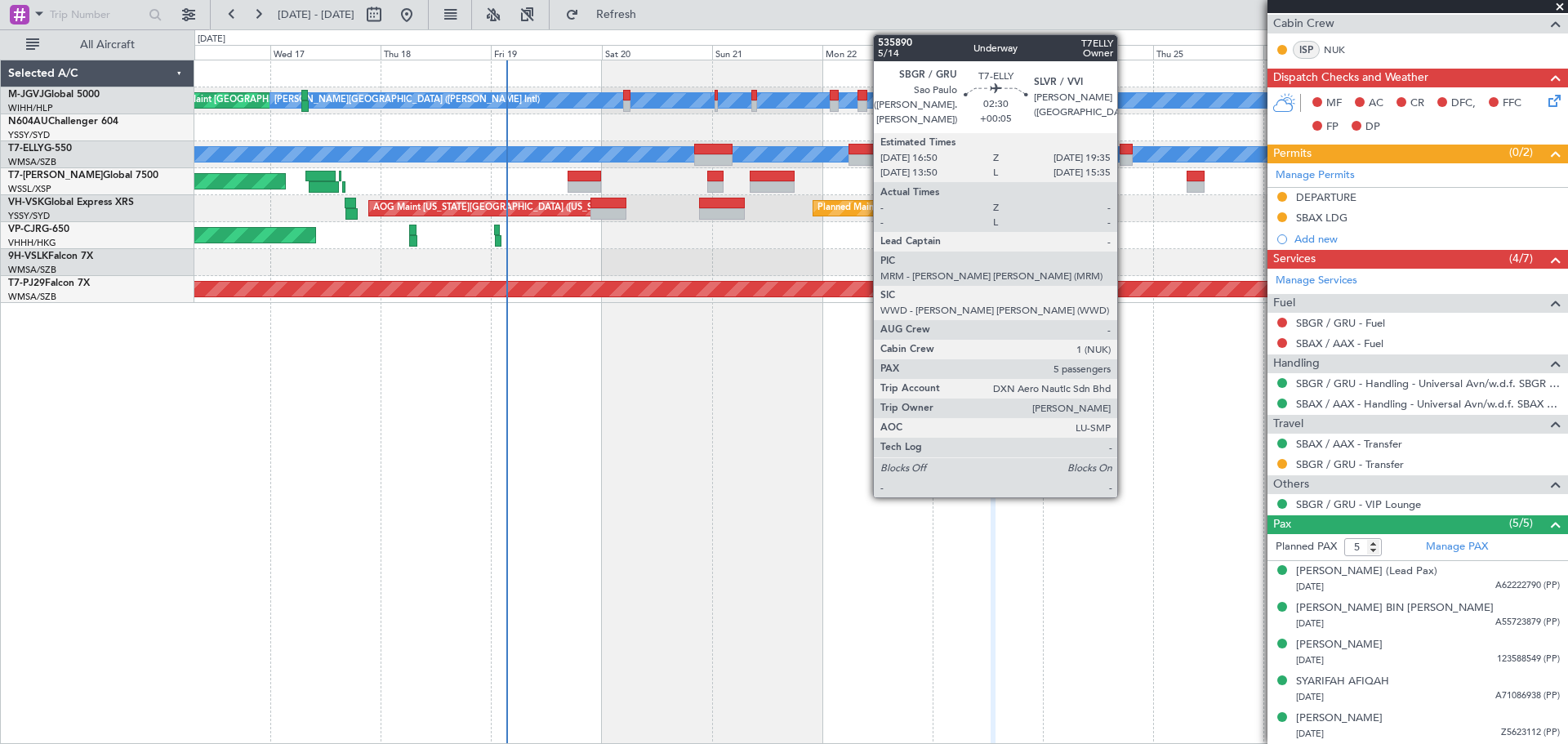
click at [1125, 154] on div at bounding box center [1126, 160] width 13 height 12
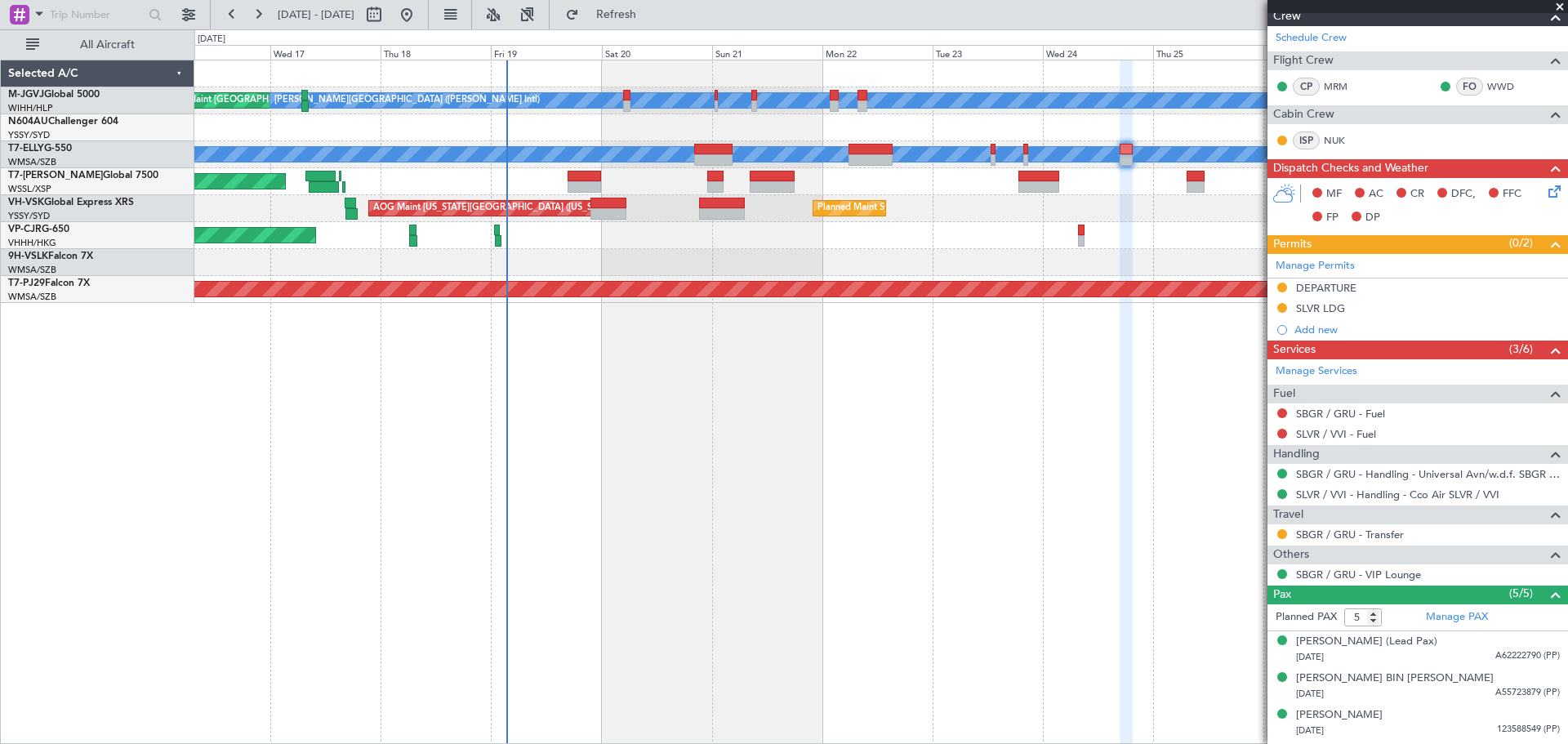
scroll to position [283, 0]
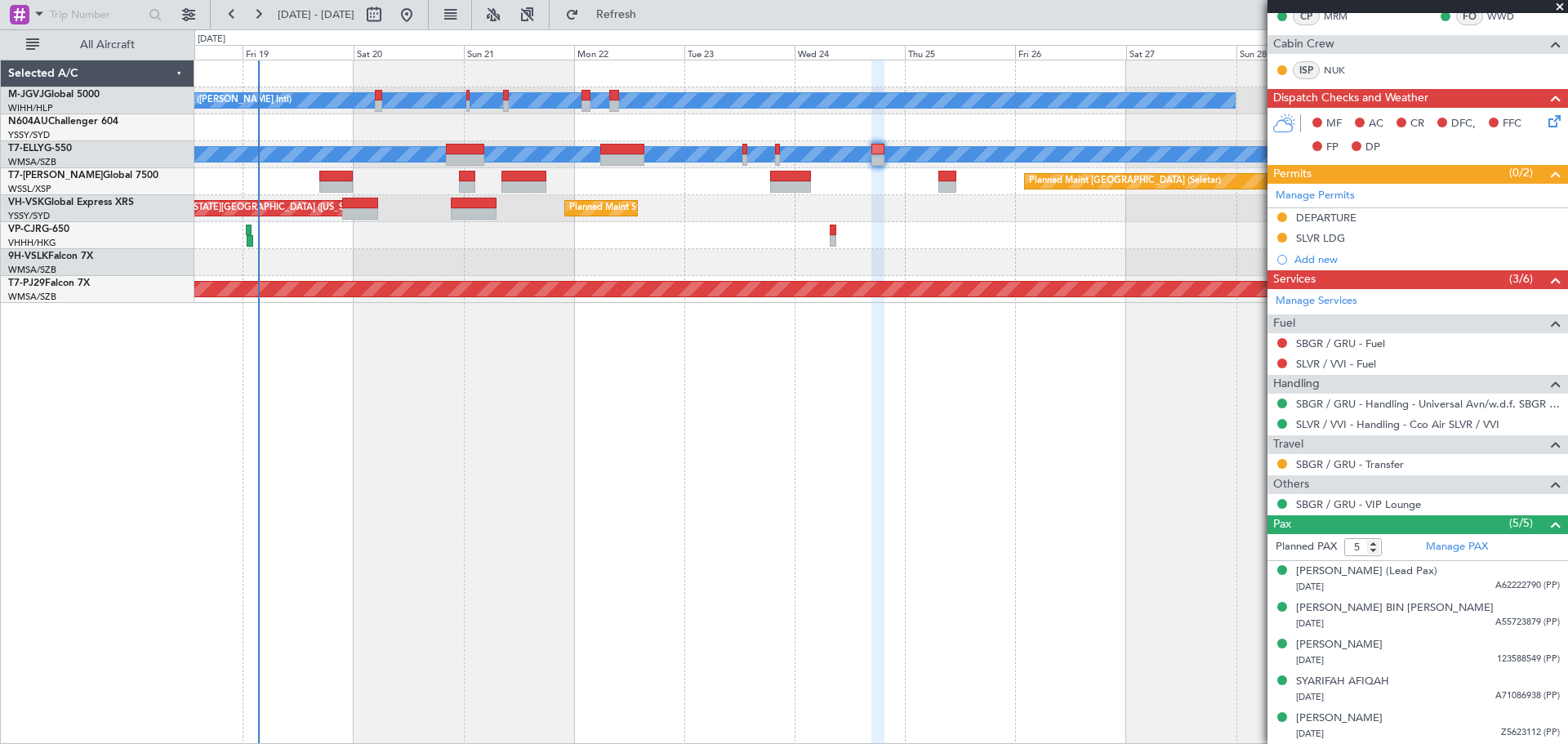
click at [910, 252] on div "[PERSON_NAME][GEOGRAPHIC_DATA] ([PERSON_NAME] Intl) [PERSON_NAME] ([PERSON_NAME…" at bounding box center [881, 182] width 1373 height 242
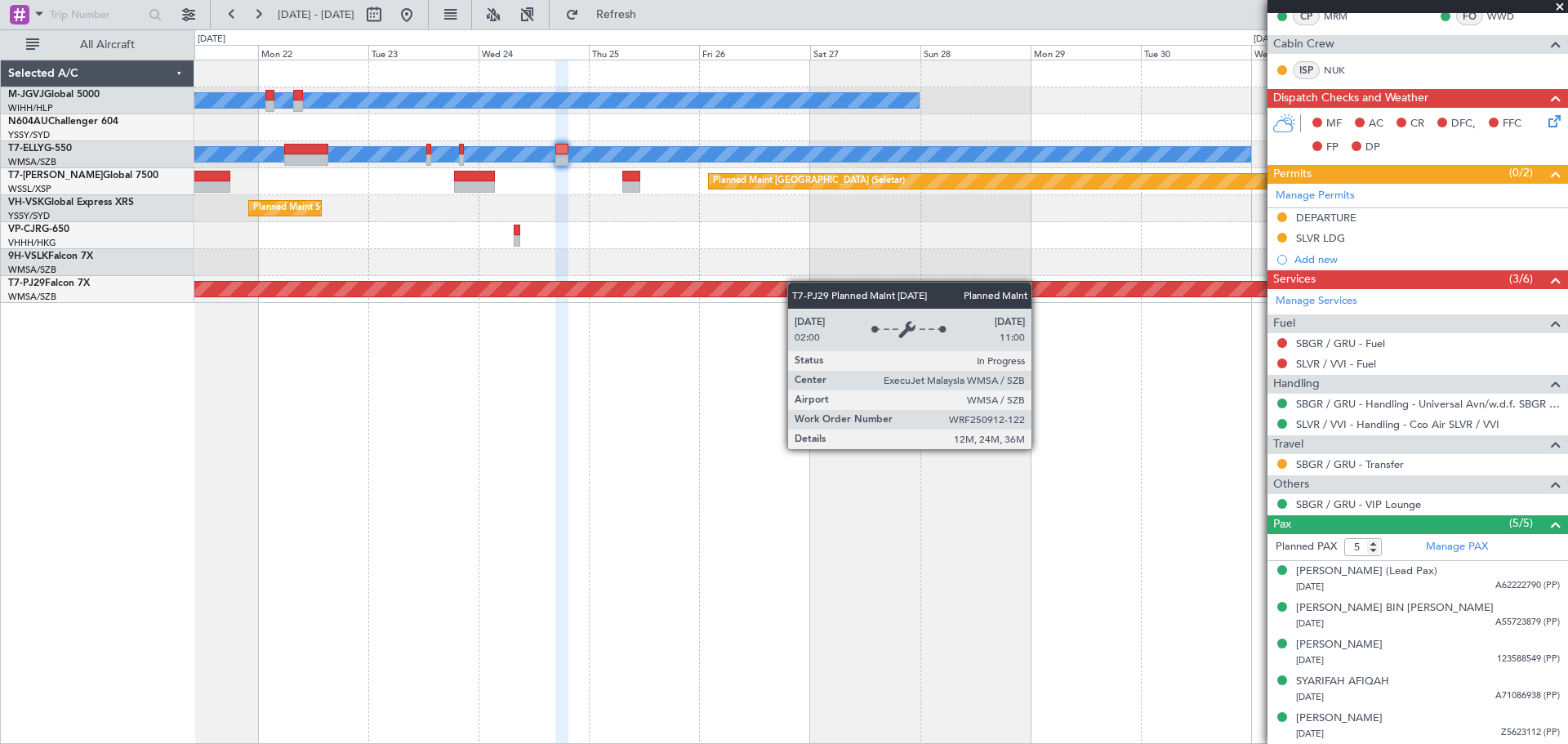
click at [760, 289] on div "[PERSON_NAME][GEOGRAPHIC_DATA] ([PERSON_NAME] Intl) [PERSON_NAME] ([PERSON_NAME…" at bounding box center [881, 182] width 1373 height 242
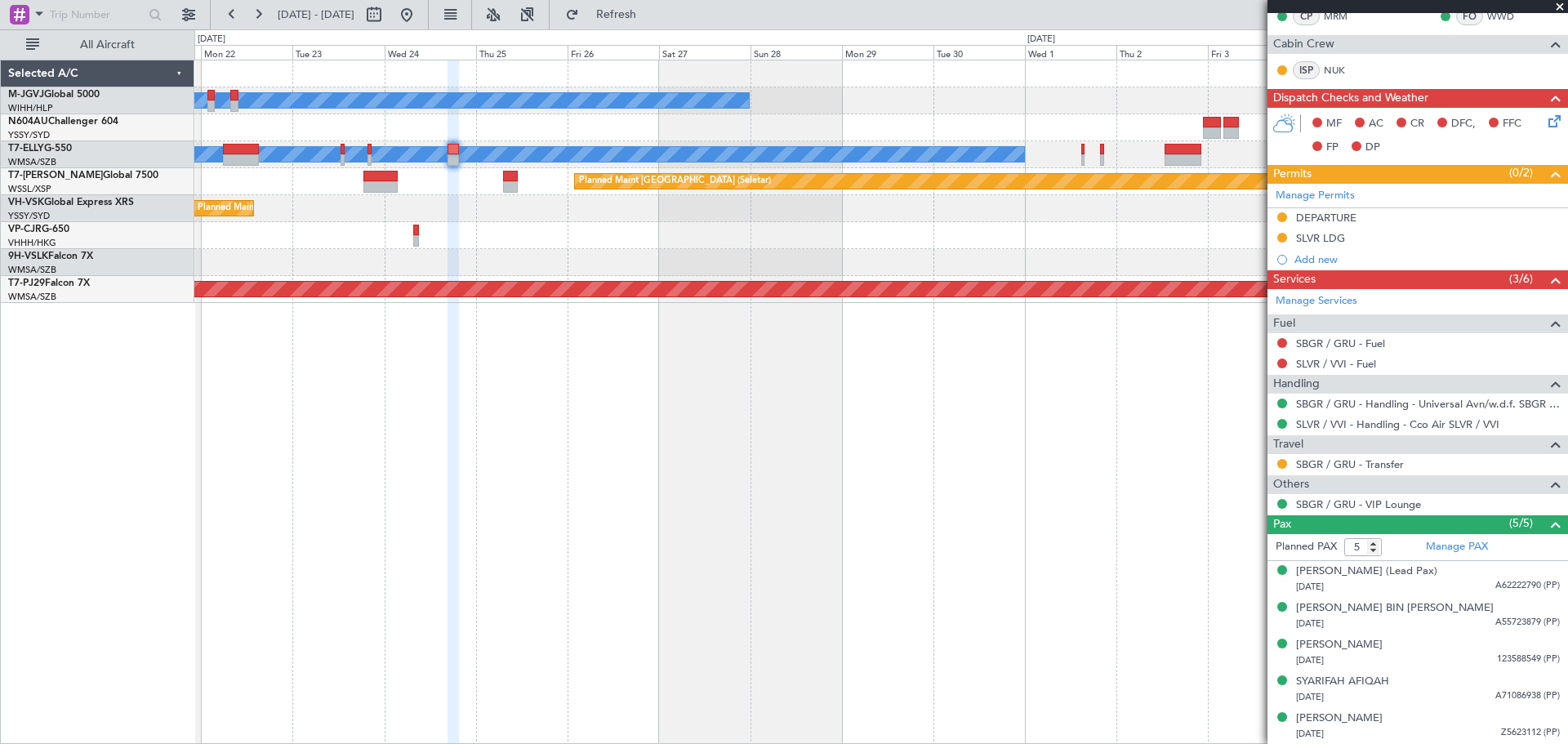
click at [842, 264] on div at bounding box center [881, 263] width 1373 height 27
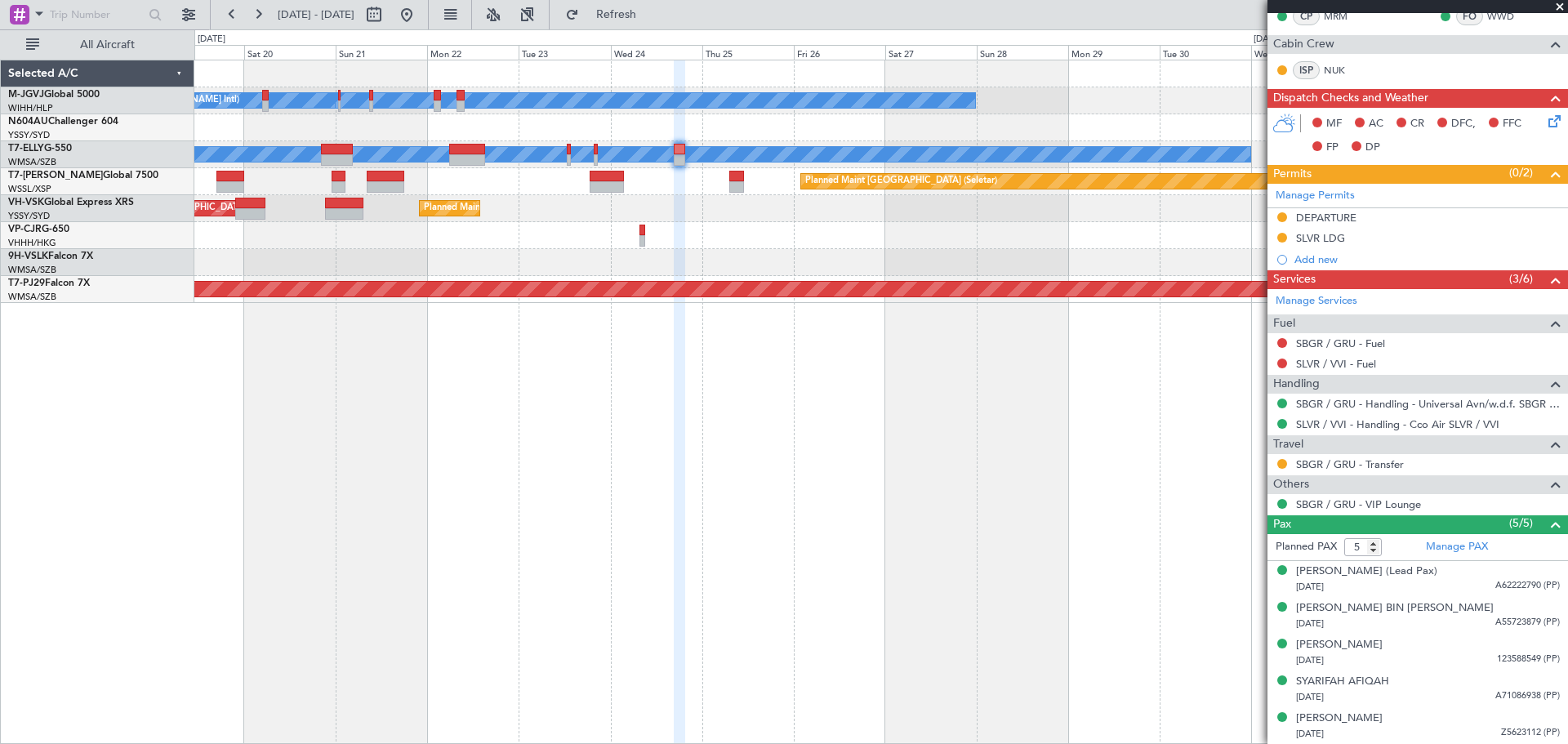
click at [889, 250] on div "[PERSON_NAME][GEOGRAPHIC_DATA] ([PERSON_NAME] Intl) [PERSON_NAME] ([PERSON_NAME…" at bounding box center [881, 182] width 1373 height 242
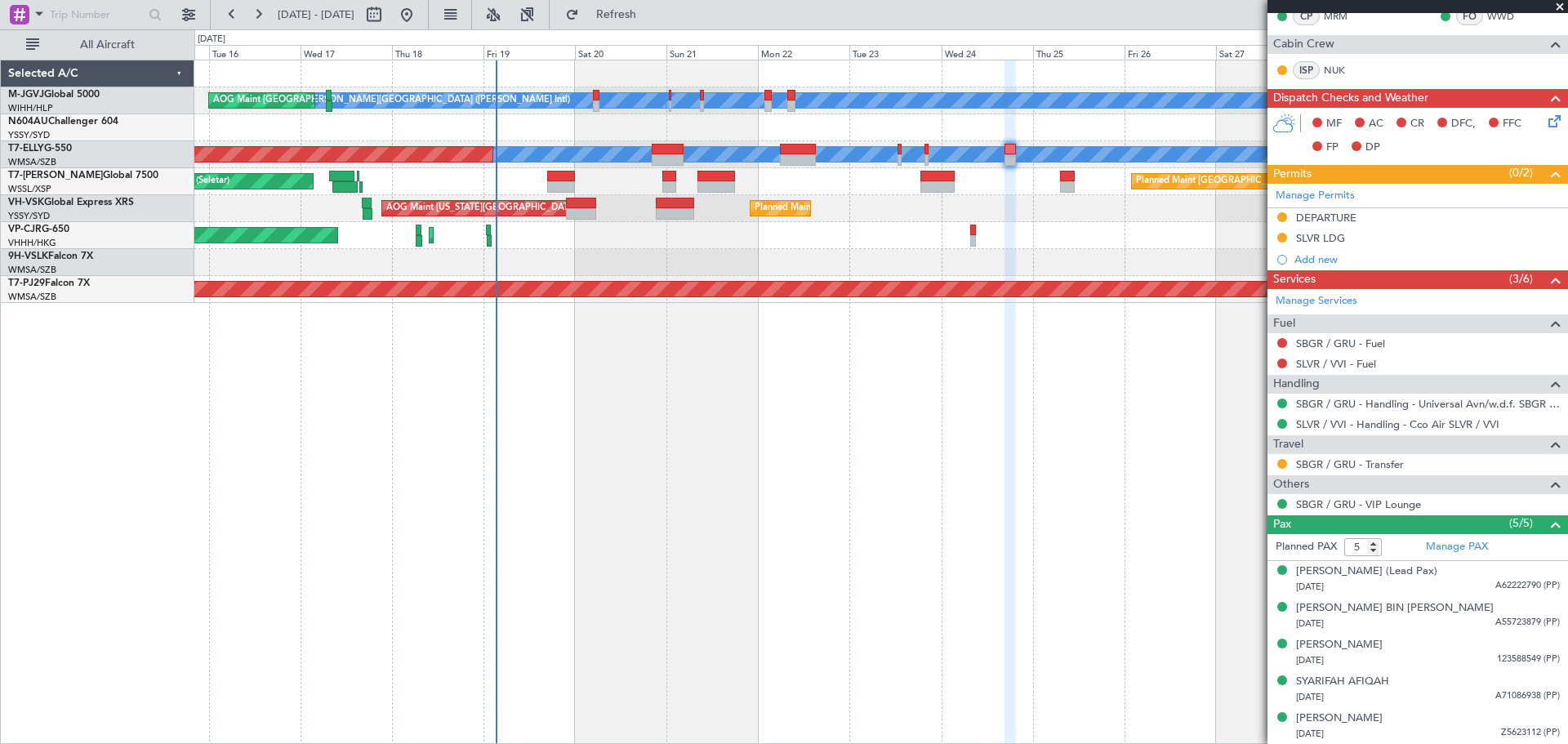
click at [759, 256] on div at bounding box center [881, 263] width 1373 height 27
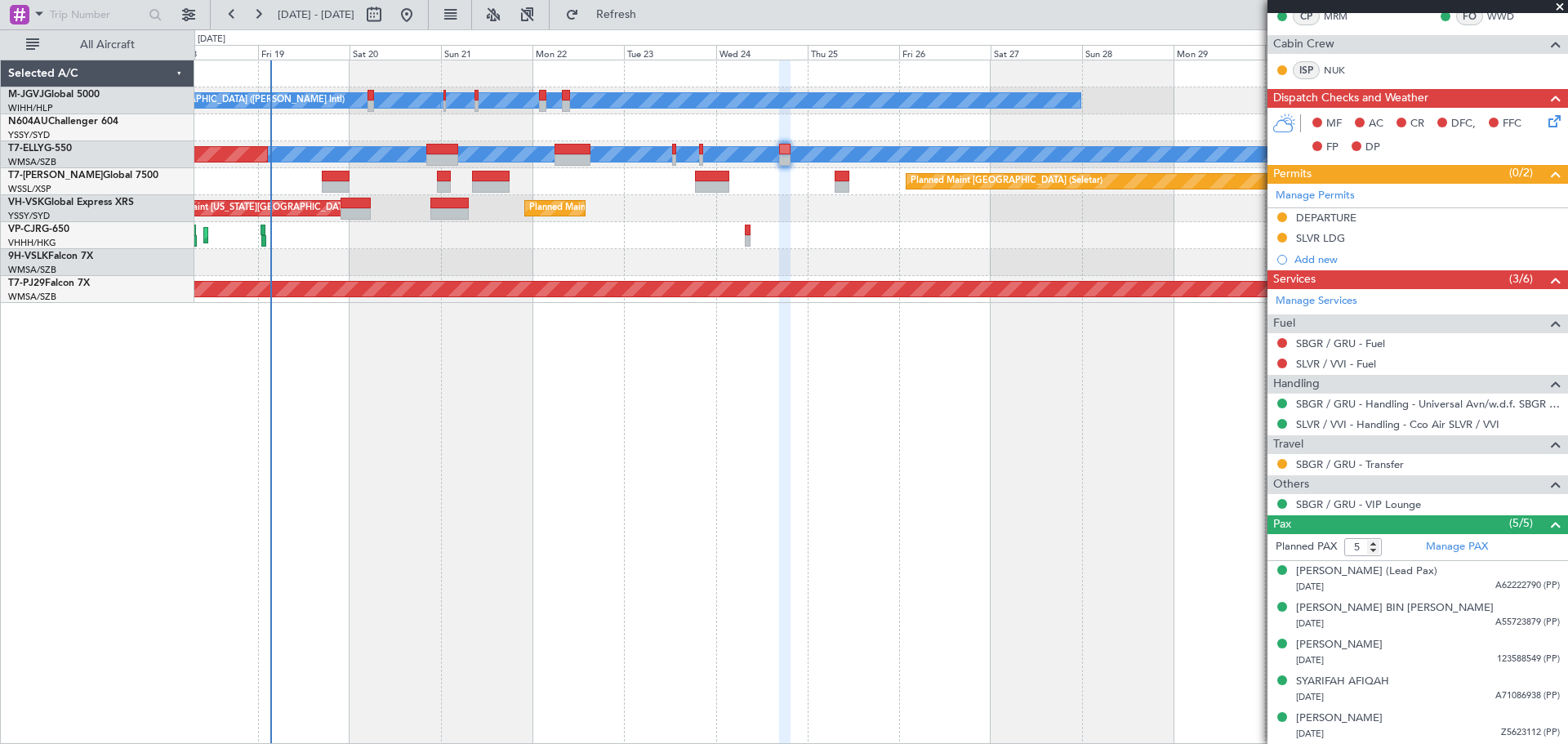
click at [883, 268] on div "[PERSON_NAME][GEOGRAPHIC_DATA] ([PERSON_NAME] Intl) [PERSON_NAME] ([PERSON_NAME…" at bounding box center [881, 182] width 1373 height 242
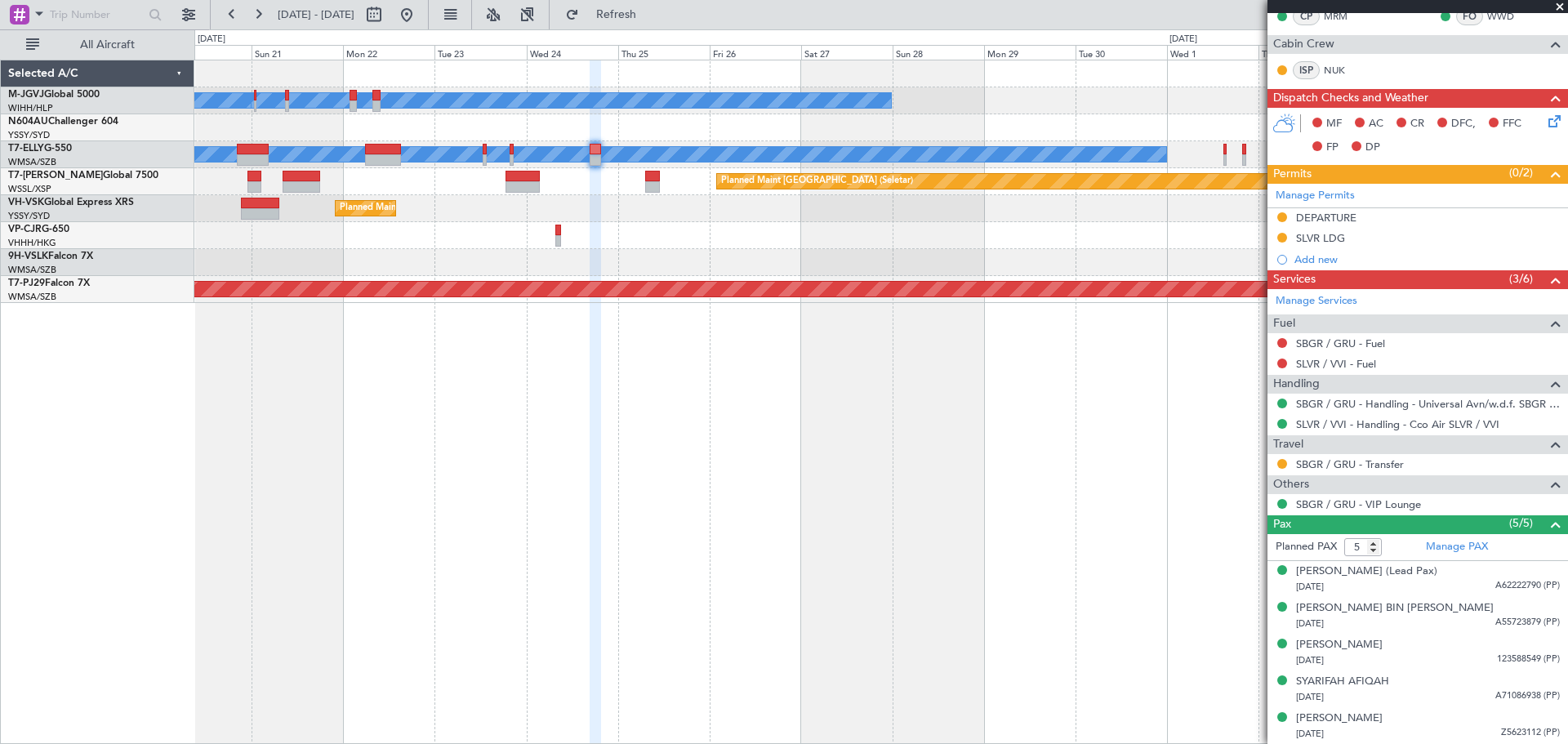
click at [841, 257] on div at bounding box center [881, 263] width 1373 height 27
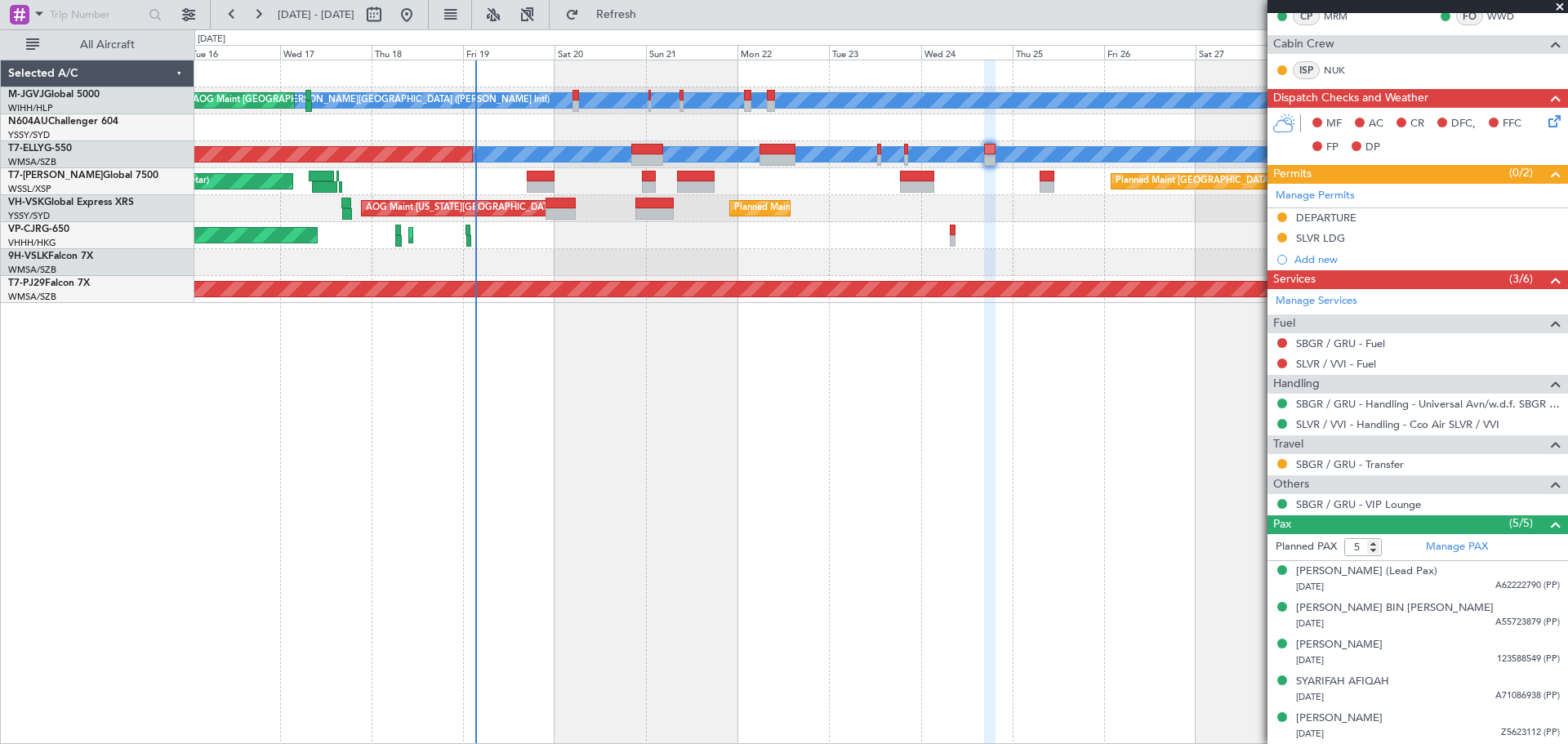
click at [896, 396] on div "[PERSON_NAME][GEOGRAPHIC_DATA] ([PERSON_NAME] Intl) [PERSON_NAME] ([PERSON_NAME…" at bounding box center [881, 401] width 1374 height 684
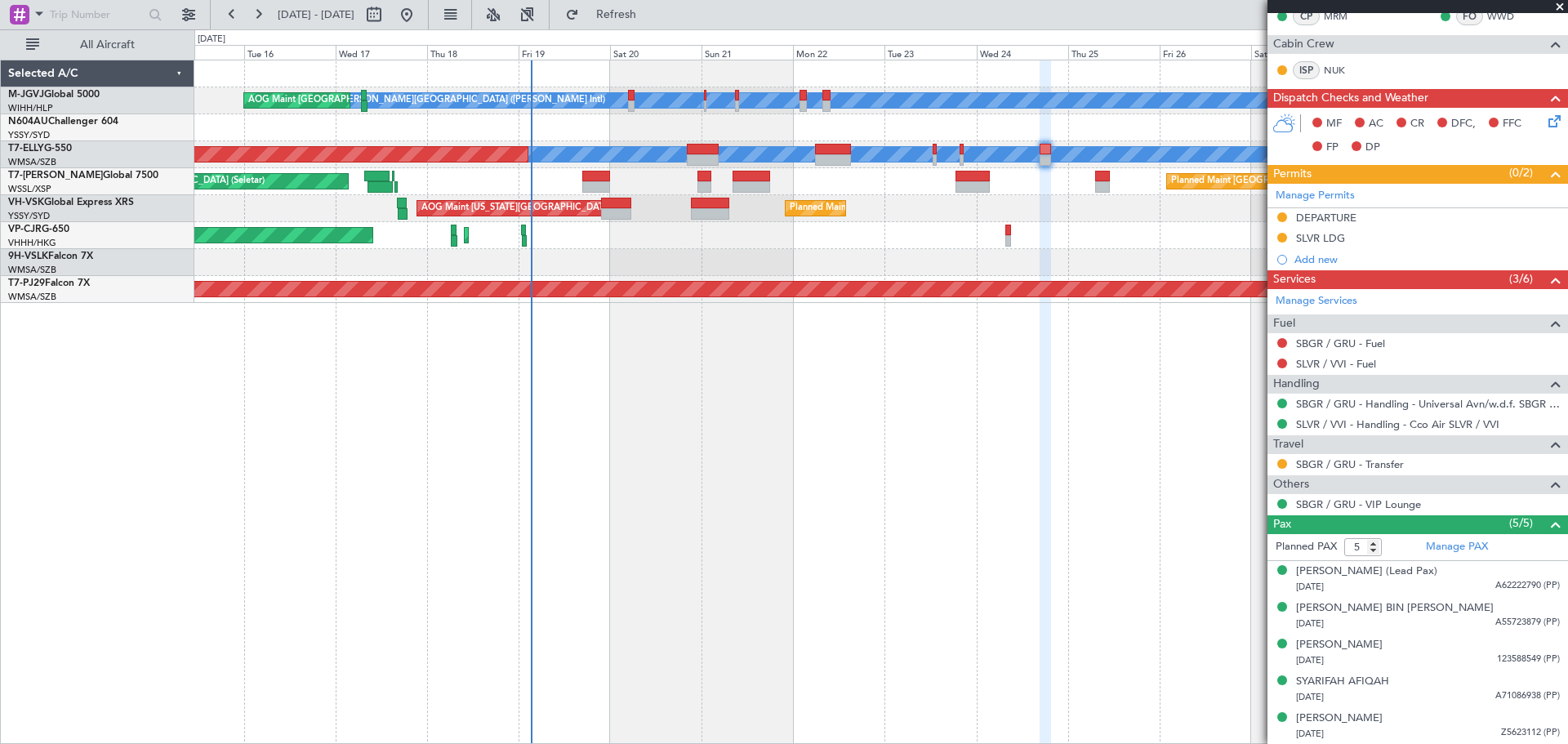
click at [633, 404] on div "[PERSON_NAME][GEOGRAPHIC_DATA] ([PERSON_NAME] Intl) [PERSON_NAME] ([PERSON_NAME…" at bounding box center [881, 401] width 1374 height 684
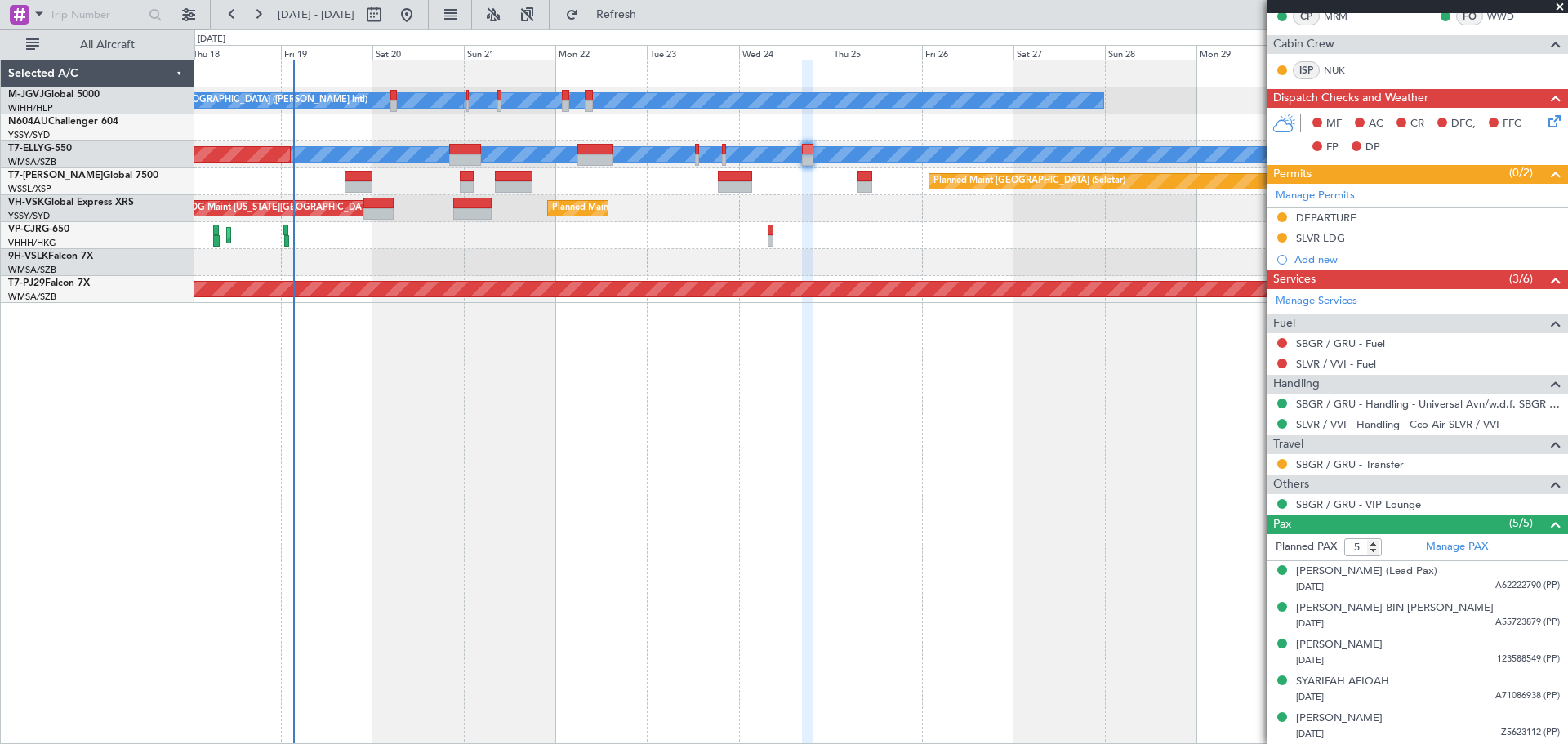
click at [835, 400] on div "[PERSON_NAME][GEOGRAPHIC_DATA] ([PERSON_NAME] Intl) [PERSON_NAME] ([PERSON_NAME…" at bounding box center [881, 401] width 1374 height 684
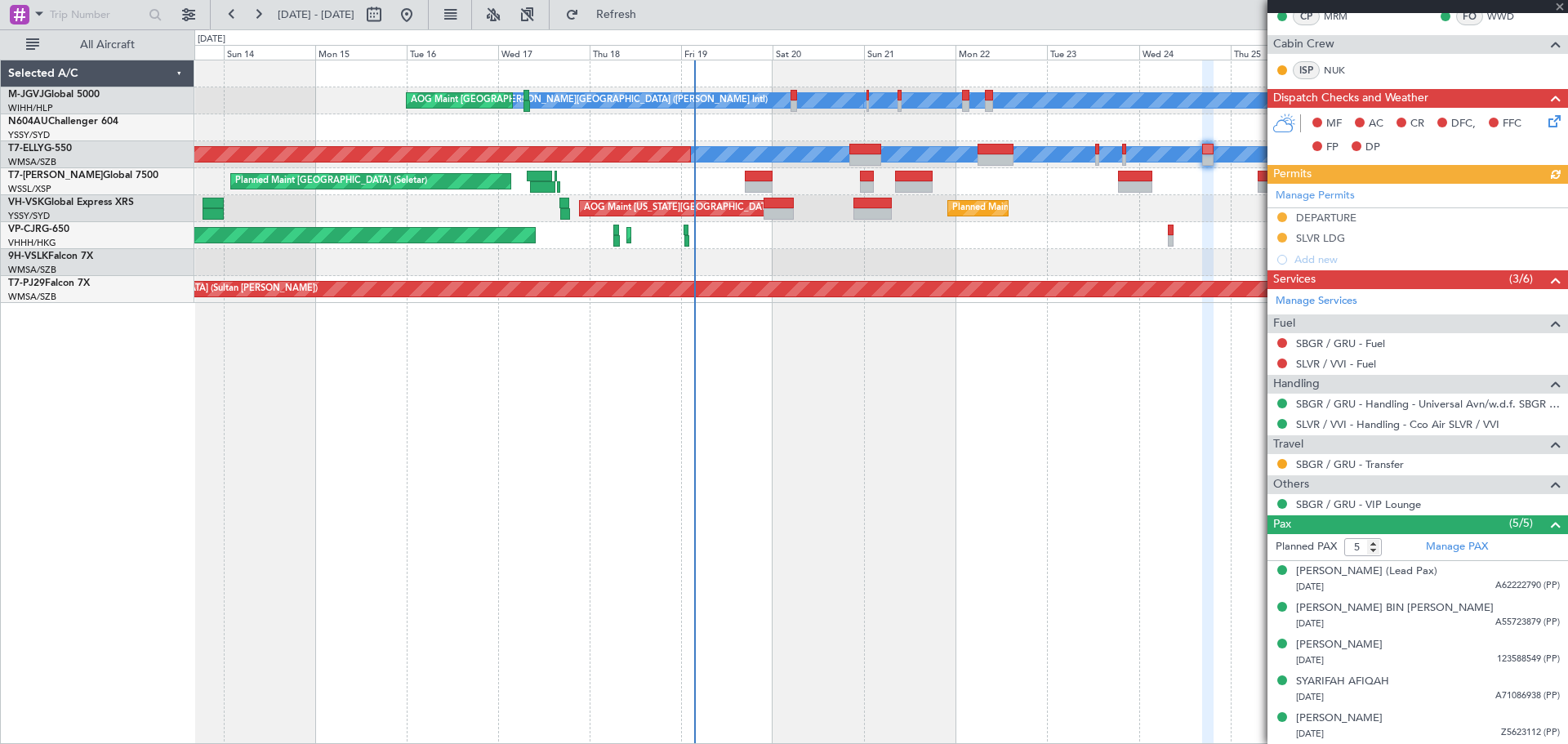
click at [786, 257] on div at bounding box center [881, 263] width 1373 height 27
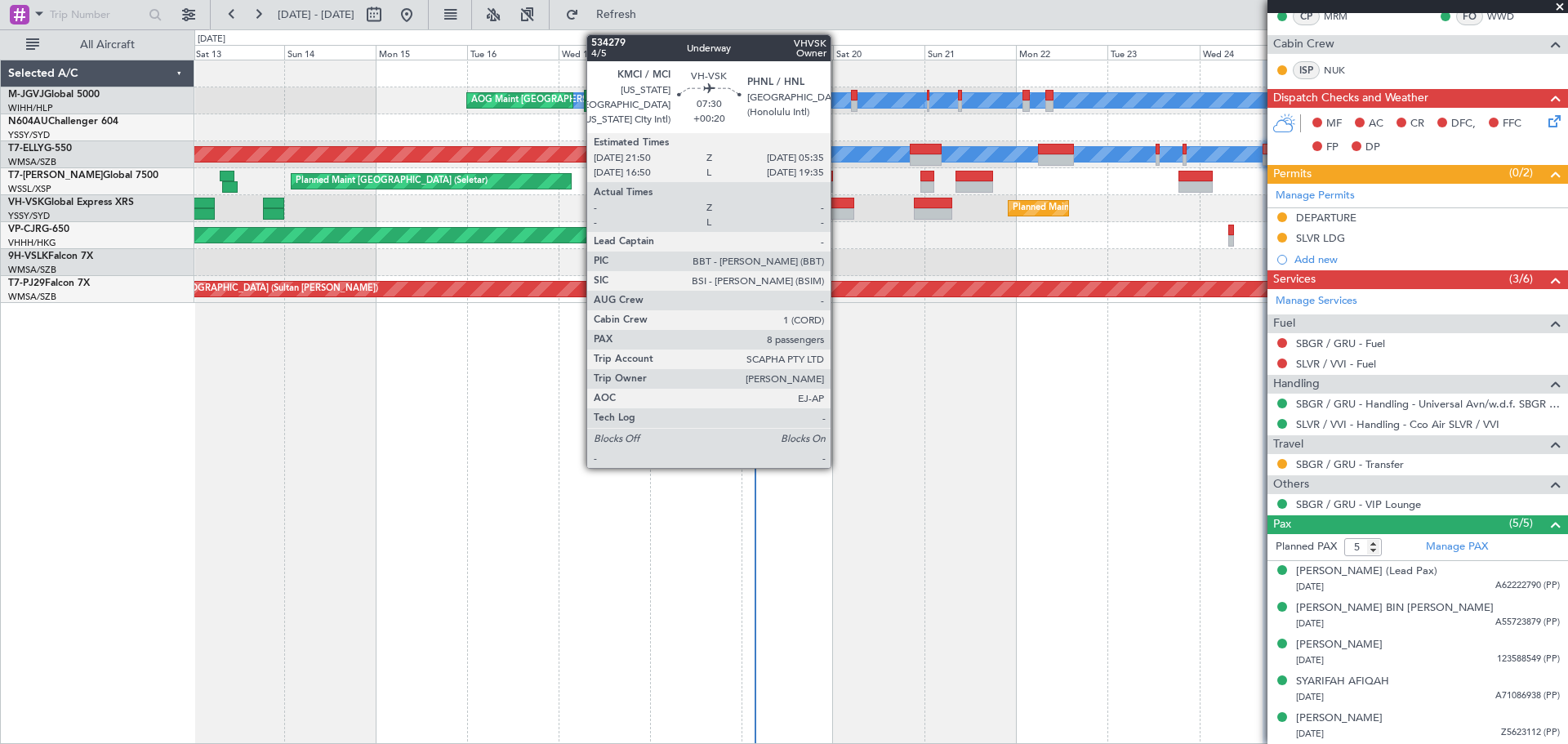
click at [838, 205] on div at bounding box center [839, 204] width 30 height 12
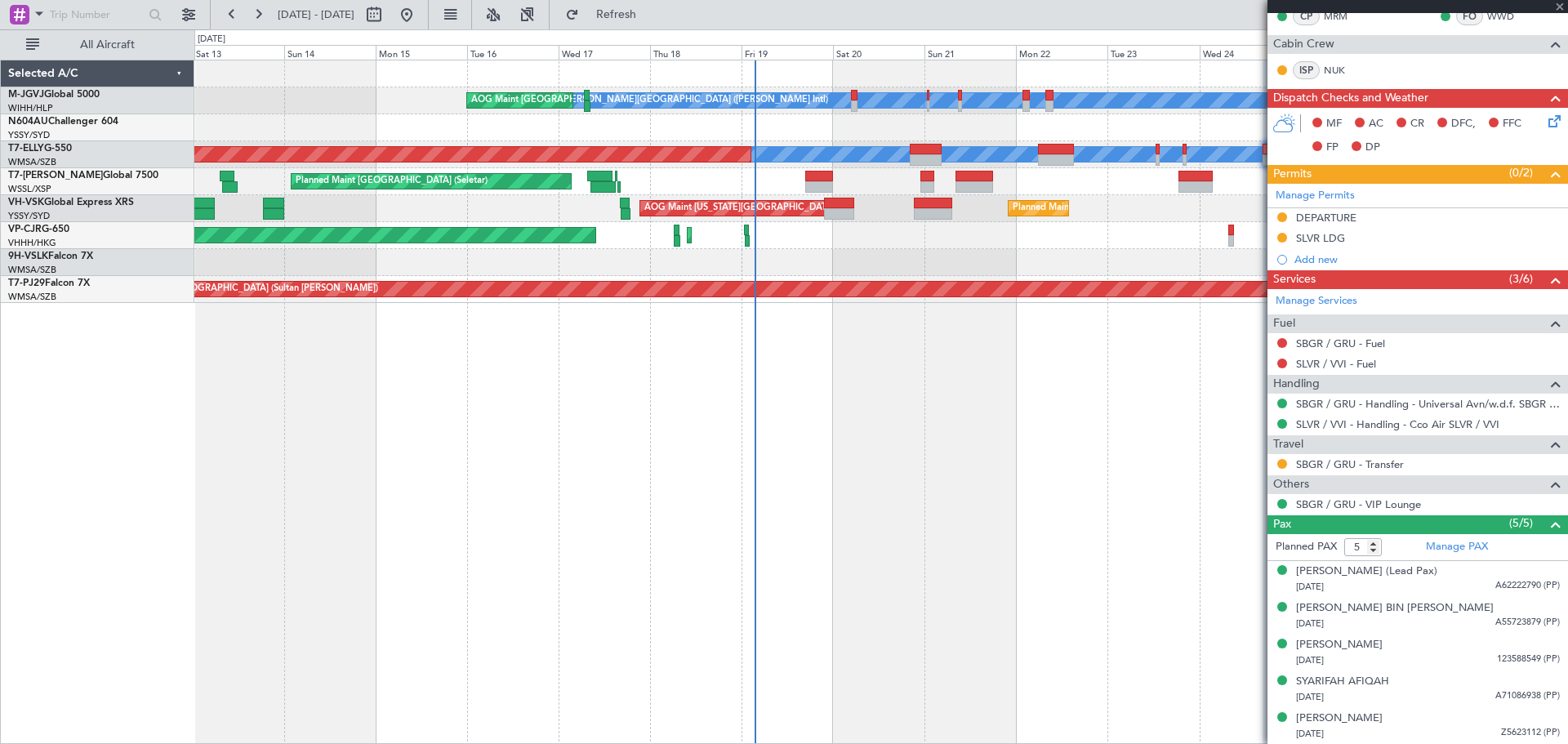
type input "+00:20"
type input "8"
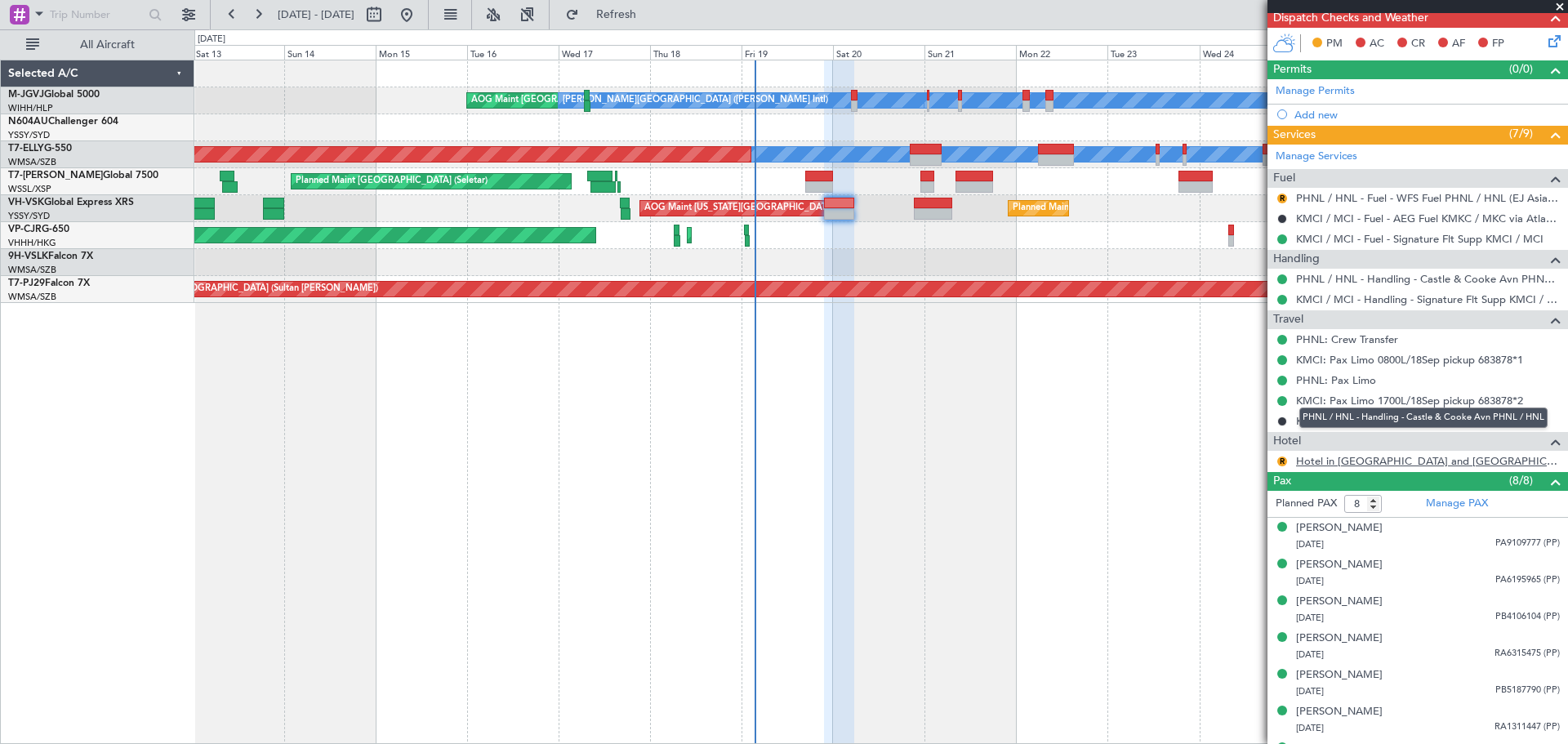
scroll to position [450, 0]
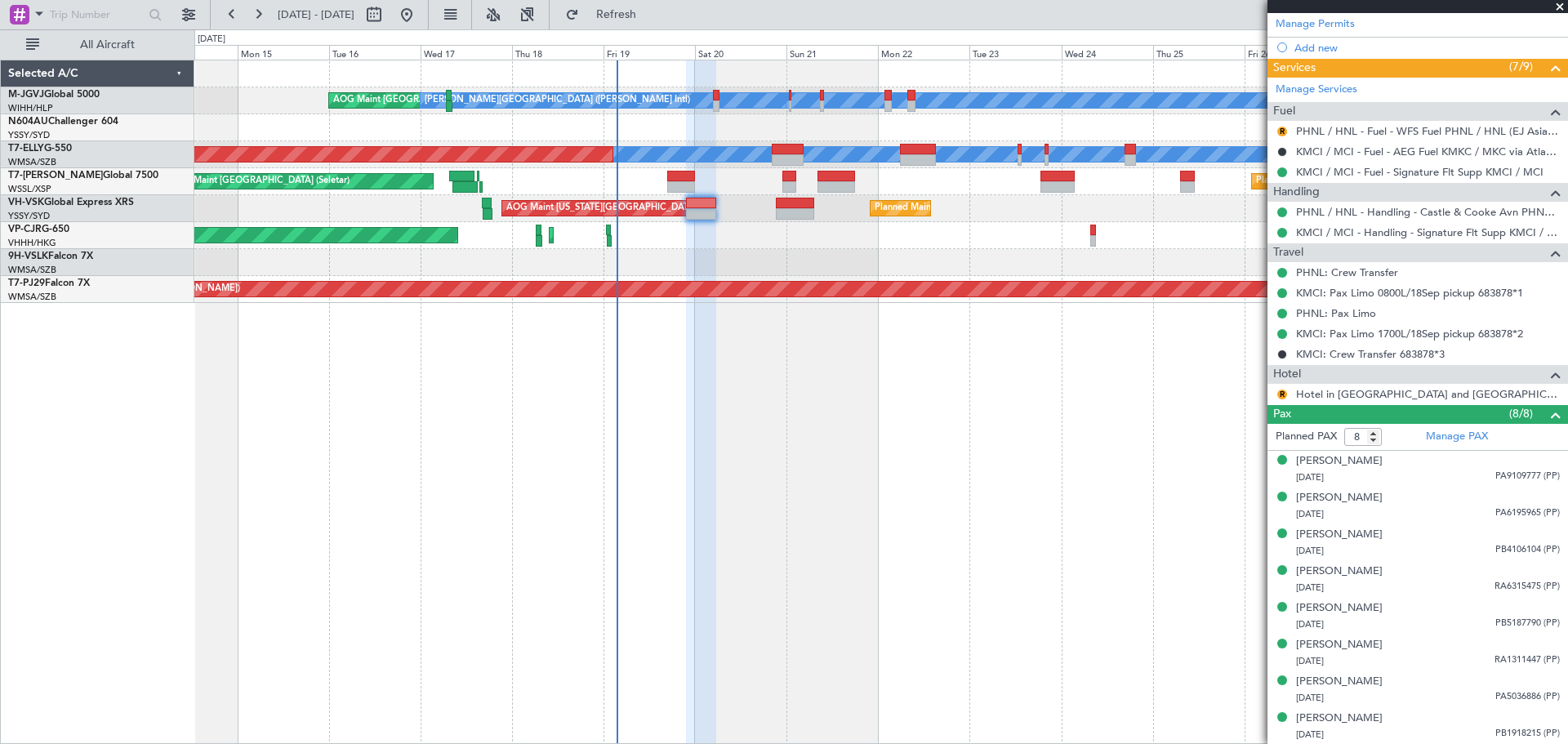
click at [965, 252] on div "[PERSON_NAME][GEOGRAPHIC_DATA] ([PERSON_NAME] Intl) [PERSON_NAME] ([PERSON_NAME…" at bounding box center [881, 182] width 1373 height 242
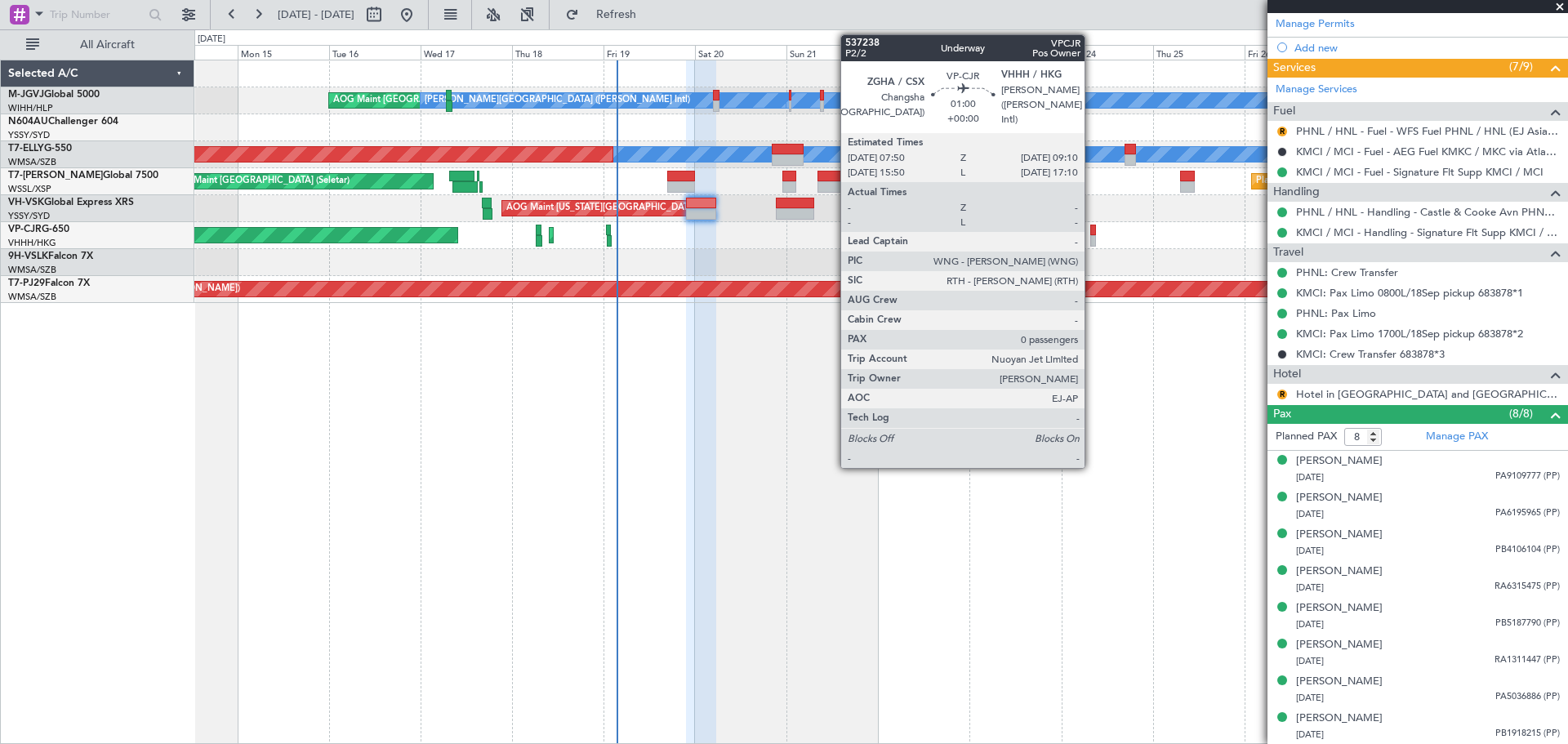
click at [1092, 236] on div at bounding box center [1093, 242] width 6 height 12
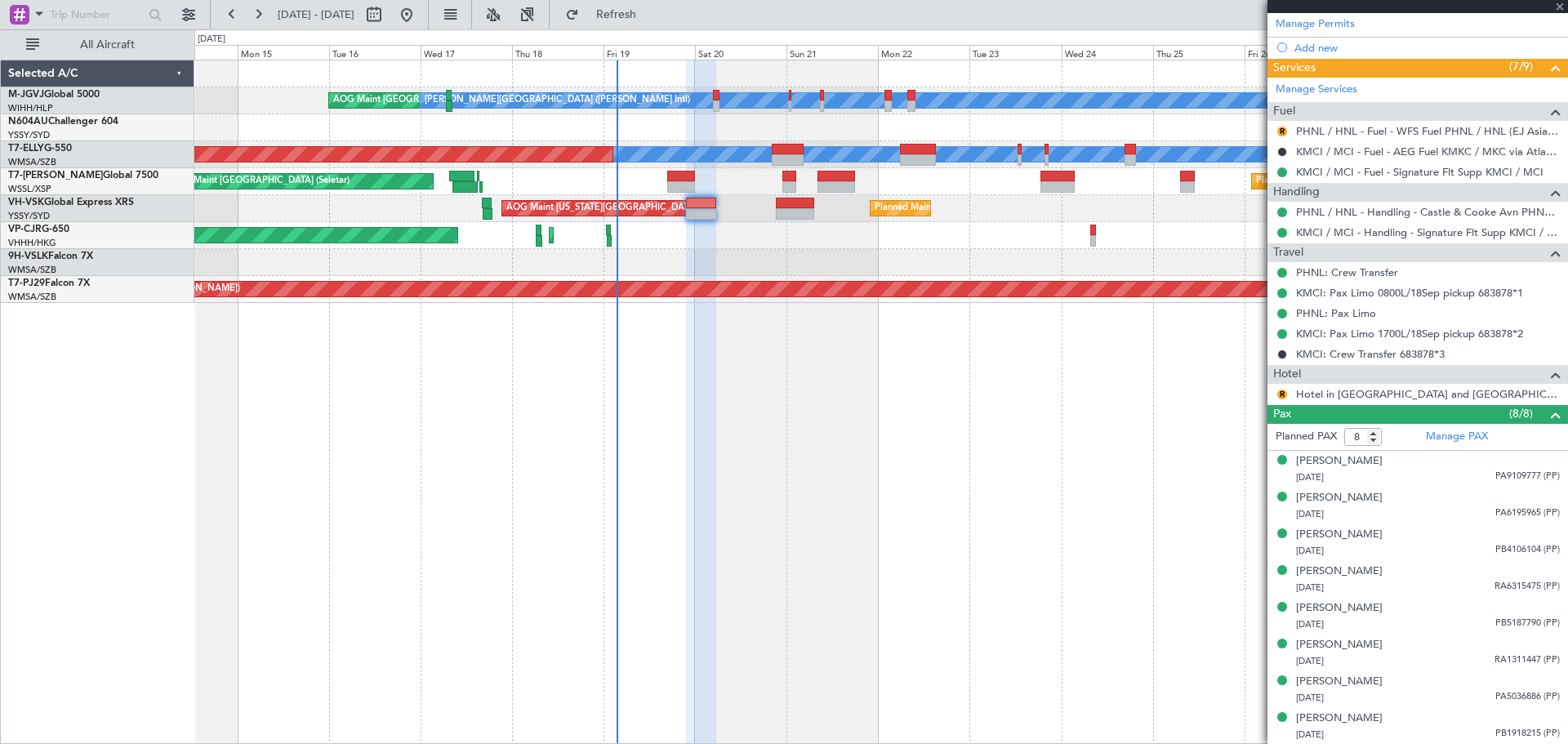
type input "0"
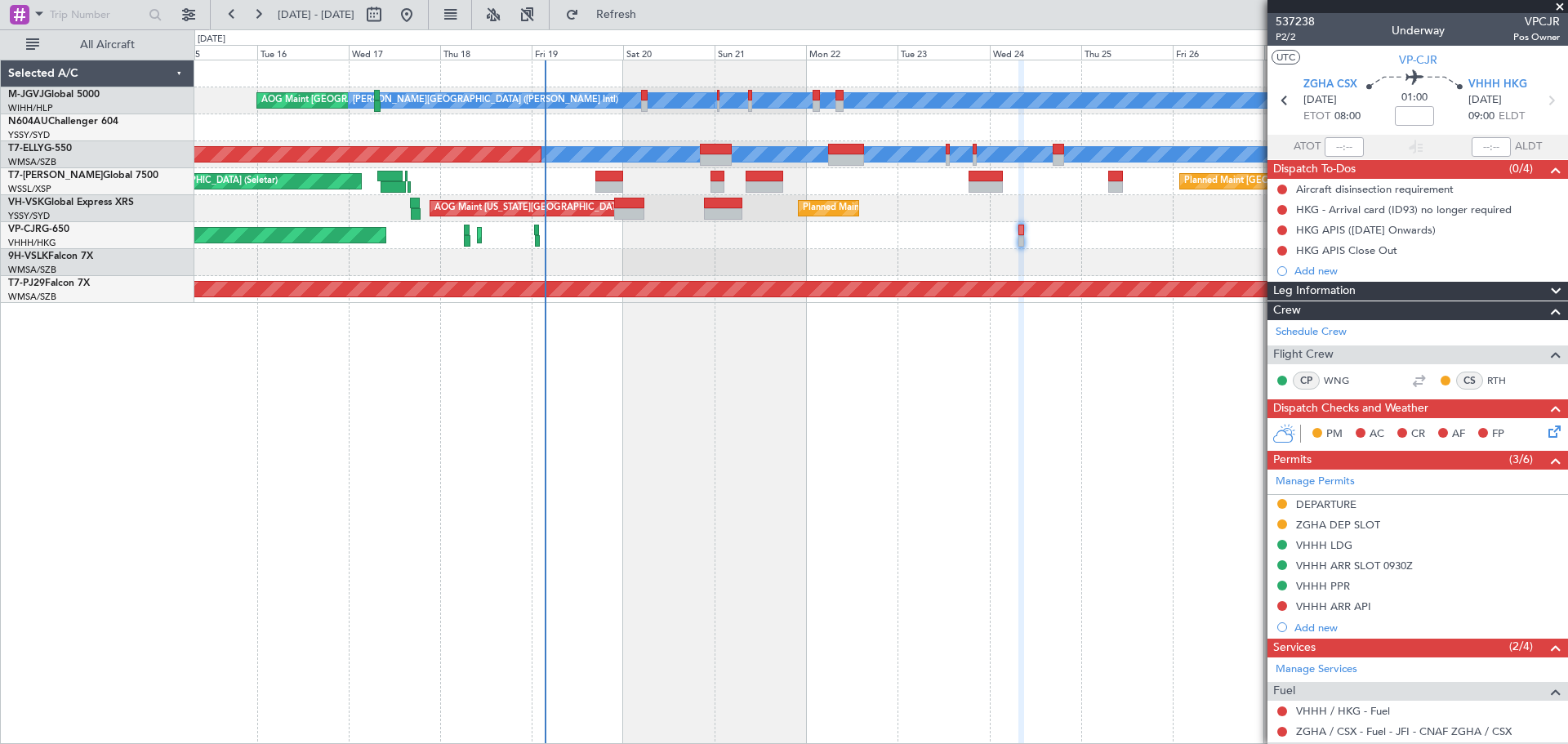
click at [967, 240] on div "Planned Maint [PERSON_NAME] ([PERSON_NAME] Intl) Planned Maint [PERSON_NAME] ([…" at bounding box center [881, 236] width 1373 height 27
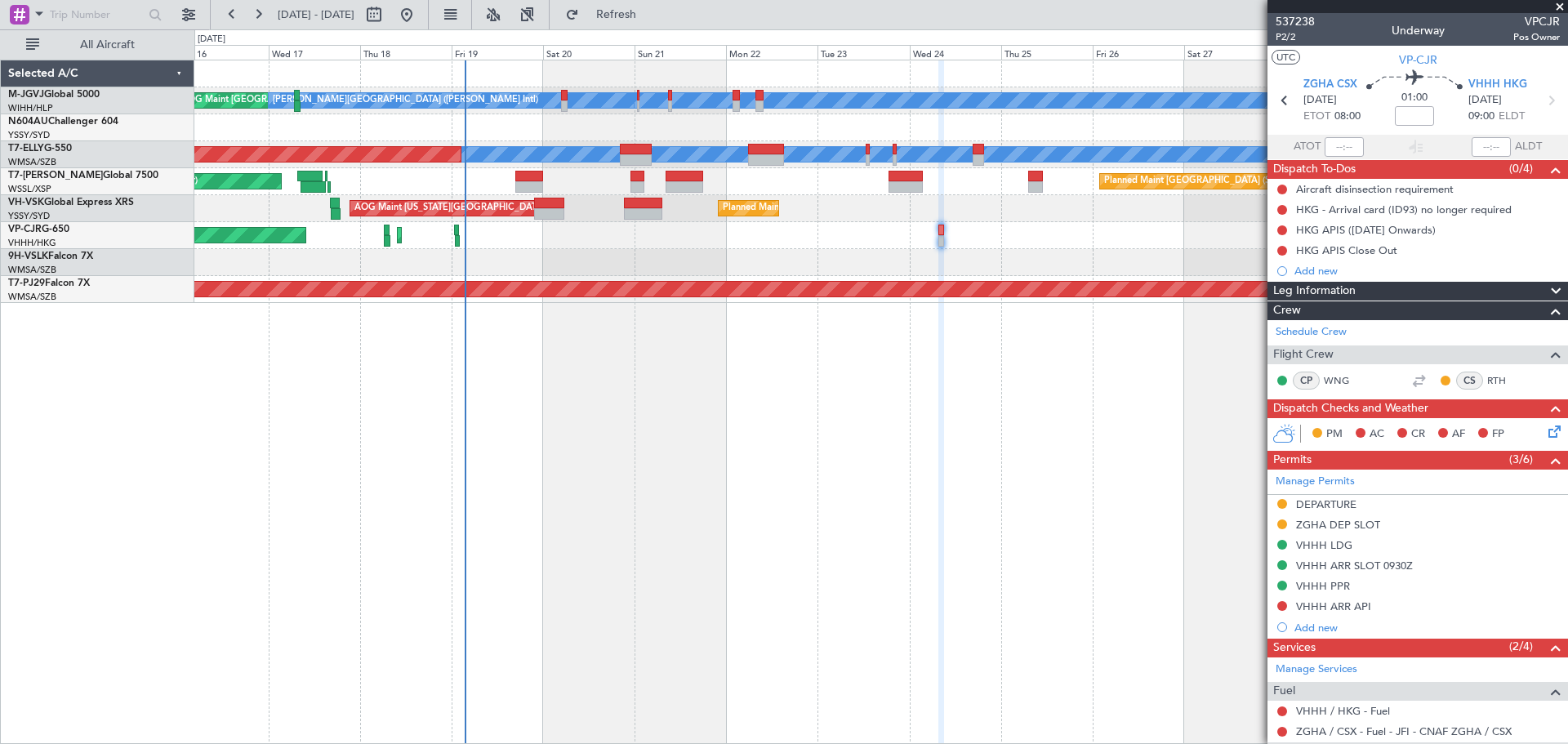
click at [1004, 266] on div at bounding box center [881, 263] width 1373 height 27
